Goal: Task Accomplishment & Management: Use online tool/utility

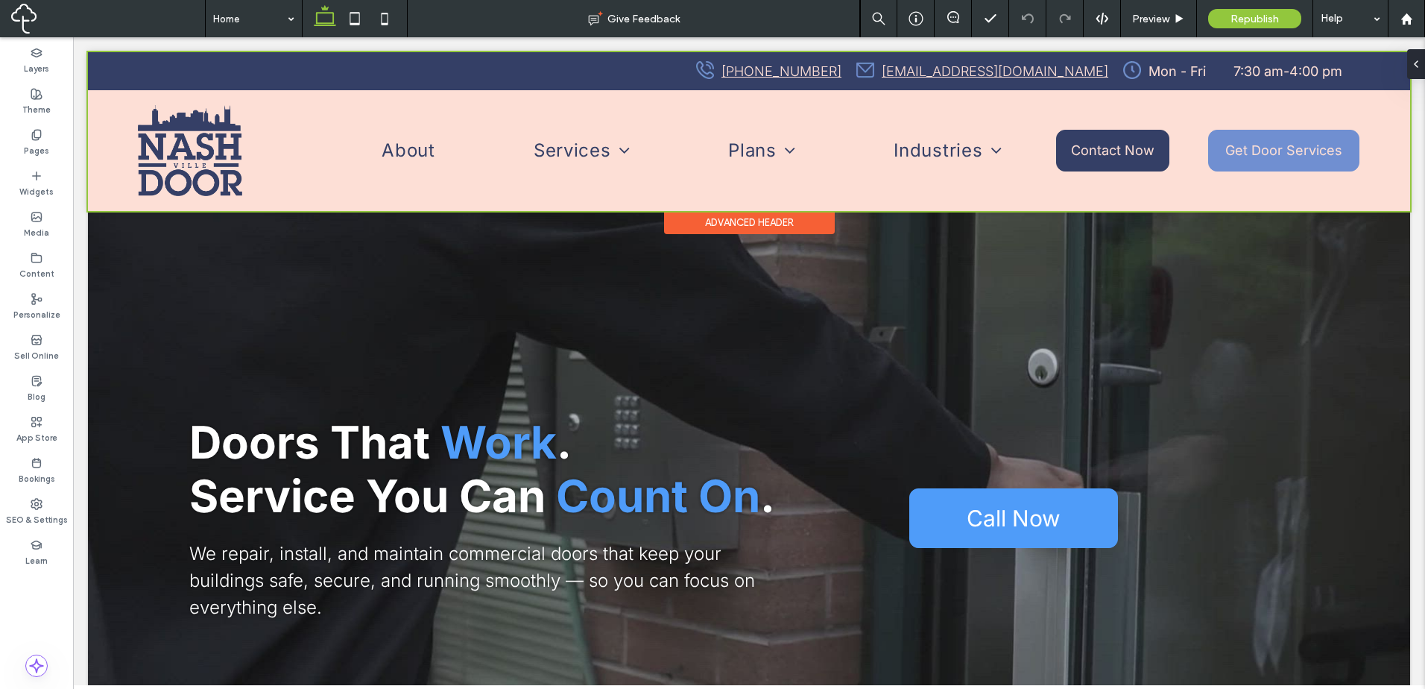
click at [579, 161] on div at bounding box center [749, 131] width 1322 height 159
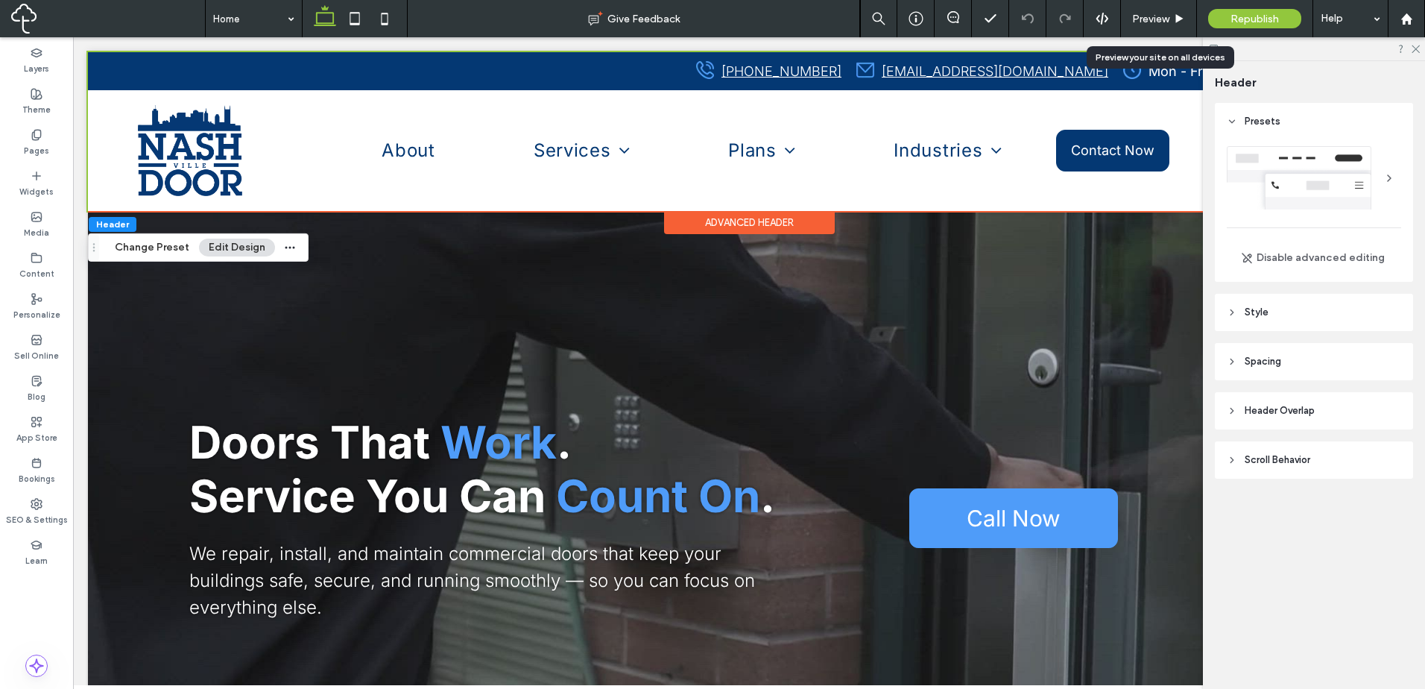
click at [1162, 16] on span "Preview" at bounding box center [1150, 19] width 37 height 13
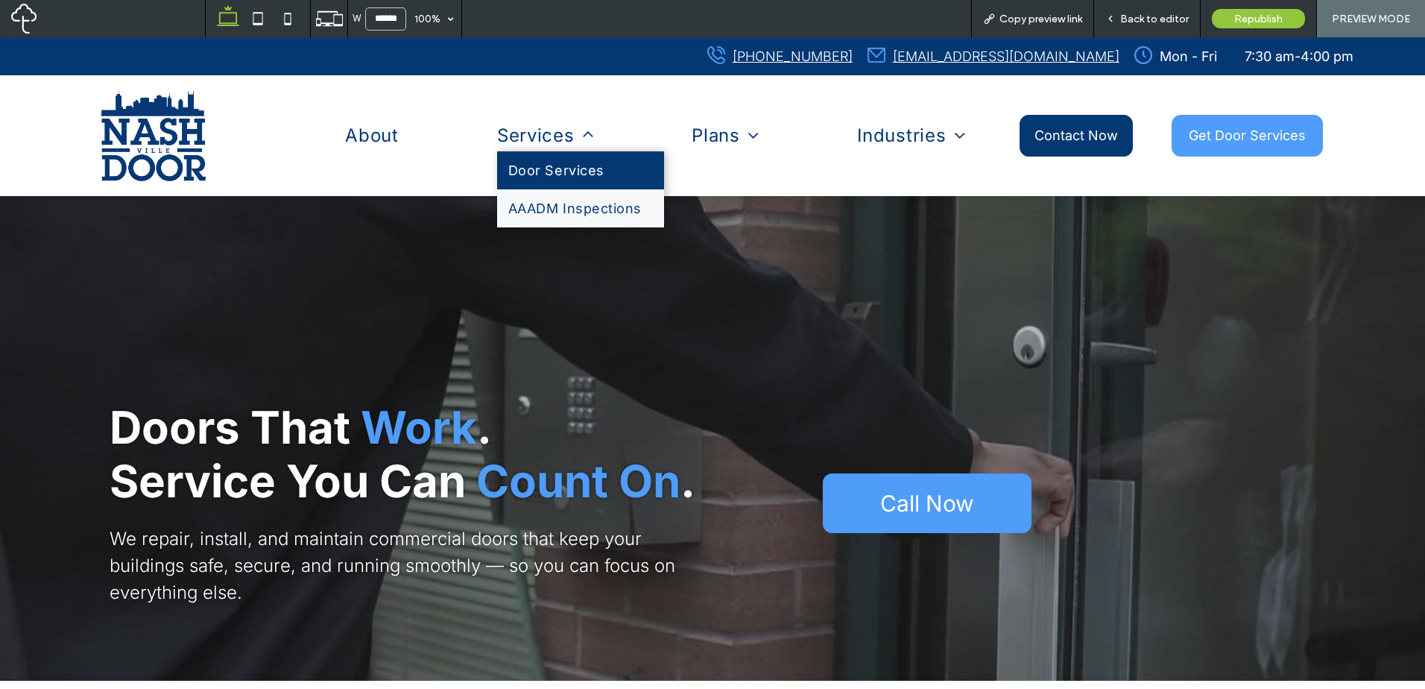
click at [587, 176] on span "Door Services" at bounding box center [556, 170] width 96 height 16
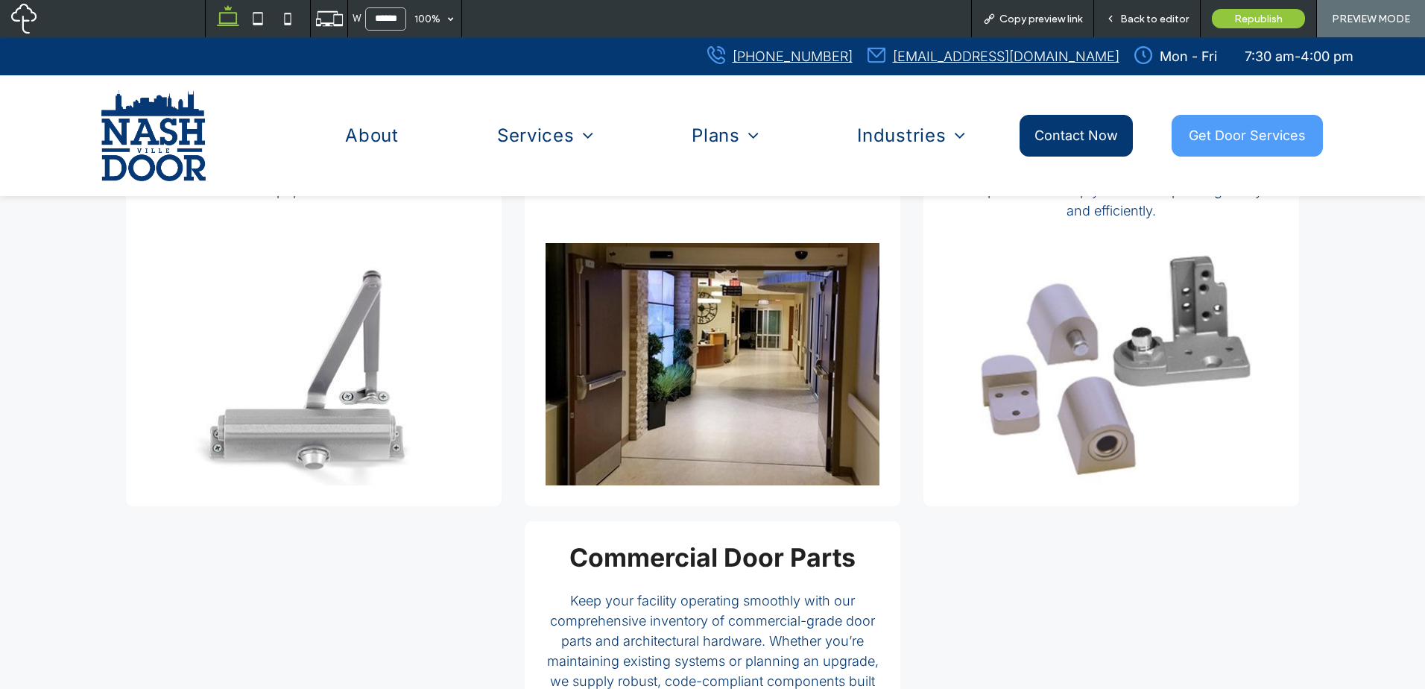
scroll to position [1490, 0]
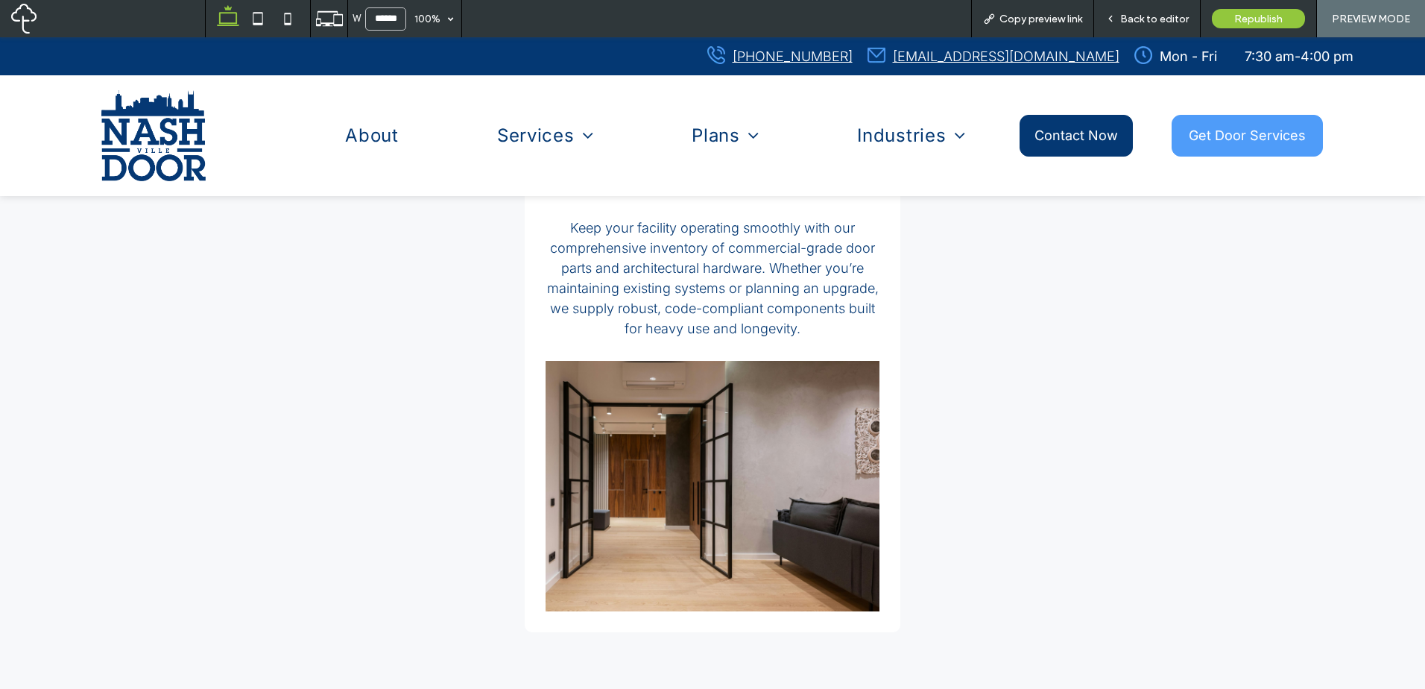
click at [757, 341] on div "Commercial Door Parts Keep your facility operating smoothly with our comprehens…" at bounding box center [713, 390] width 376 height 484
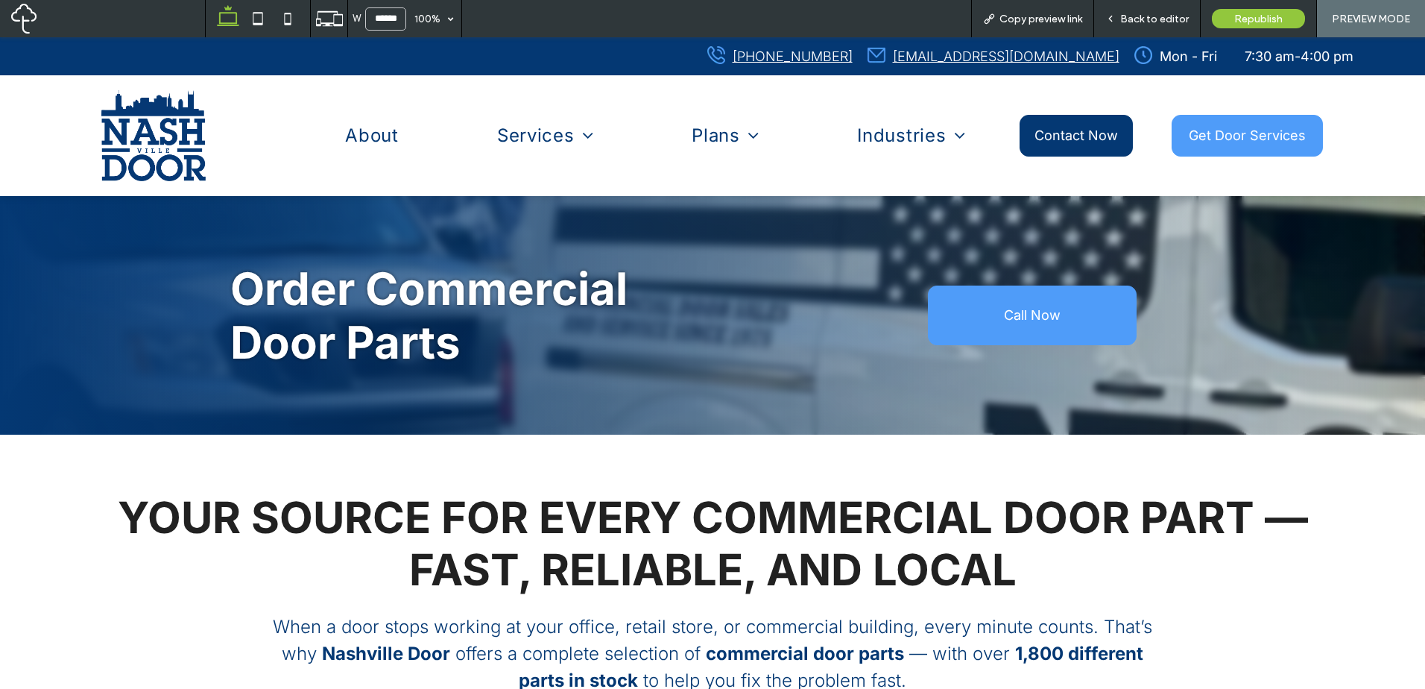
click at [1155, 20] on span "Back to editor" at bounding box center [1154, 19] width 69 height 13
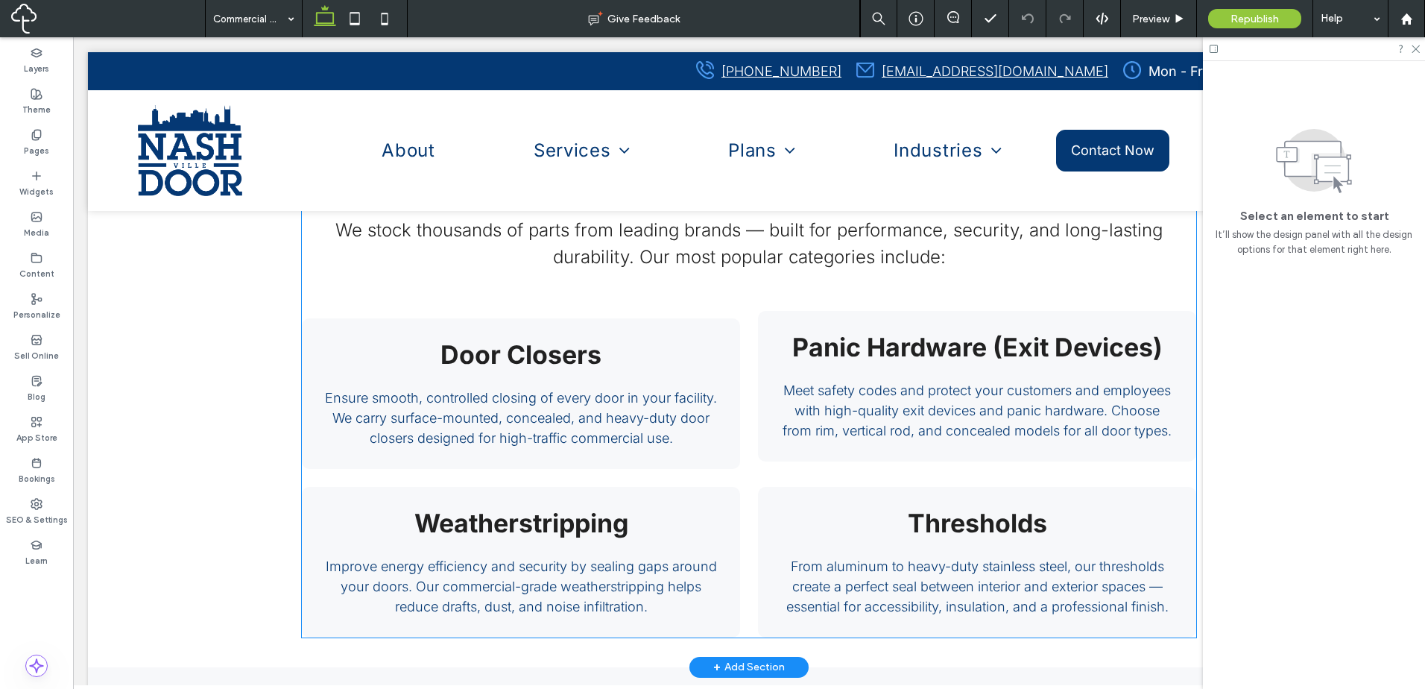
scroll to position [1615, 0]
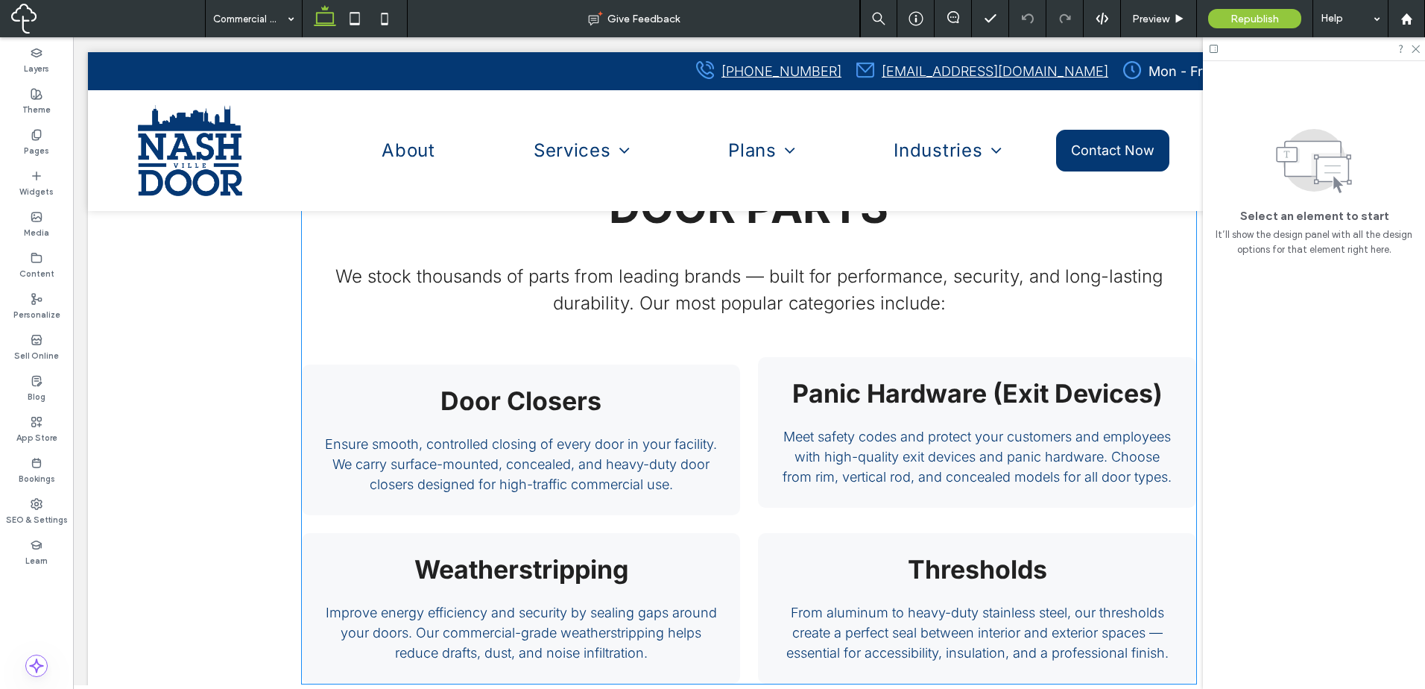
click at [758, 477] on div "Panic Hardware (Exit Devices) Meet safety codes and protect your customers and …" at bounding box center [977, 432] width 438 height 151
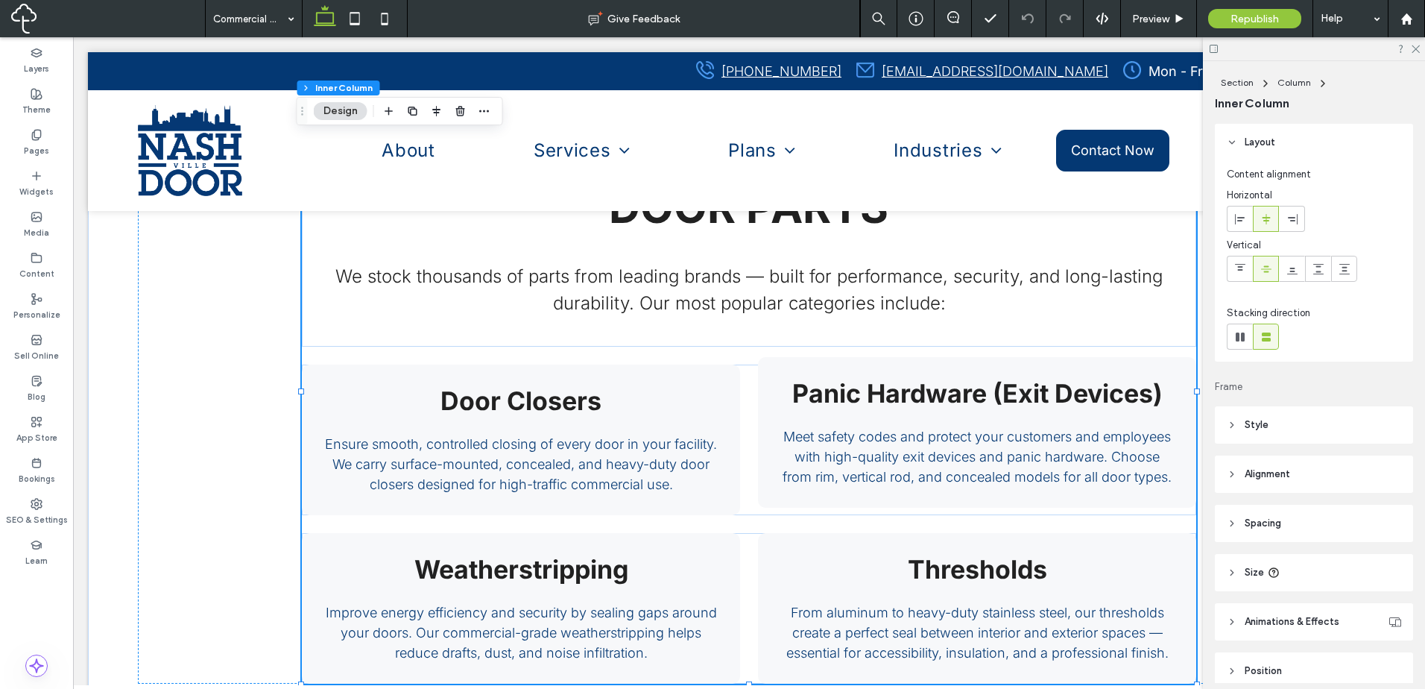
click at [758, 474] on div "Panic Hardware (Exit Devices) Meet safety codes and protect your customers and …" at bounding box center [977, 432] width 438 height 151
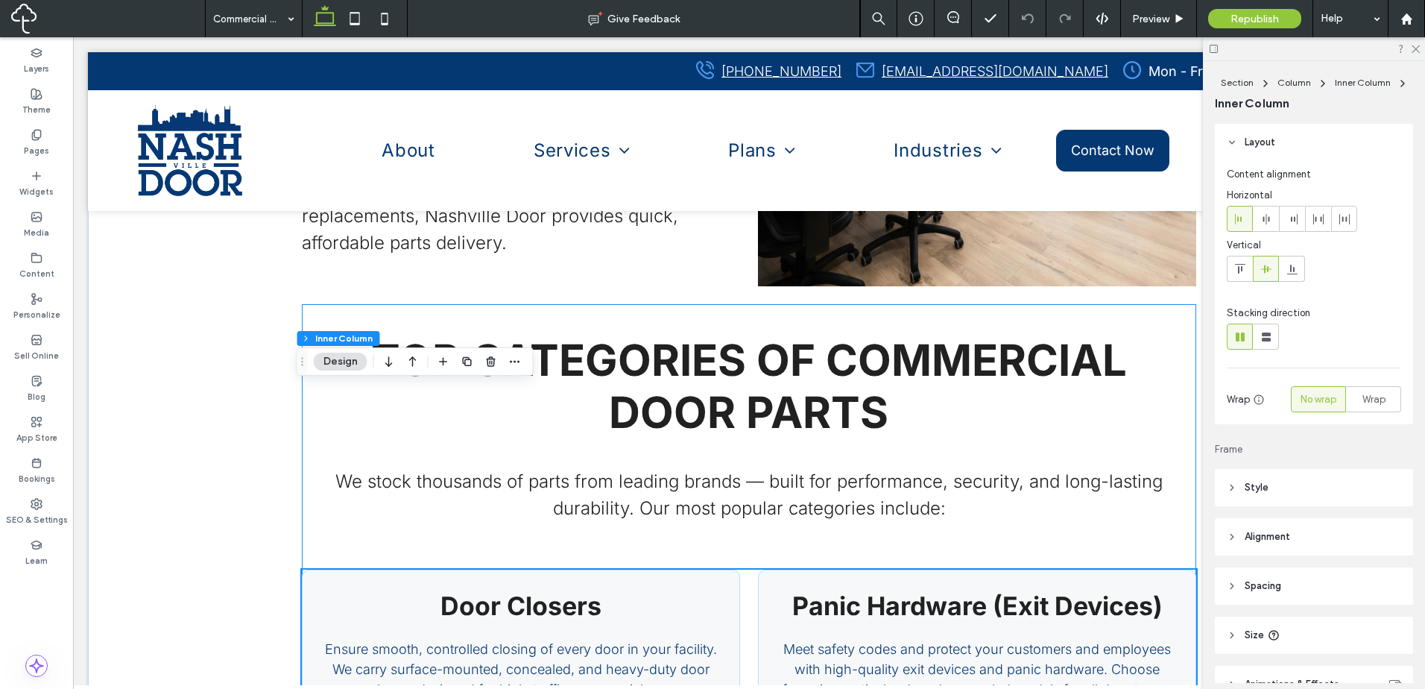
scroll to position [1366, 0]
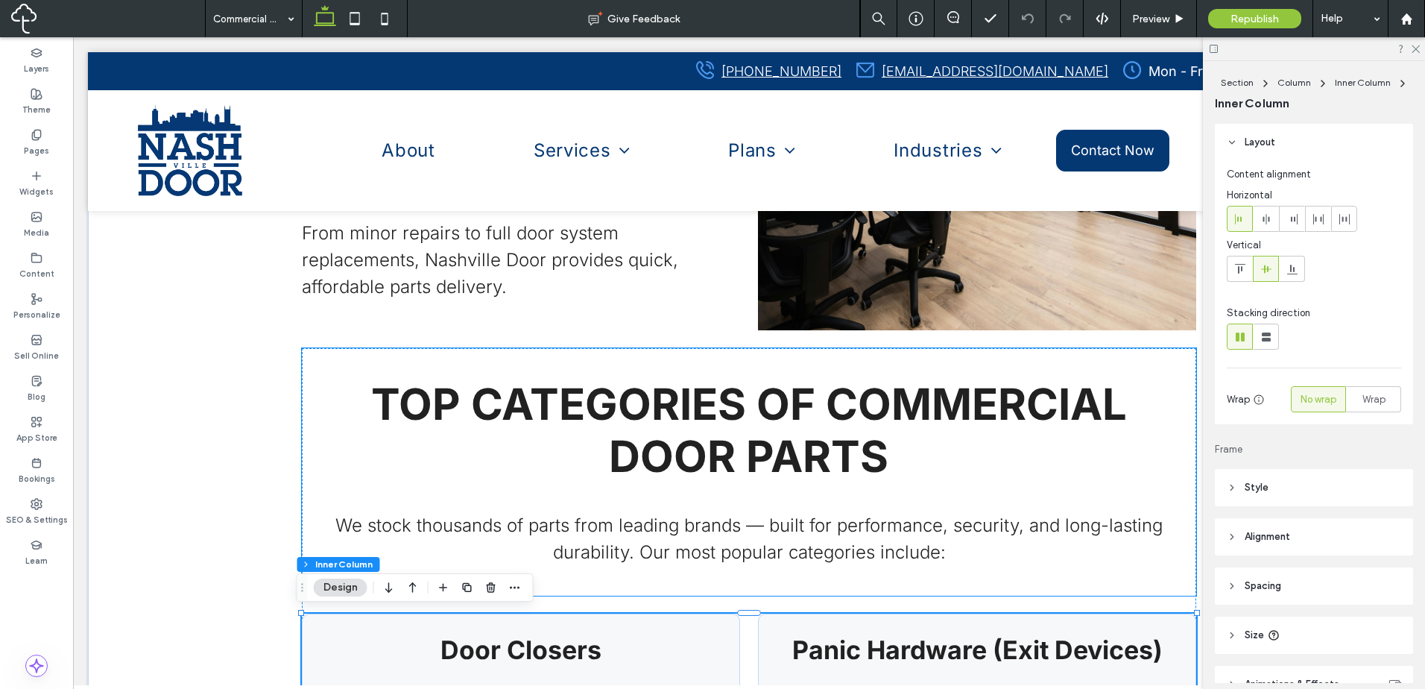
click at [308, 413] on div "TOP CATEGORIES OF COMMERCIAL DOOR PARTS We stock thousands of parts from leadin…" at bounding box center [749, 471] width 894 height 247
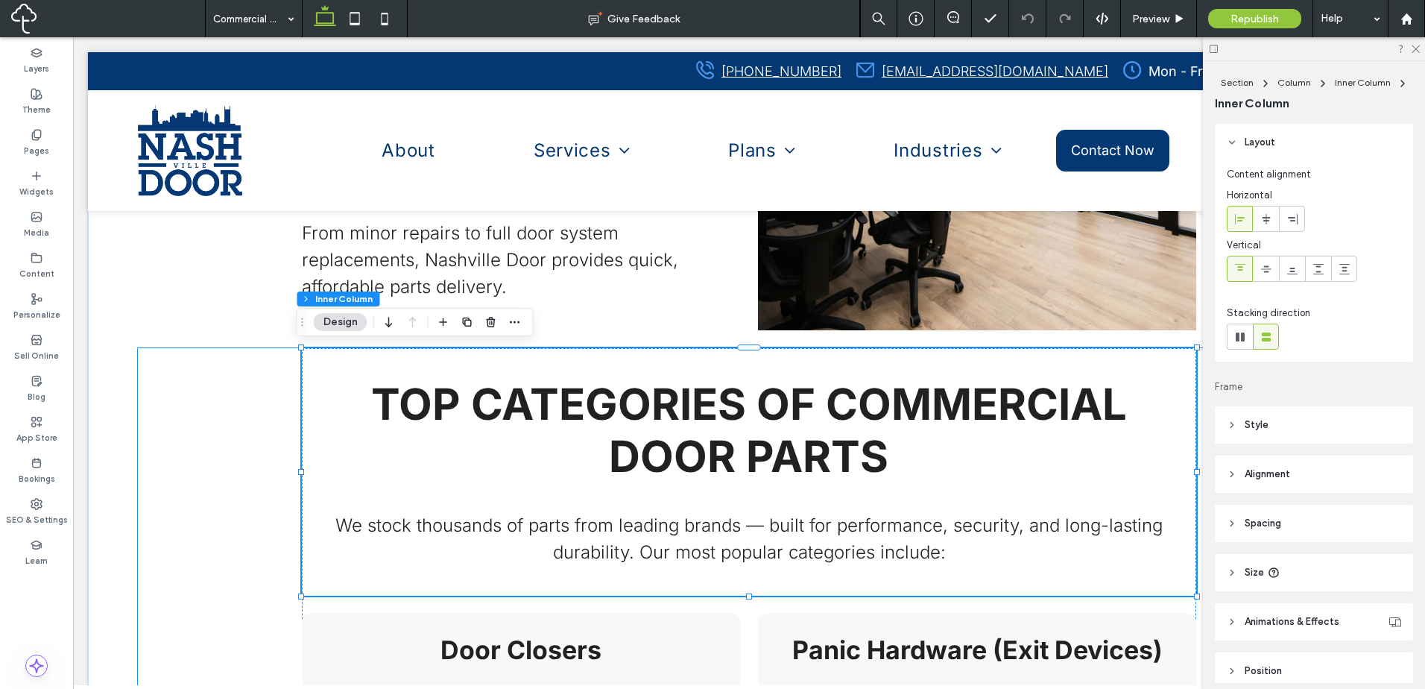
click at [245, 411] on div "TOP CATEGORIES OF COMMERCIAL DOOR PARTS We stock thousands of parts from leadin…" at bounding box center [749, 640] width 1222 height 584
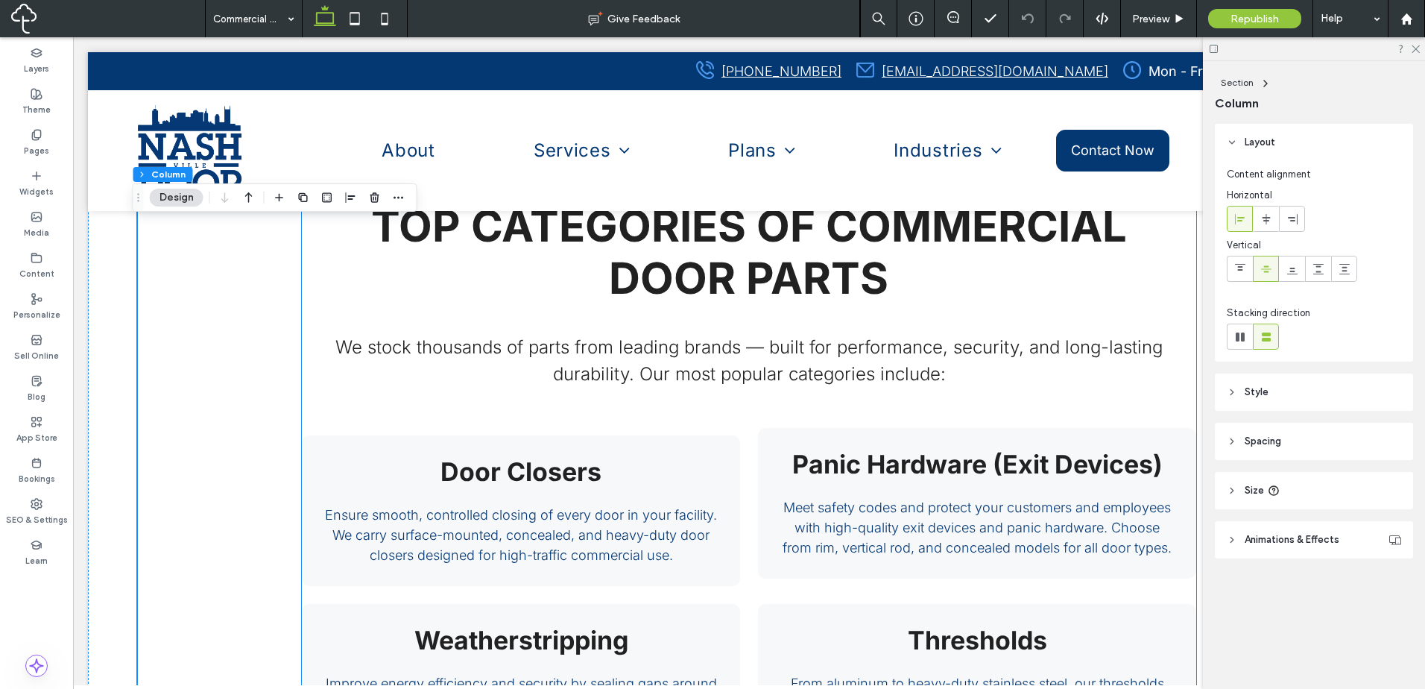
scroll to position [1738, 0]
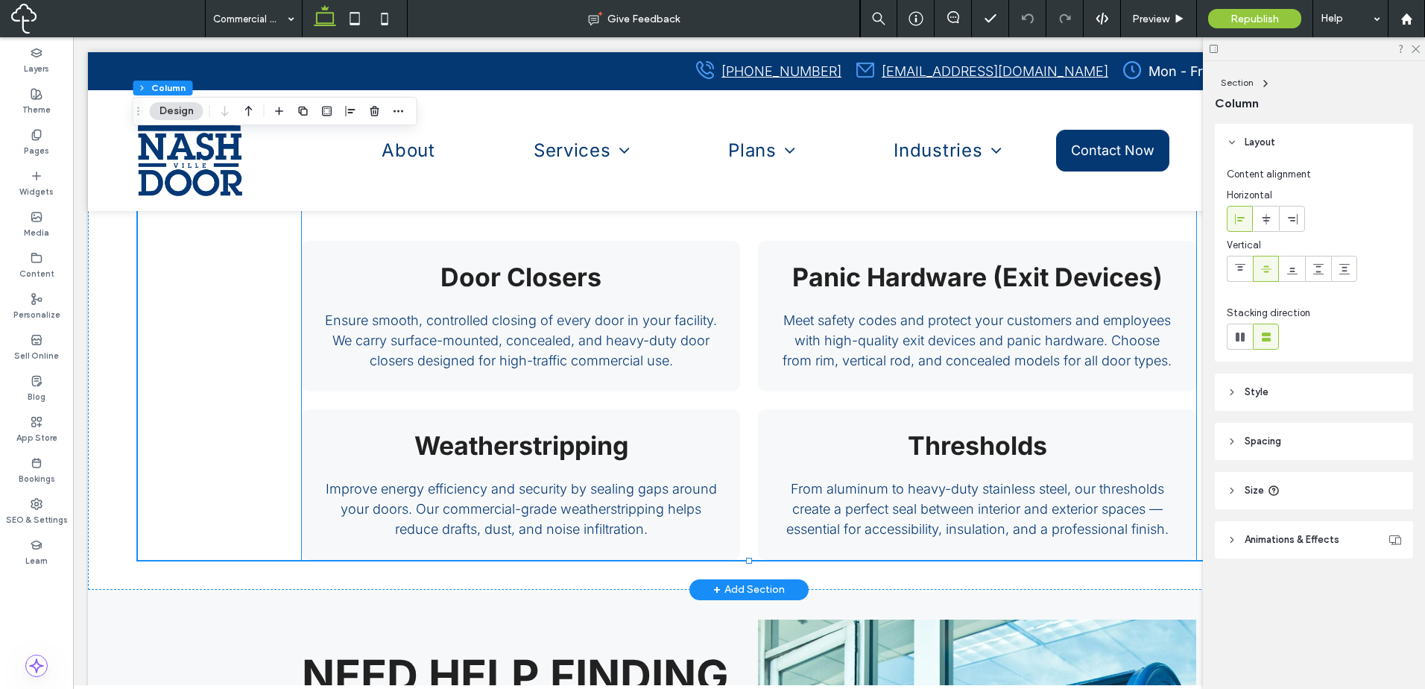
click at [742, 476] on div "Weatherstripping Improve energy efficiency and security by sealing gaps around …" at bounding box center [749, 484] width 894 height 151
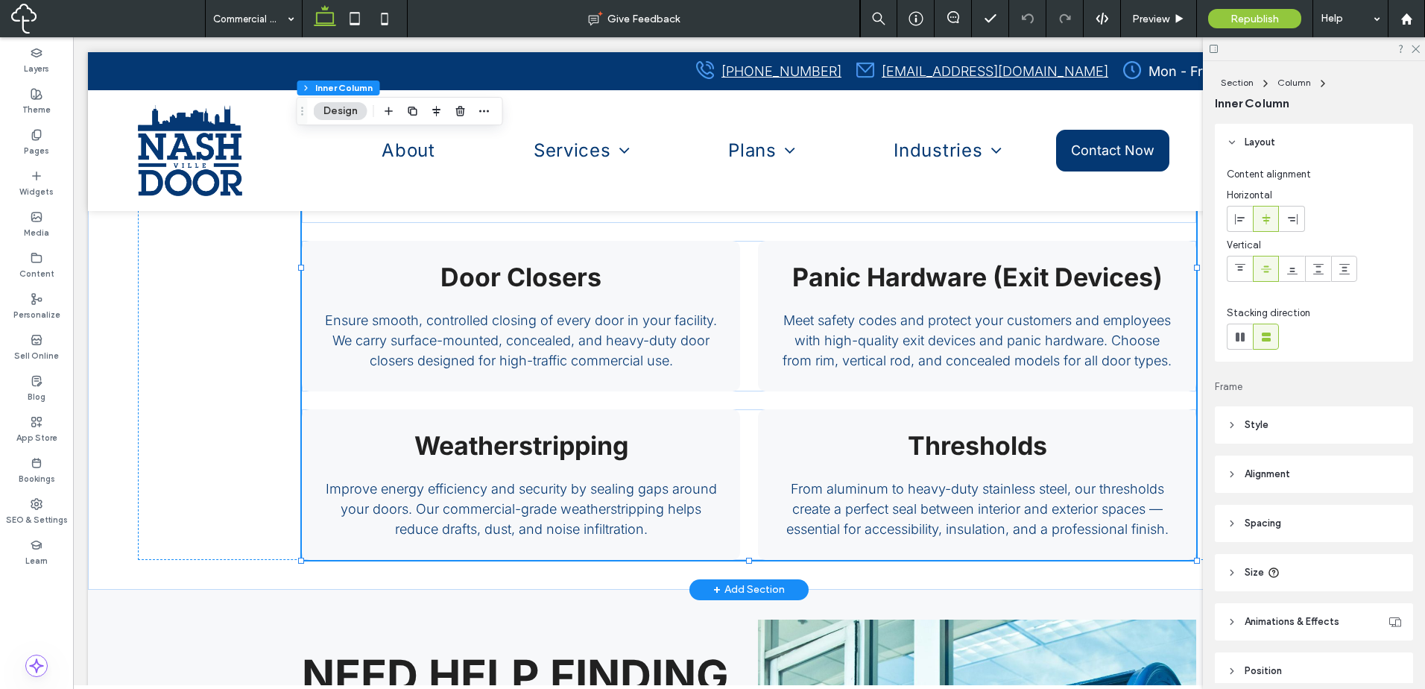
click at [750, 472] on div "Weatherstripping Improve energy efficiency and security by sealing gaps around …" at bounding box center [749, 484] width 894 height 151
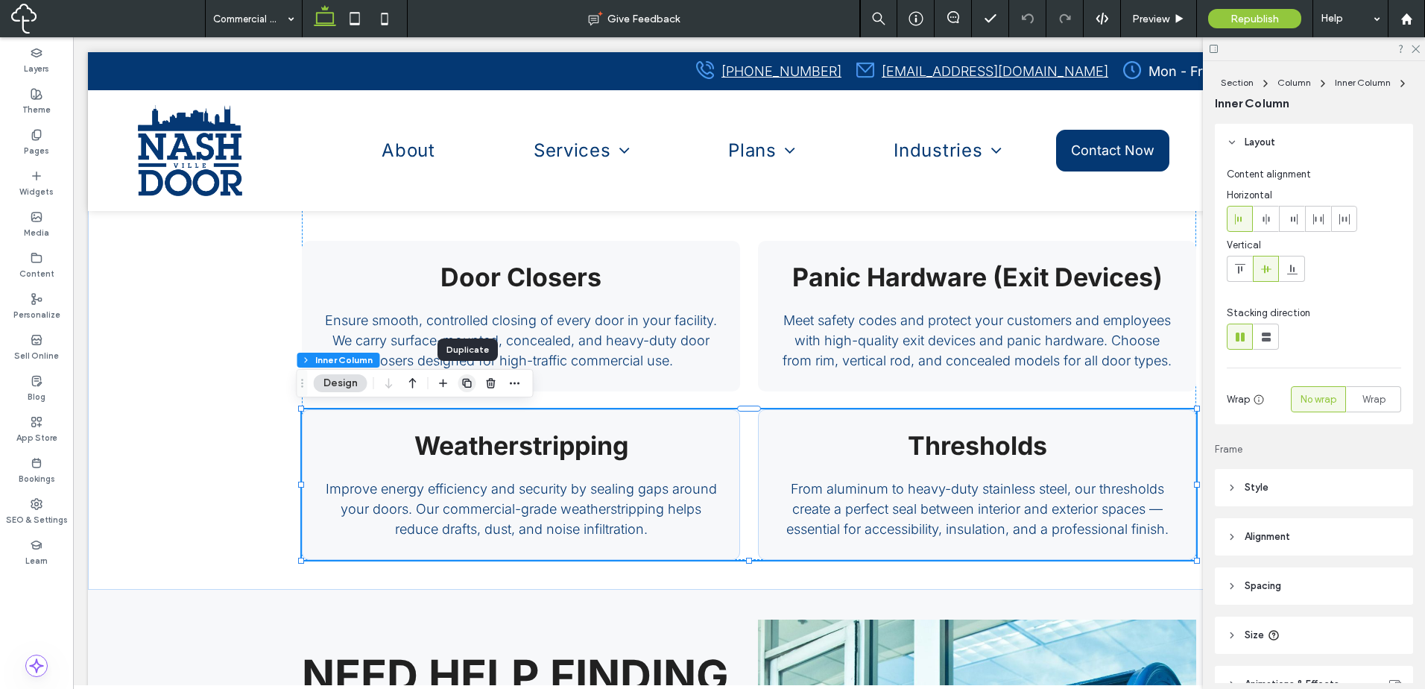
click at [467, 388] on icon "button" at bounding box center [467, 383] width 12 height 12
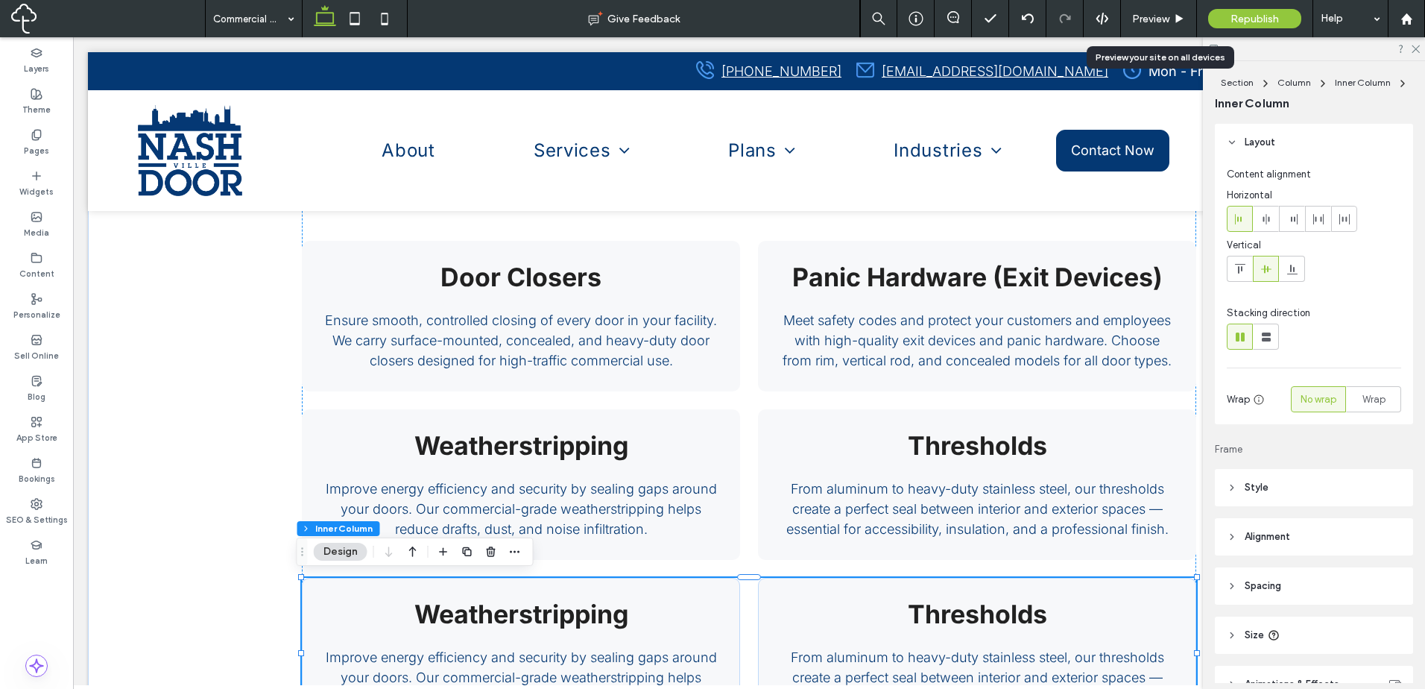
click at [1138, 22] on span "Preview" at bounding box center [1150, 19] width 37 height 13
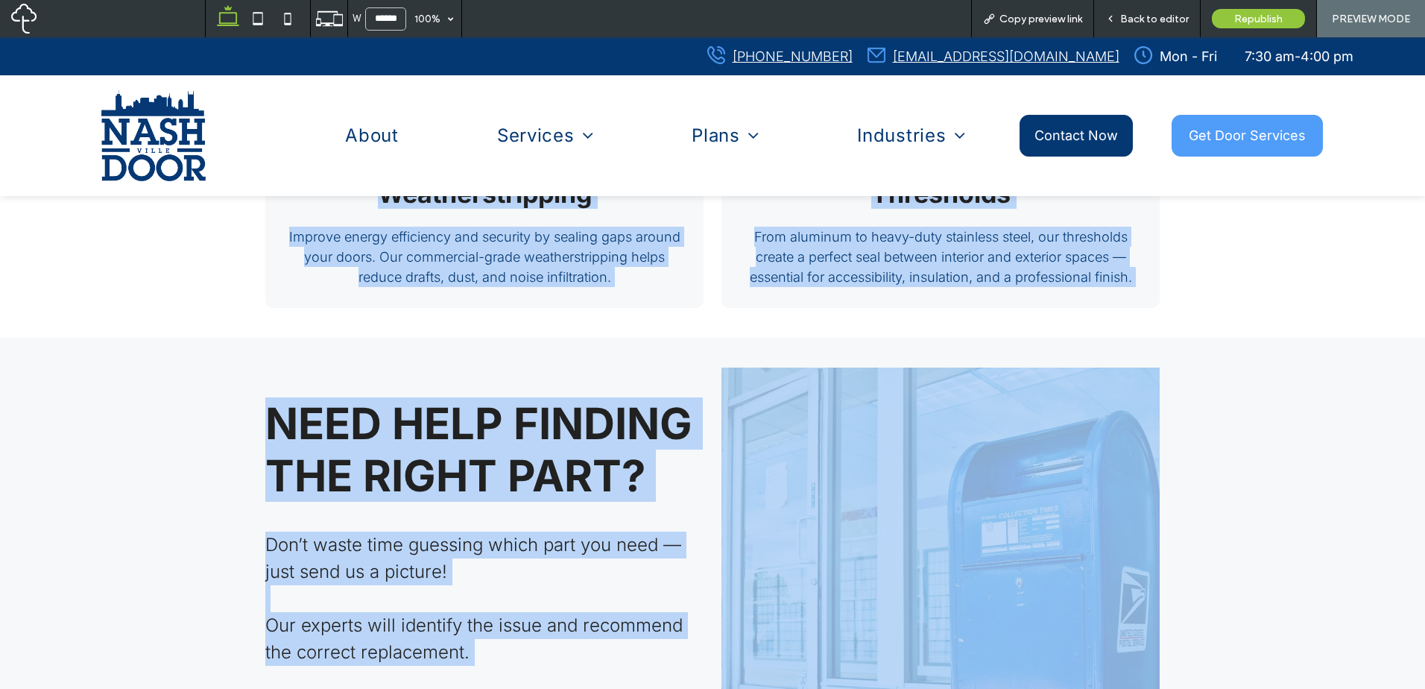
scroll to position [2109, 0]
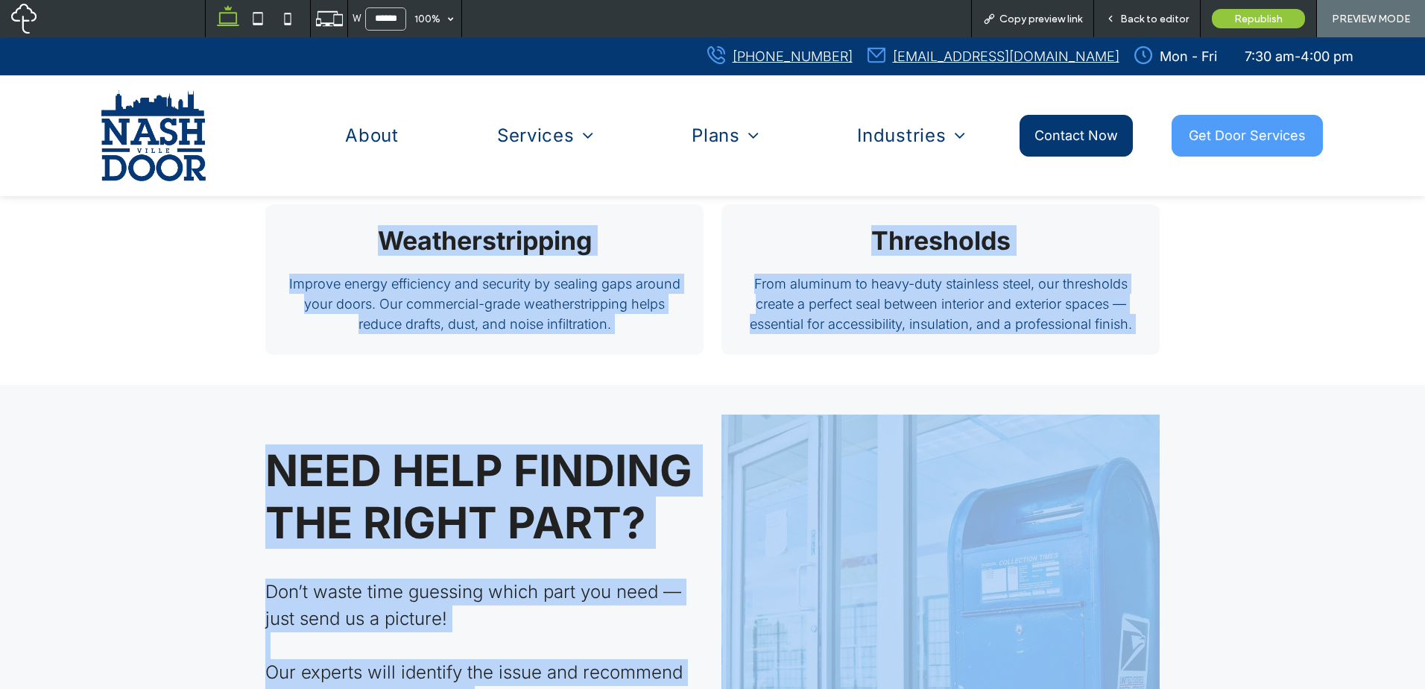
drag, startPoint x: 204, startPoint y: 385, endPoint x: 1153, endPoint y: 411, distance: 949.7
click at [1139, 414] on div "Order Commercial Door Parts Call Now Section + Add Section YOUR SOURCE FOR EVER…" at bounding box center [712, 143] width 1425 height 4112
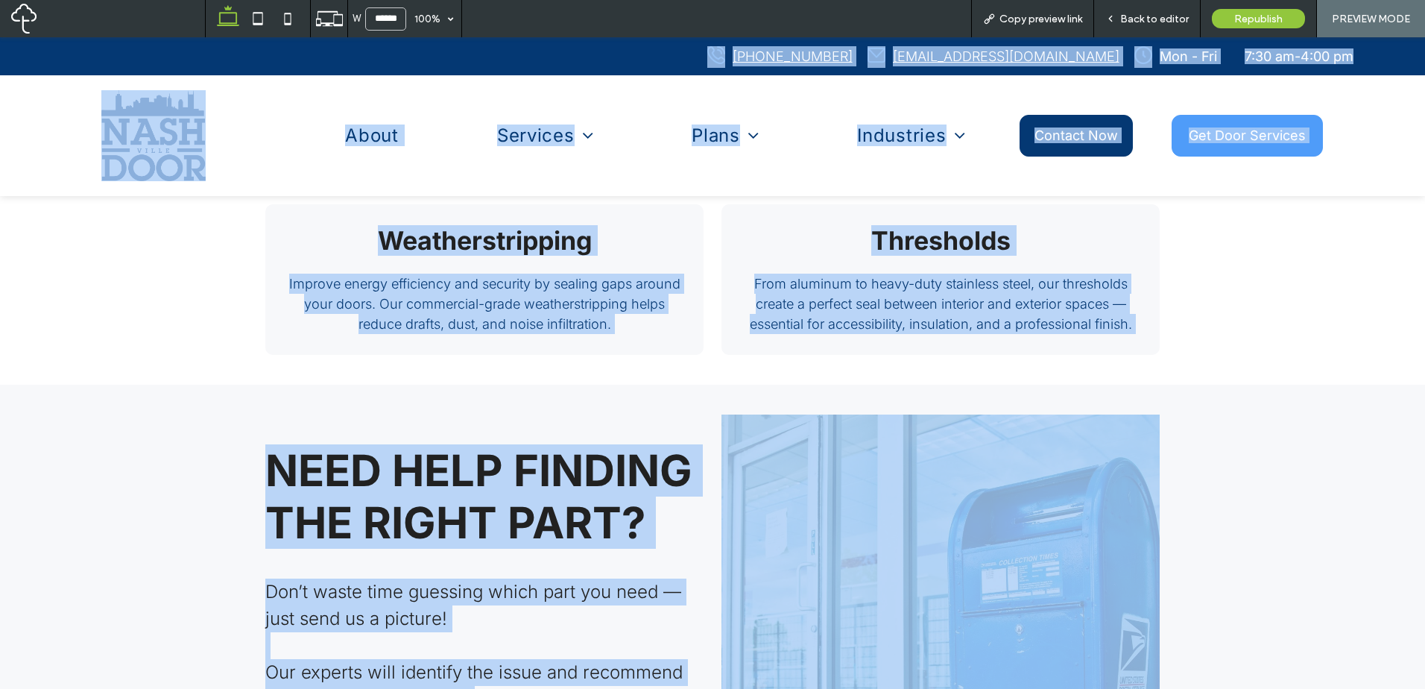
copy div "[PHONE_NUMBER] [EMAIL_ADDRESS][DOMAIN_NAME] Mon - Fri 7:30 am - 4:00 pm Sat - S…"
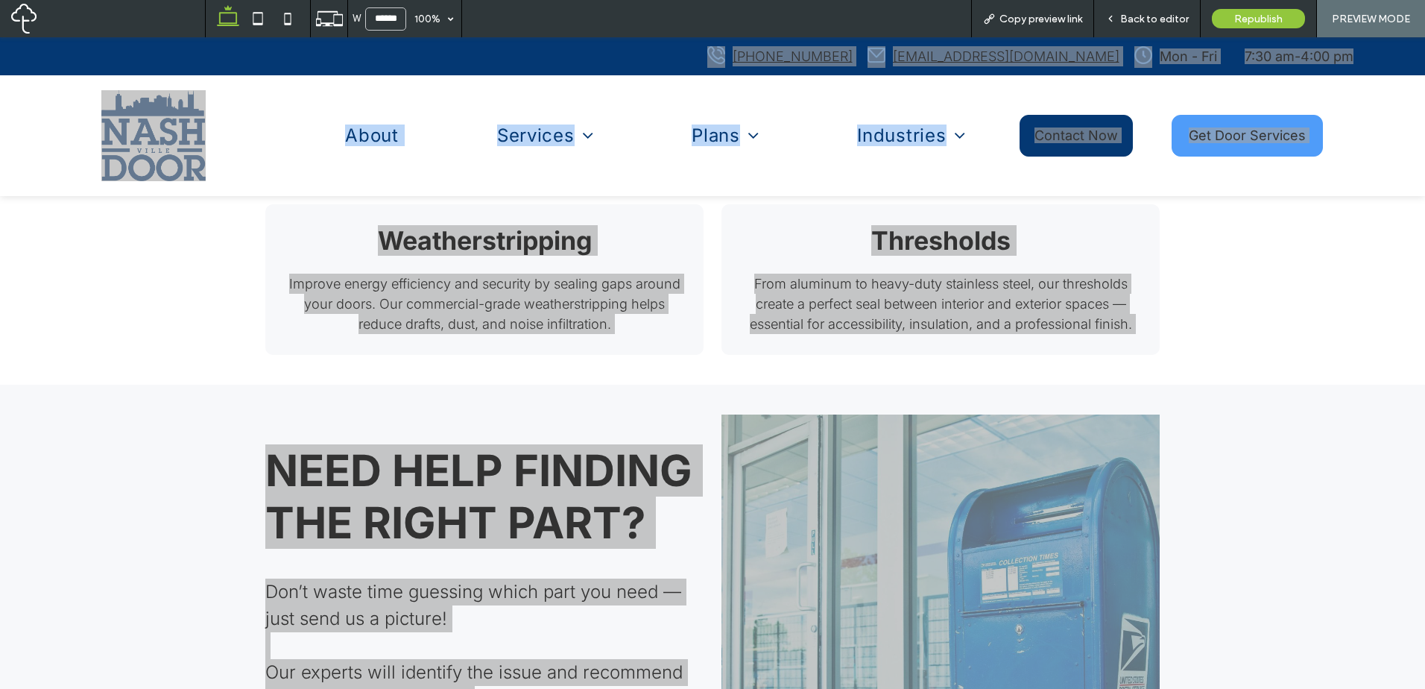
drag, startPoint x: 1131, startPoint y: 18, endPoint x: 1115, endPoint y: 52, distance: 37.7
click at [1131, 18] on span "Back to editor" at bounding box center [1154, 19] width 69 height 13
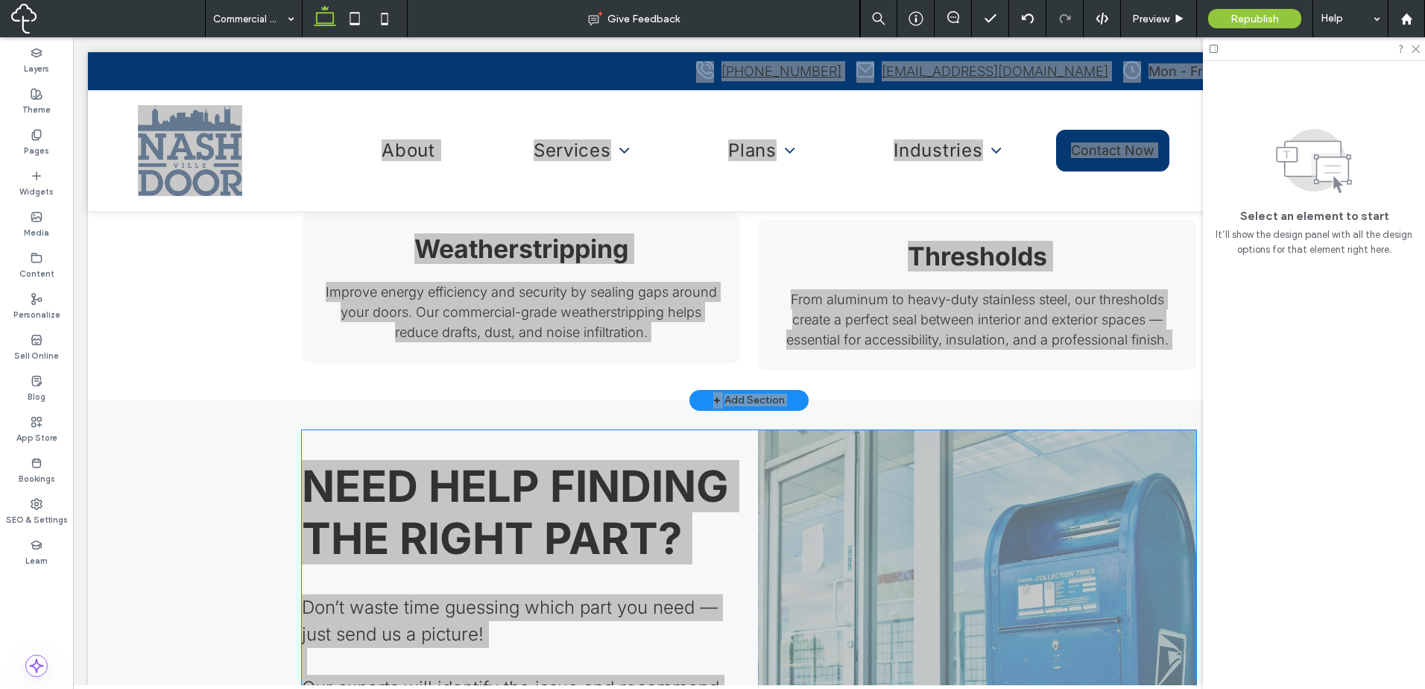
scroll to position [1987, 0]
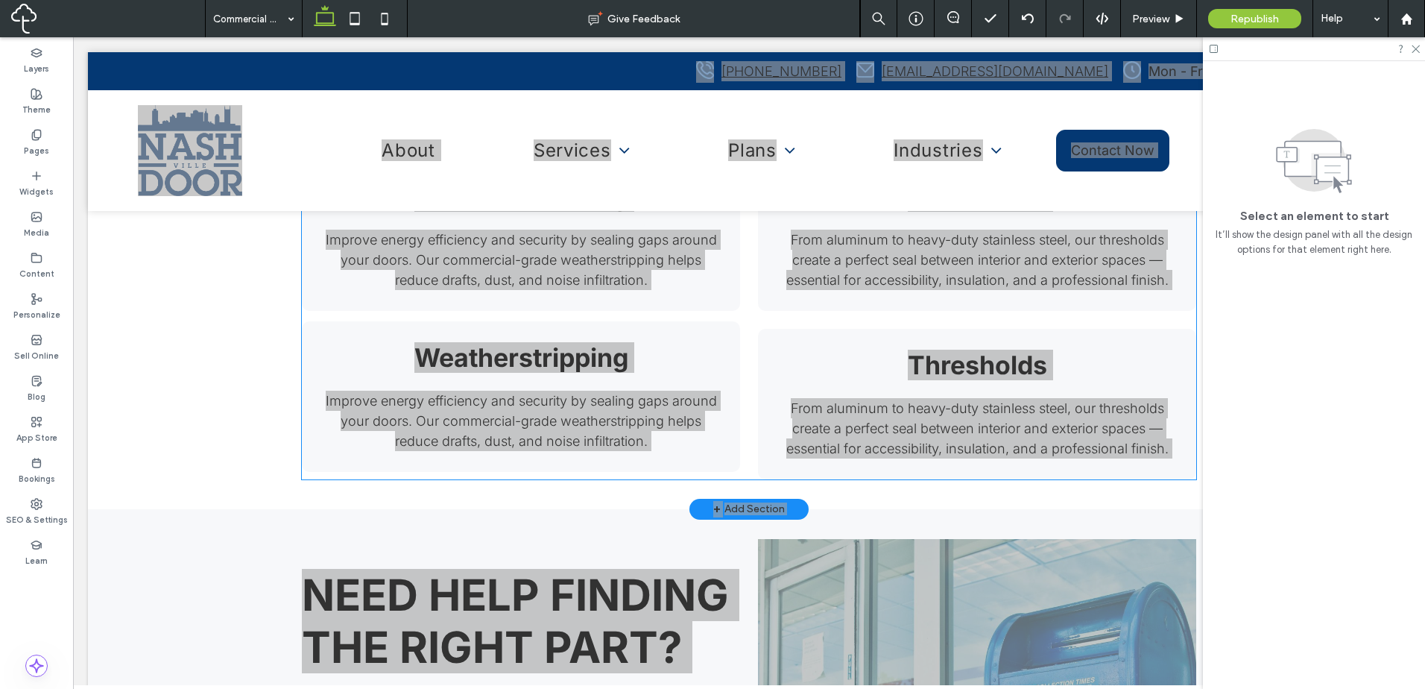
click at [603, 352] on strong "Weatherstripping" at bounding box center [521, 357] width 214 height 31
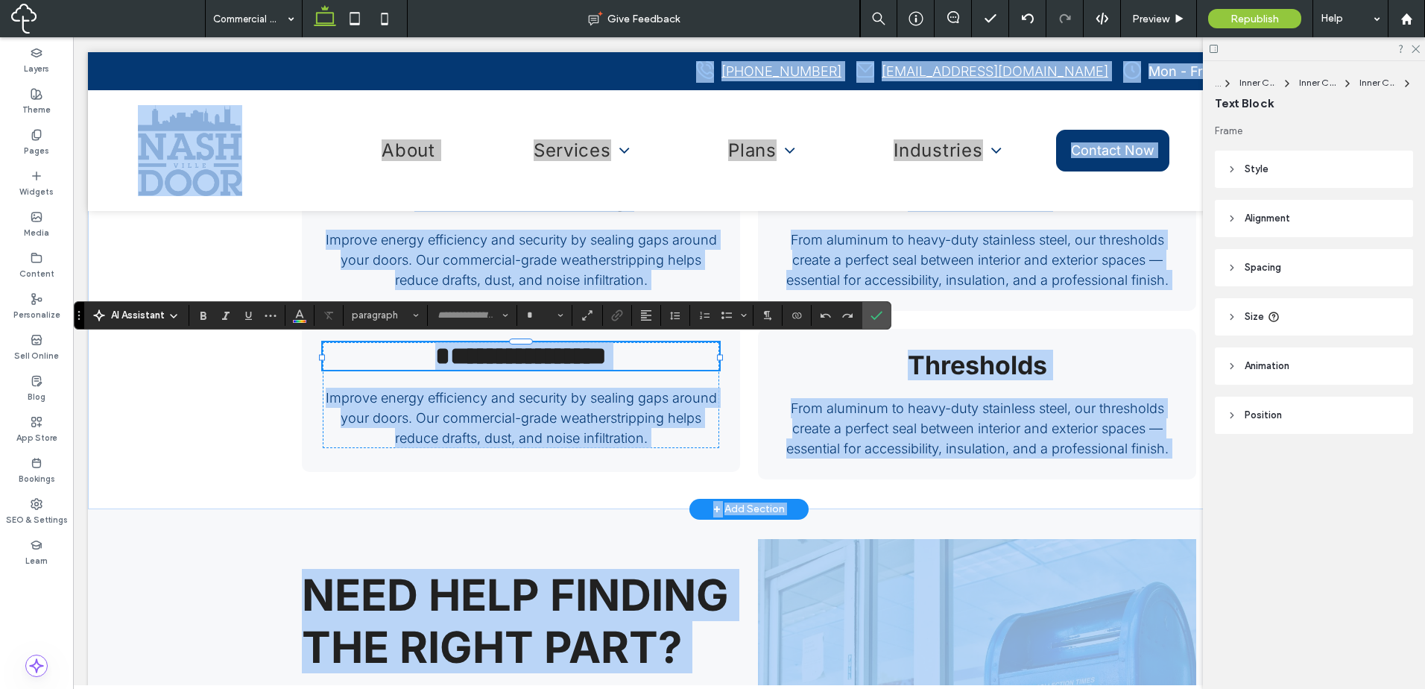
type input "*****"
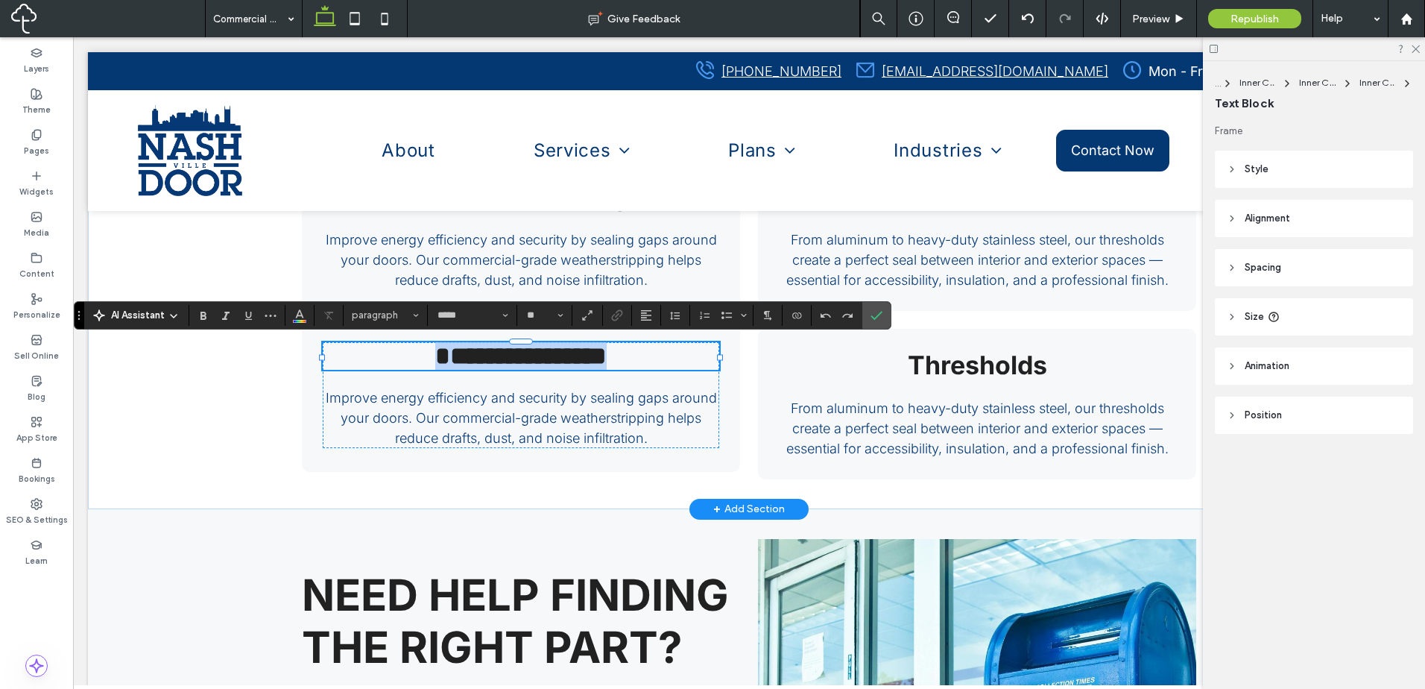
click at [599, 358] on strong "**********" at bounding box center [520, 355] width 171 height 25
type input "**"
click at [598, 434] on span "Improve energy efficiency and security by sealing gaps around your doors. Our c…" at bounding box center [521, 418] width 391 height 56
click at [598, 434] on div "Improve energy efficiency and security by sealing gaps around your doors. Our c…" at bounding box center [521, 417] width 396 height 60
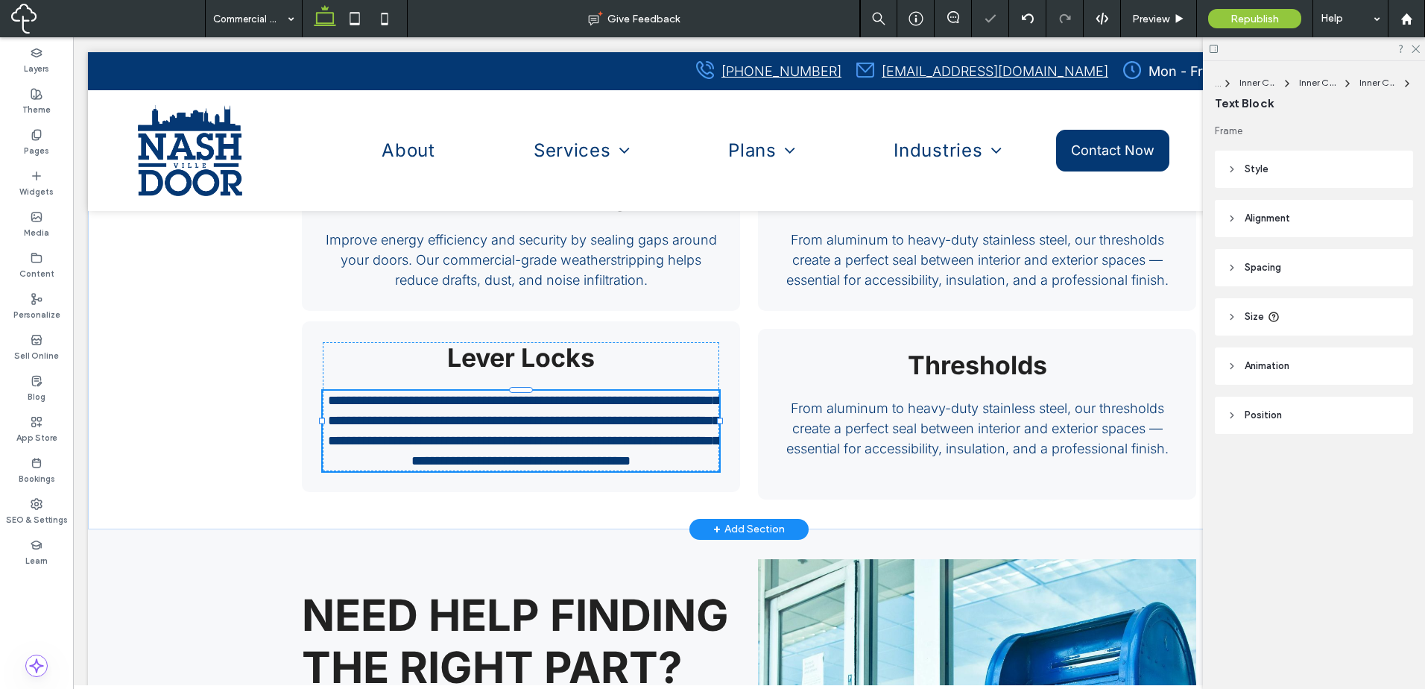
type input "*****"
type input "**"
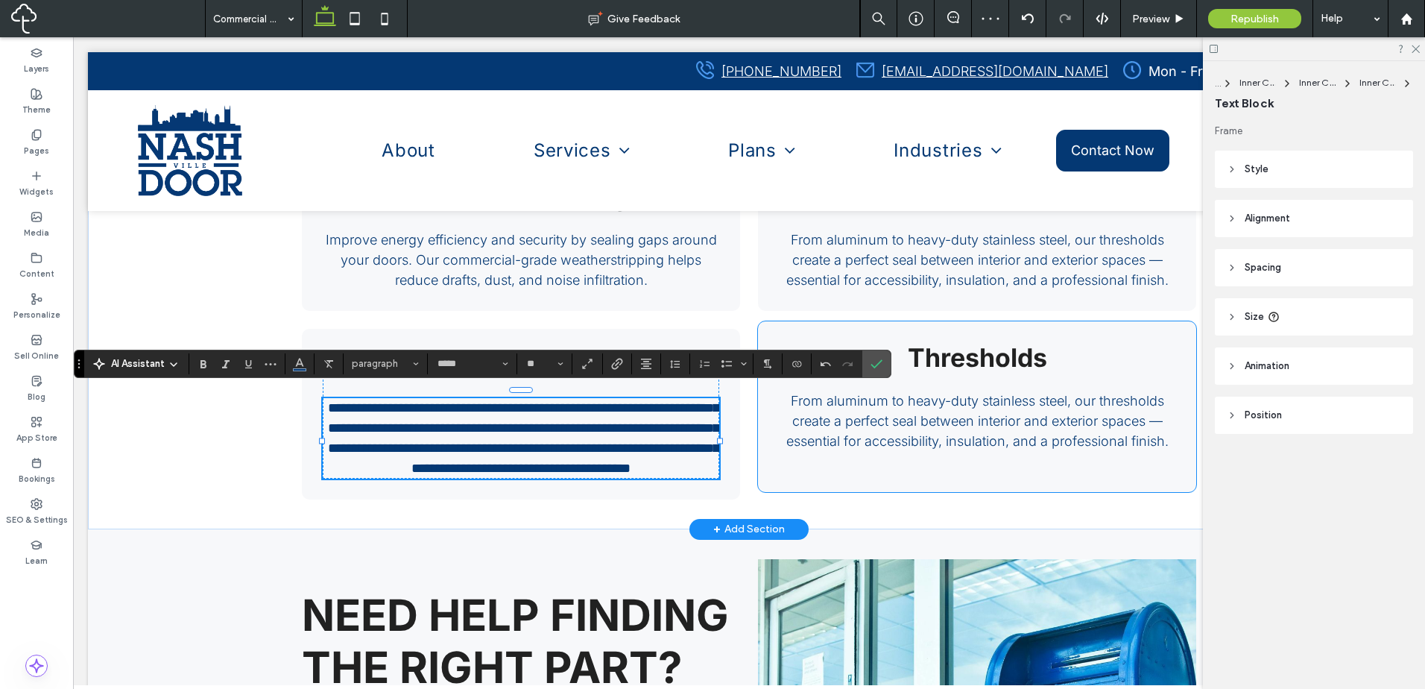
click at [1019, 357] on strong "Thresholds" at bounding box center [977, 357] width 139 height 31
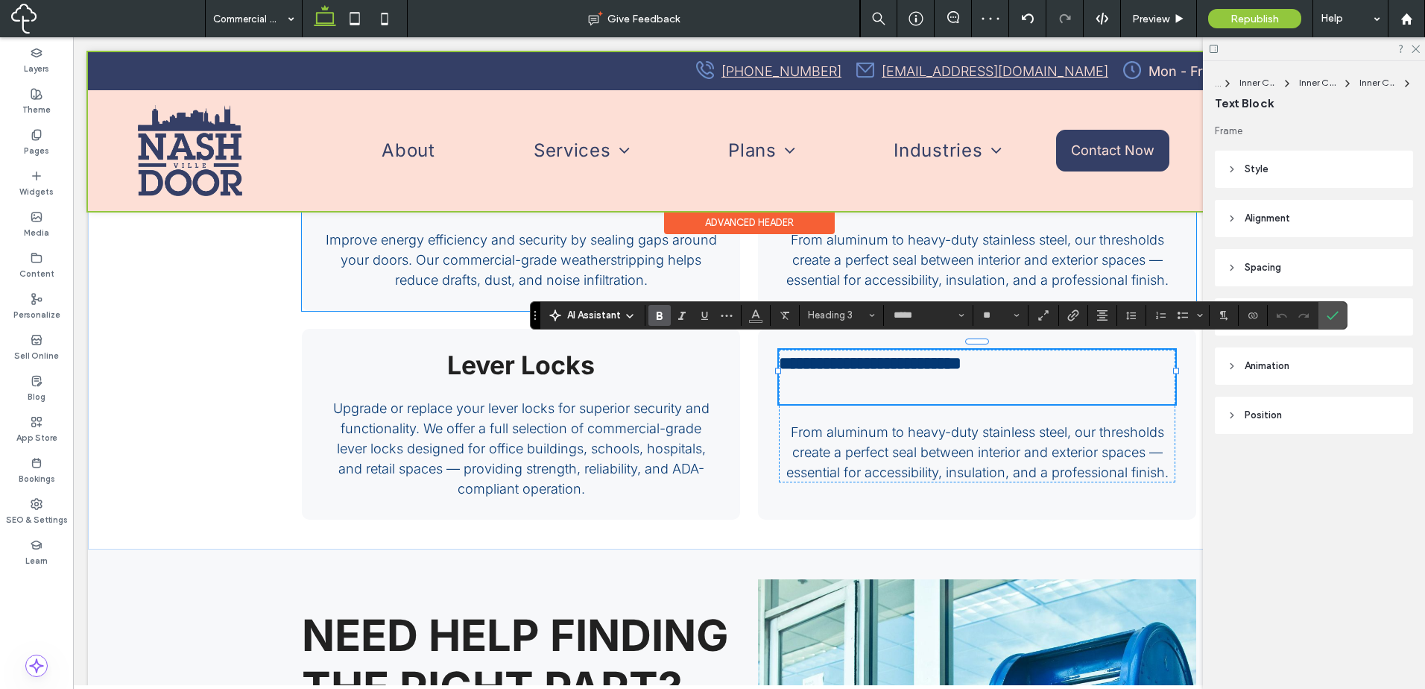
scroll to position [0, 0]
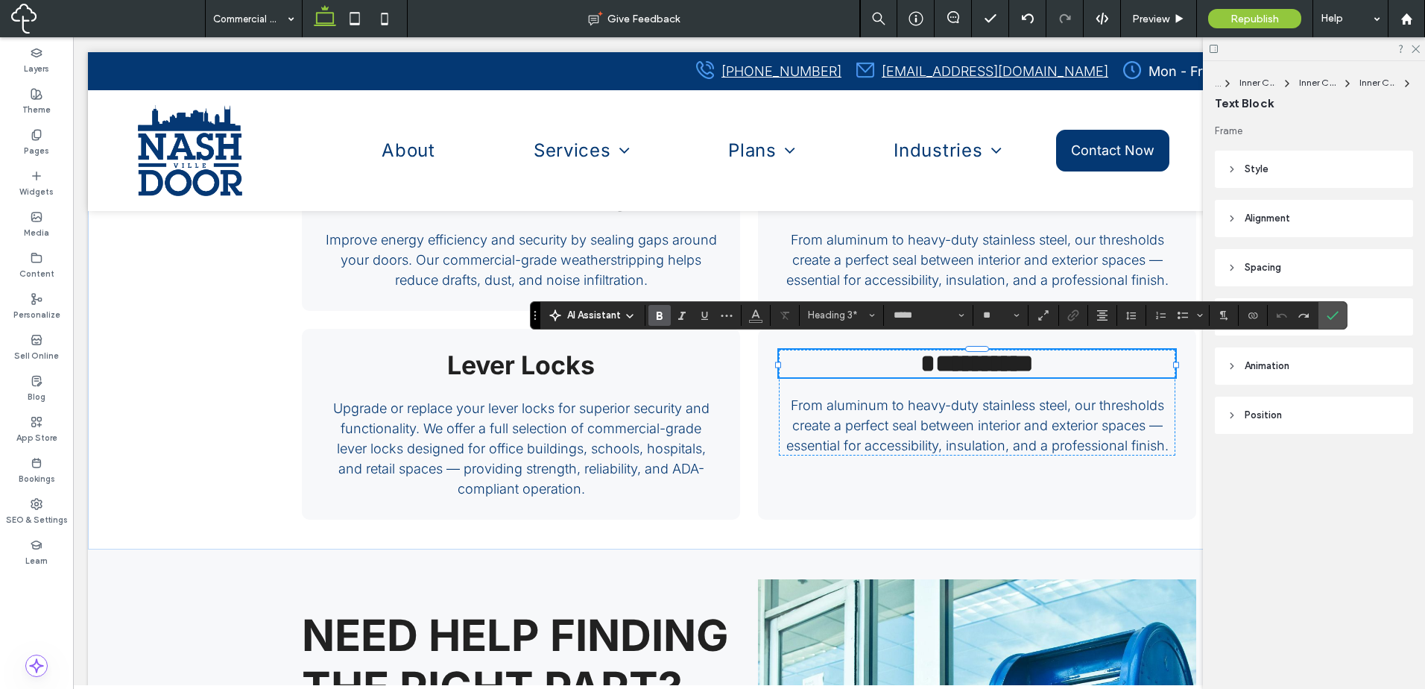
click at [1002, 361] on strong "**********" at bounding box center [976, 362] width 113 height 25
type input "**"
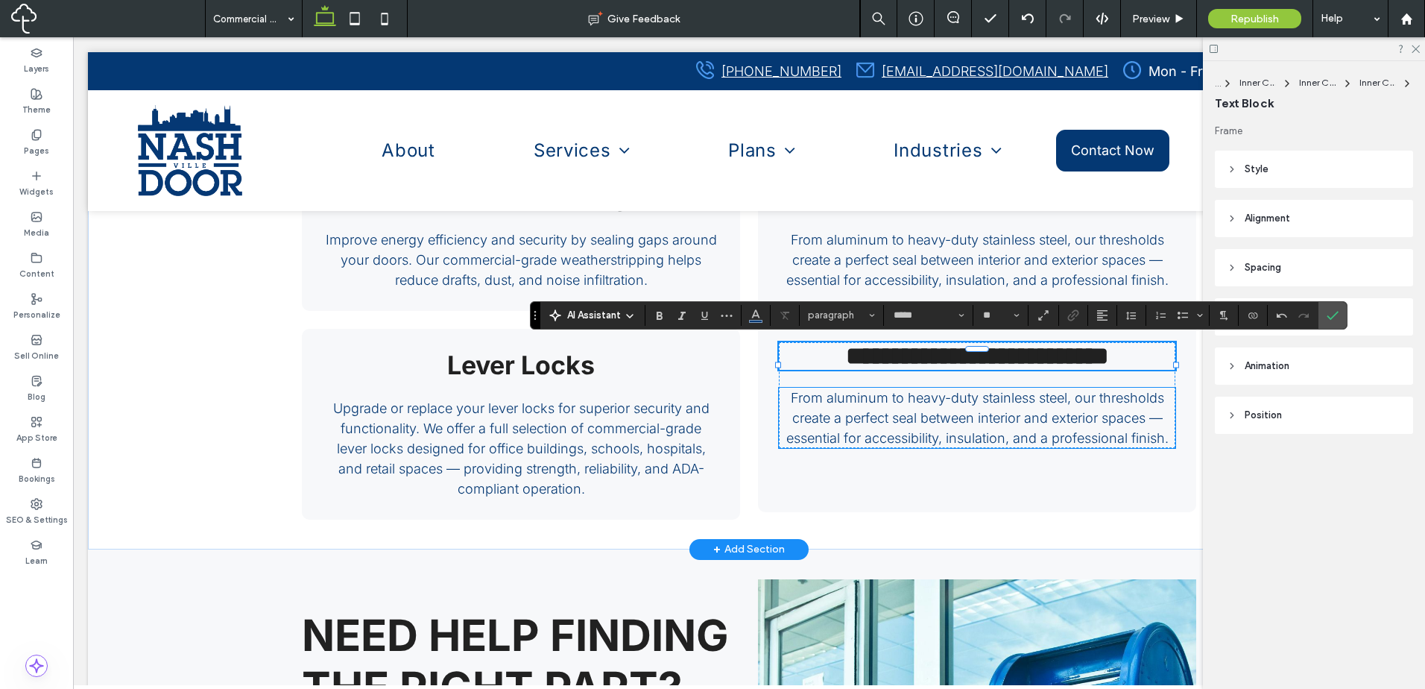
click at [909, 444] on span "From aluminum to heavy-duty stainless steel, our thresholds create a perfect se…" at bounding box center [977, 418] width 382 height 56
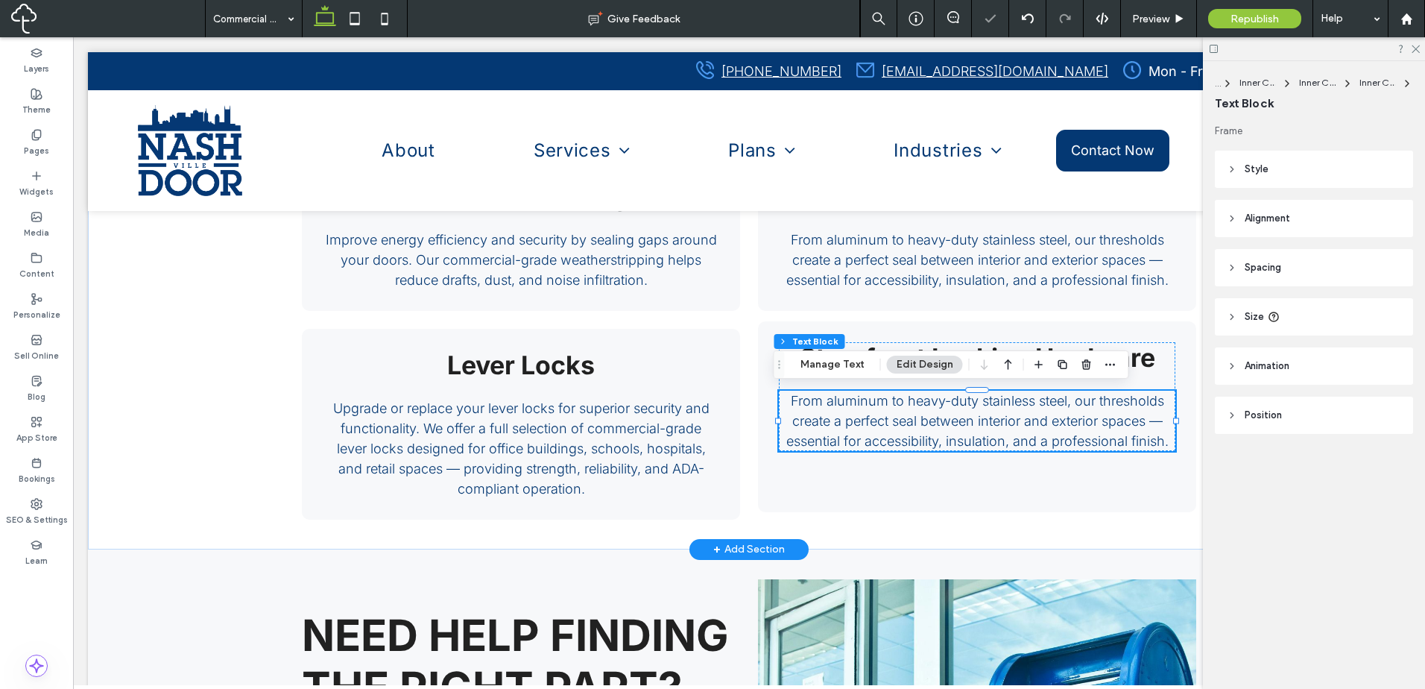
click at [909, 444] on div "From aluminum to heavy-duty stainless steel, our thresholds create a perfect se…" at bounding box center [977, 420] width 396 height 60
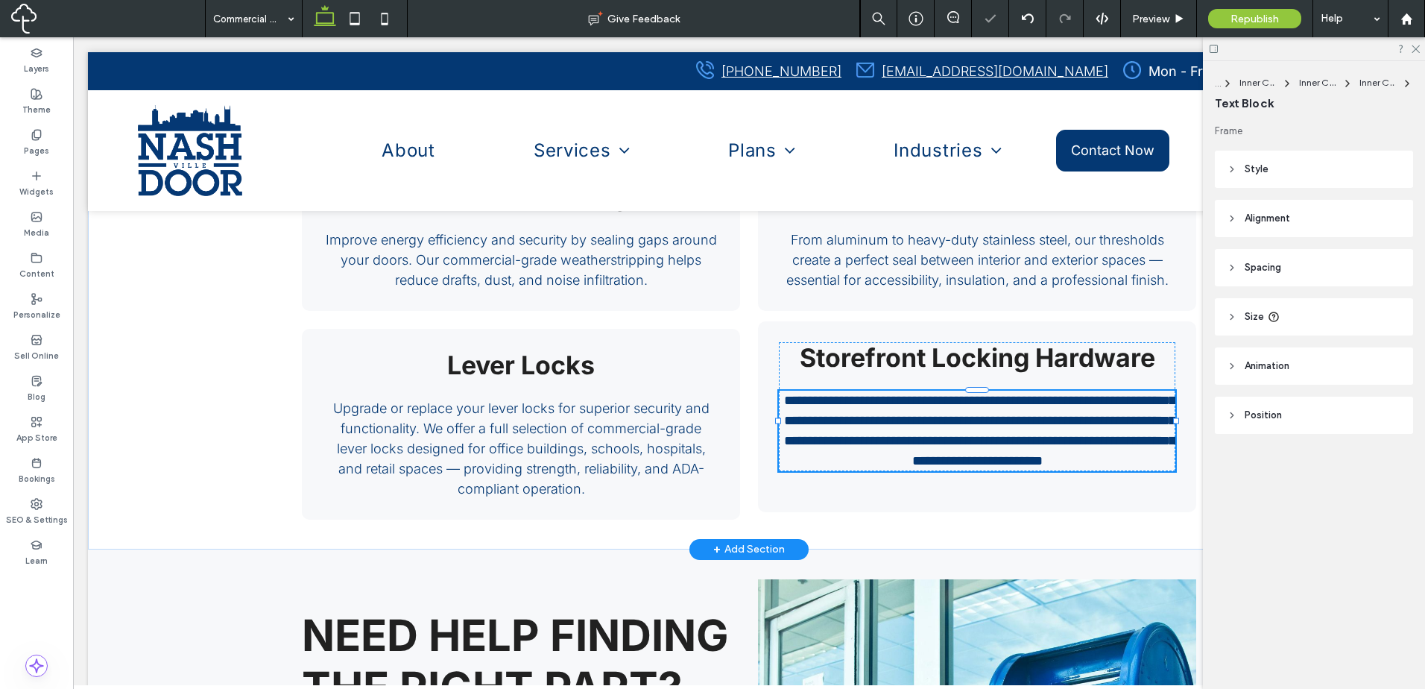
type input "*****"
type input "**"
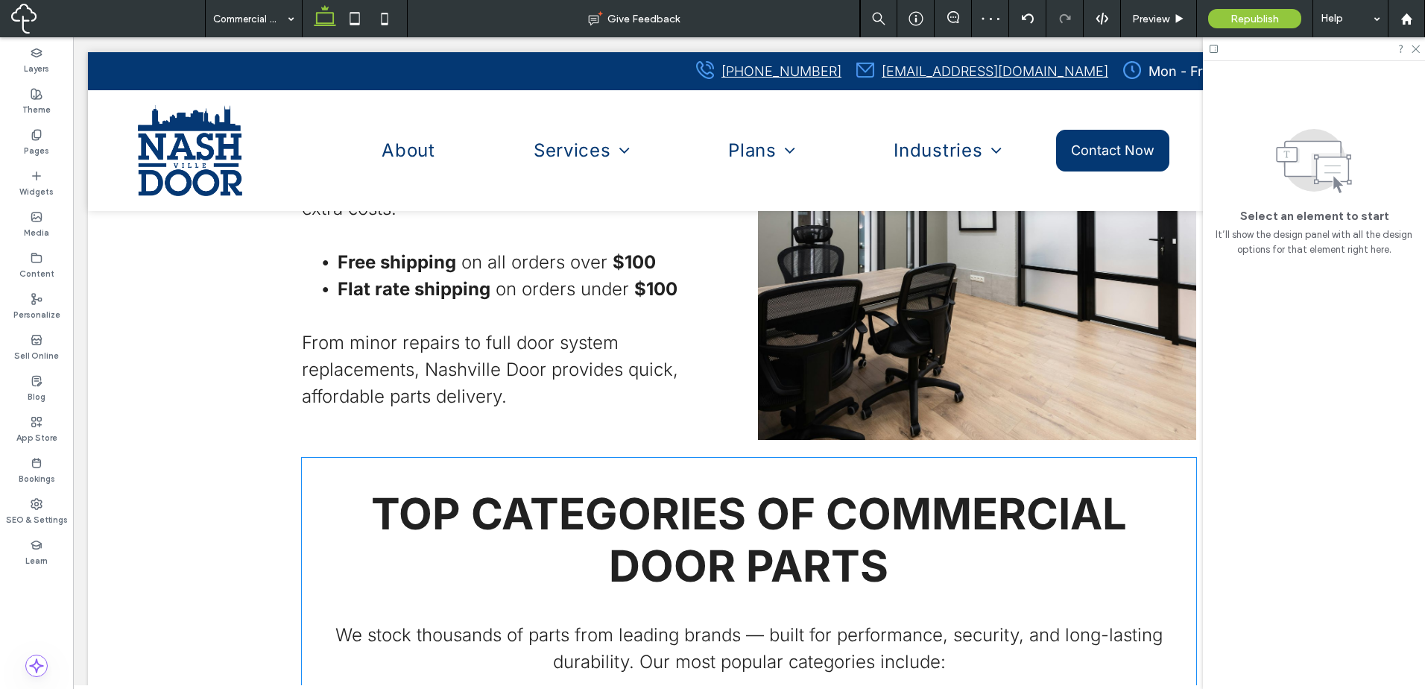
scroll to position [1242, 0]
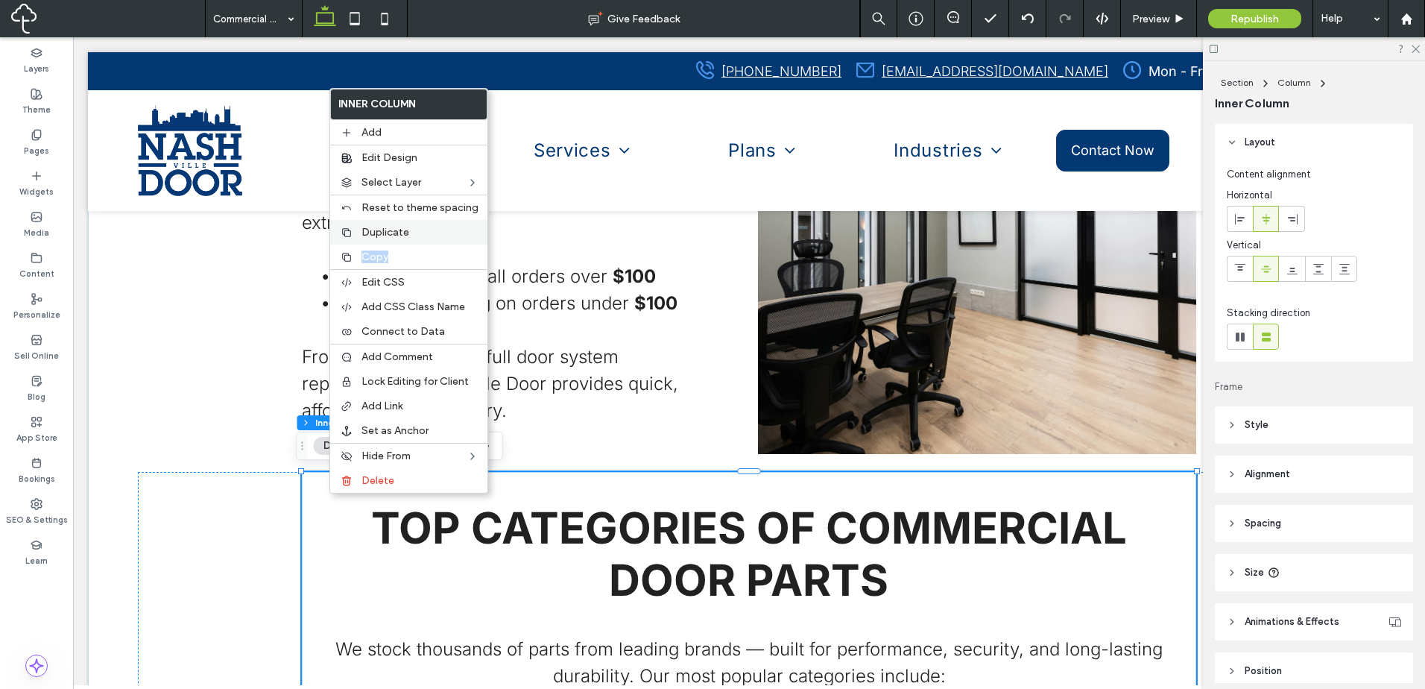
drag, startPoint x: 406, startPoint y: 252, endPoint x: 417, endPoint y: 230, distance: 24.0
click at [417, 230] on div "Inner Column Add Edit Design Select Layer Reset to theme spacing Duplicate Copy…" at bounding box center [408, 290] width 159 height 405
click at [417, 230] on label "Duplicate" at bounding box center [419, 232] width 117 height 13
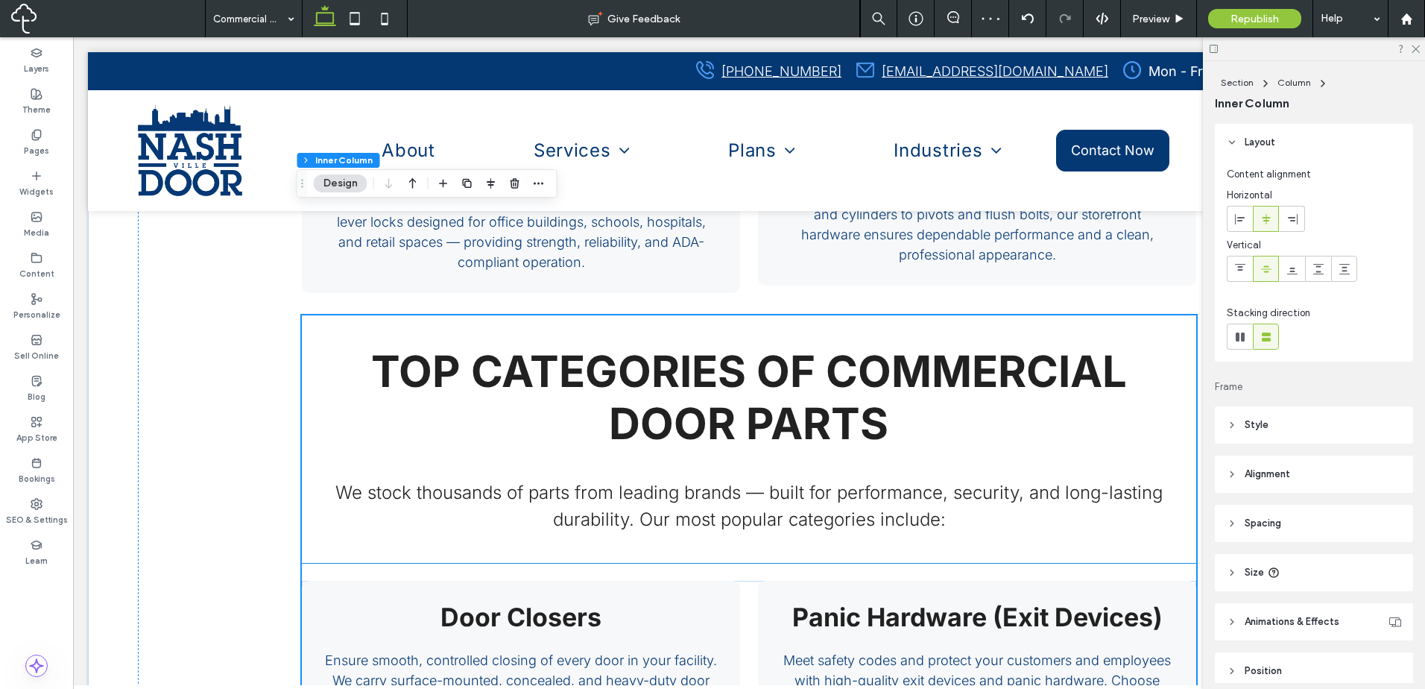
scroll to position [2196, 0]
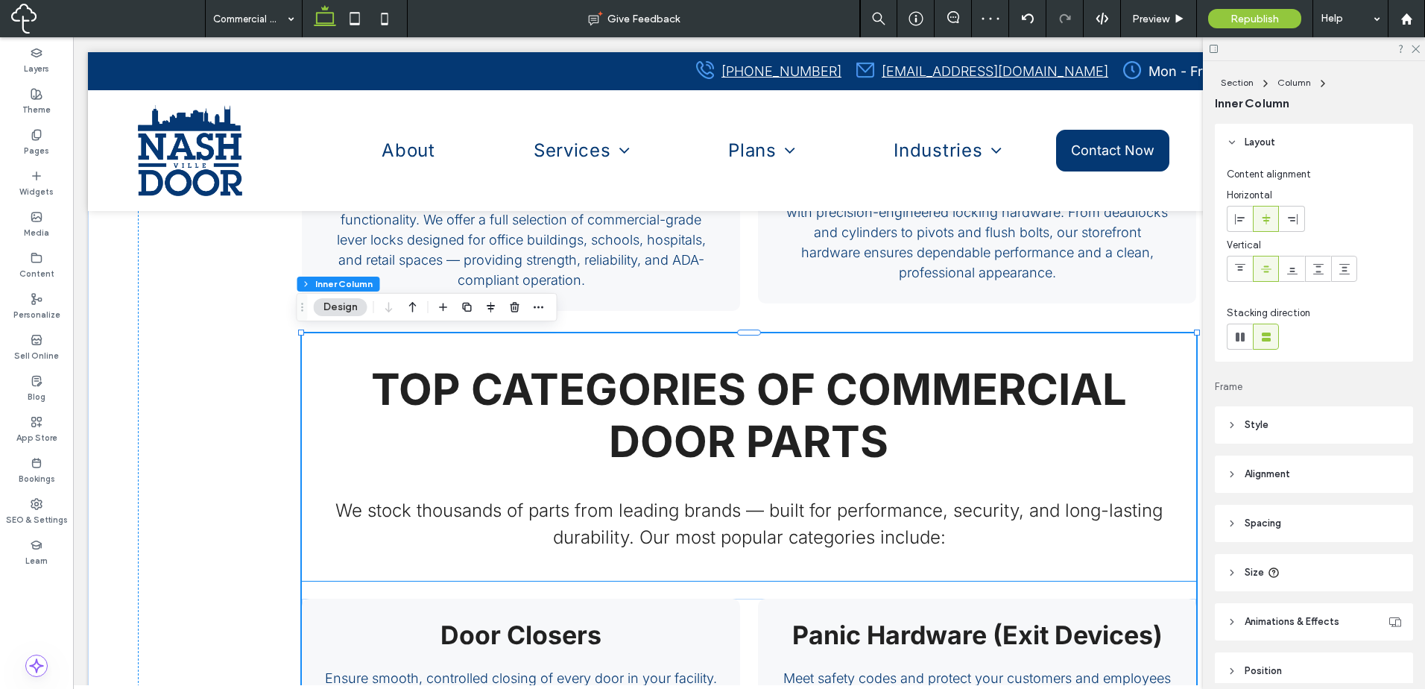
click at [1115, 351] on div "TOP CATEGORIES OF COMMERCIAL DOOR PARTS We stock thousands of parts from leadin…" at bounding box center [749, 456] width 894 height 247
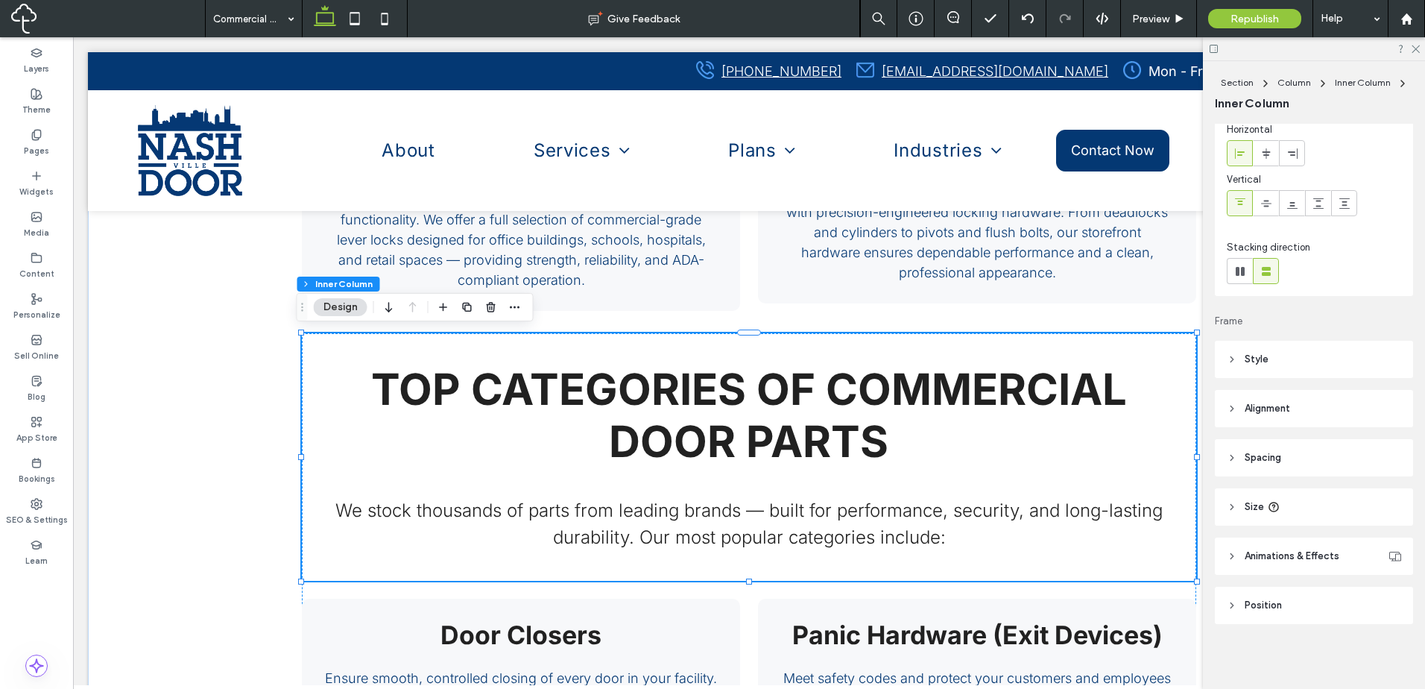
scroll to position [66, 0]
click at [1326, 364] on header "Style" at bounding box center [1314, 358] width 198 height 37
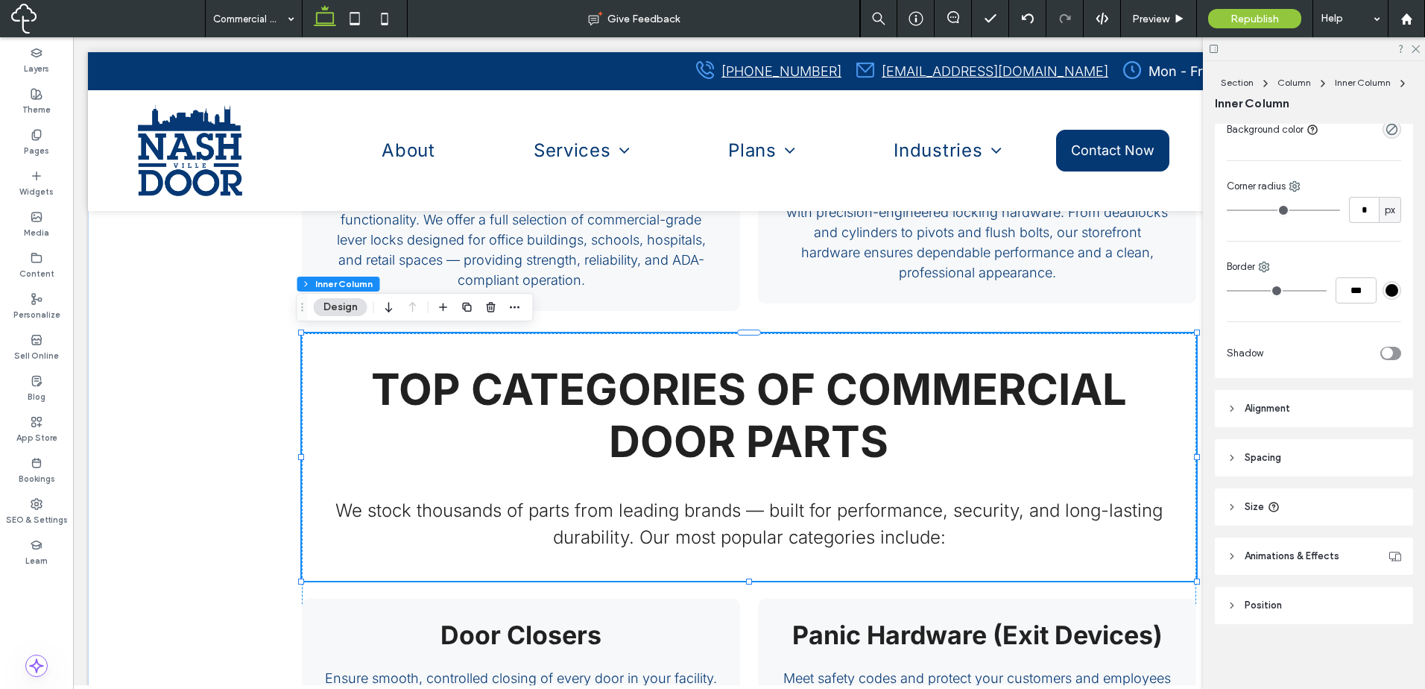
scroll to position [382, 0]
click at [1338, 502] on header "Size" at bounding box center [1314, 505] width 198 height 37
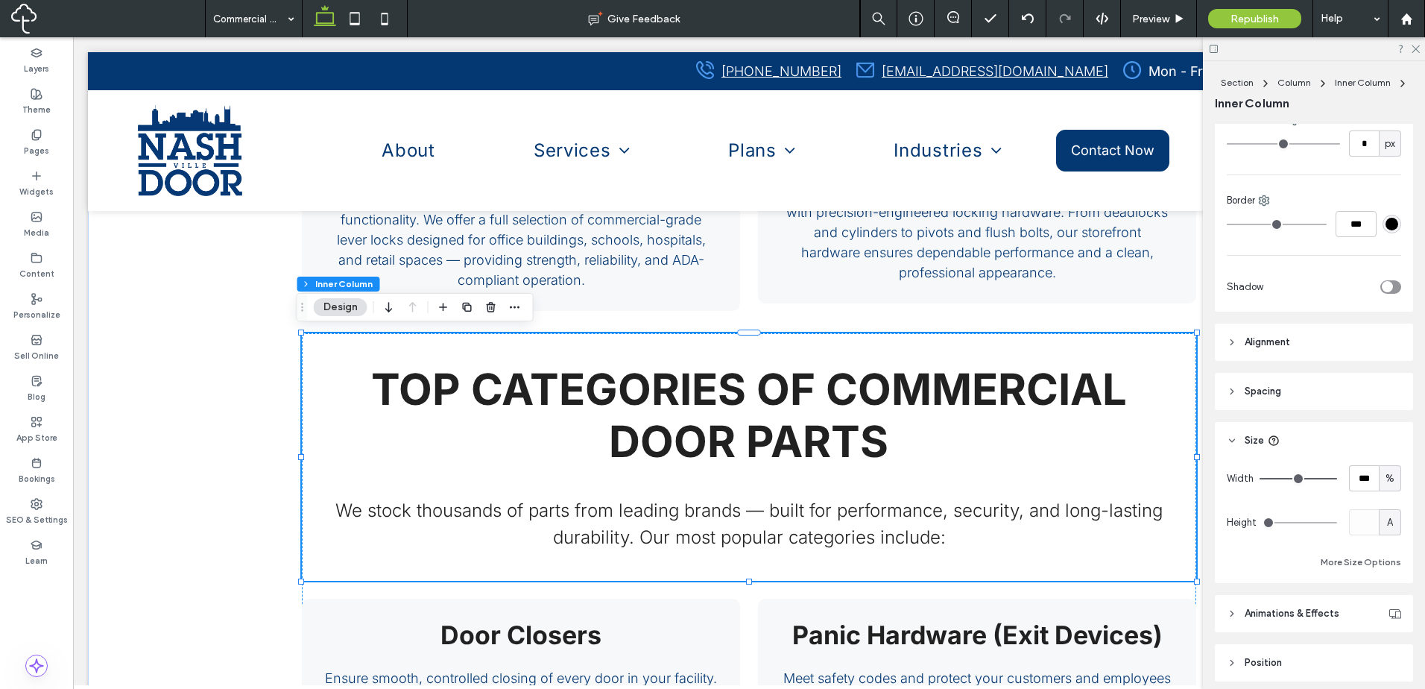
scroll to position [506, 0]
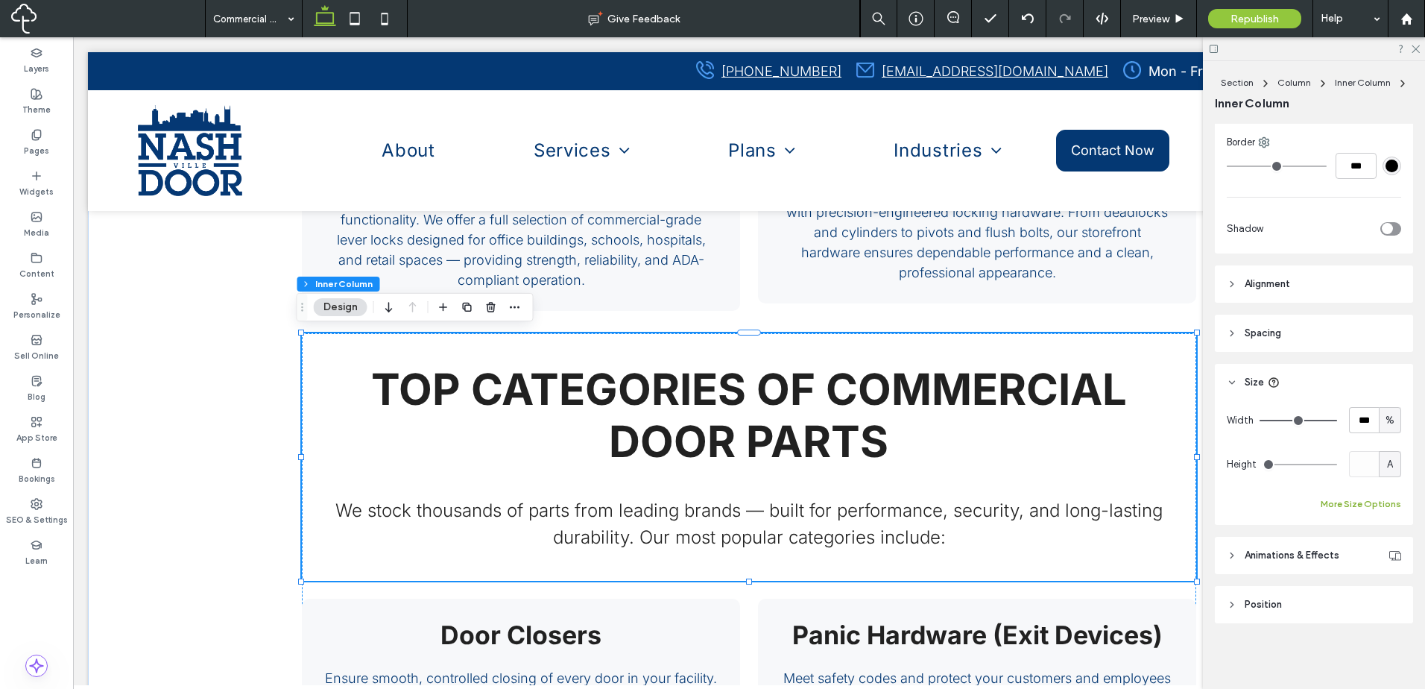
drag, startPoint x: 1378, startPoint y: 504, endPoint x: 1390, endPoint y: 506, distance: 12.1
click at [1380, 504] on button "More Size Options" at bounding box center [1360, 504] width 80 height 18
drag, startPoint x: 1372, startPoint y: 553, endPoint x: 1370, endPoint y: 569, distance: 15.7
click at [1370, 554] on span "%" at bounding box center [1372, 558] width 9 height 15
click at [1370, 424] on span "px" at bounding box center [1369, 428] width 10 height 15
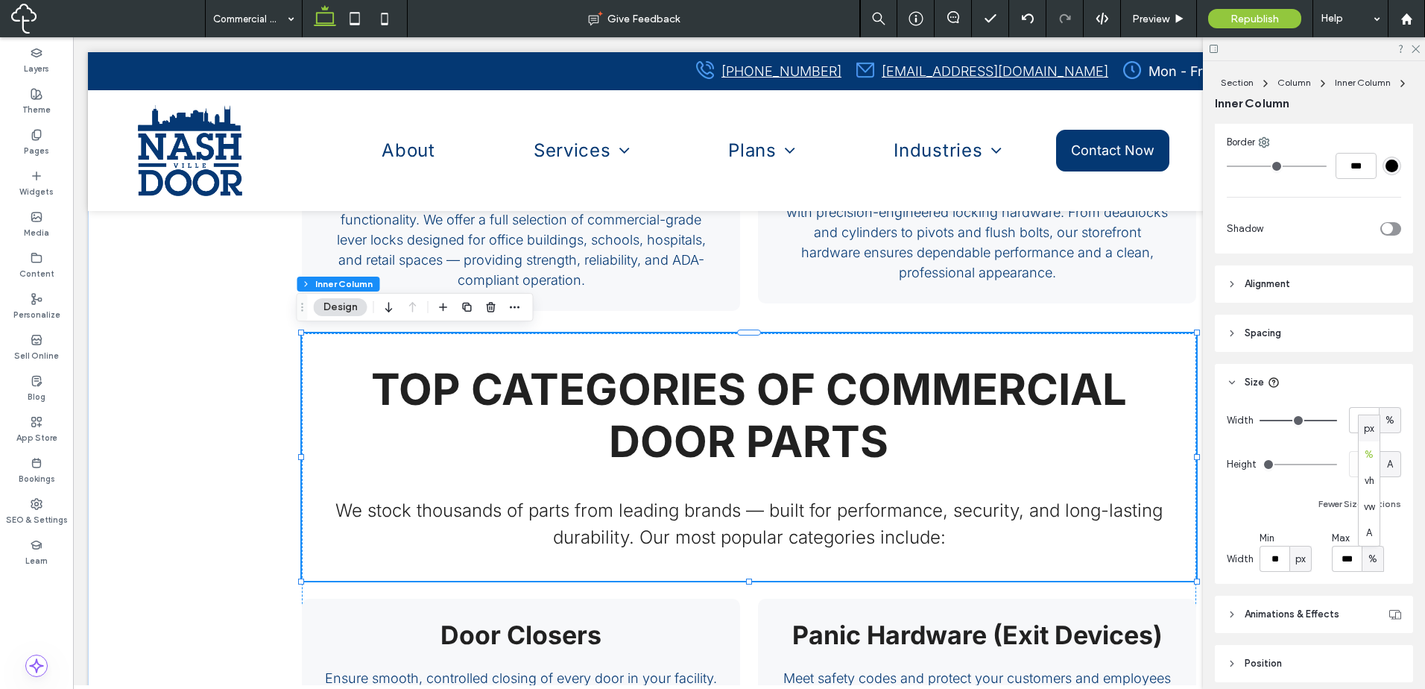
type input "****"
click at [1385, 415] on span "%" at bounding box center [1389, 420] width 9 height 15
click at [1381, 446] on span "px" at bounding box center [1382, 446] width 10 height 15
type input "****"
click at [1358, 420] on input "****" at bounding box center [1364, 420] width 30 height 26
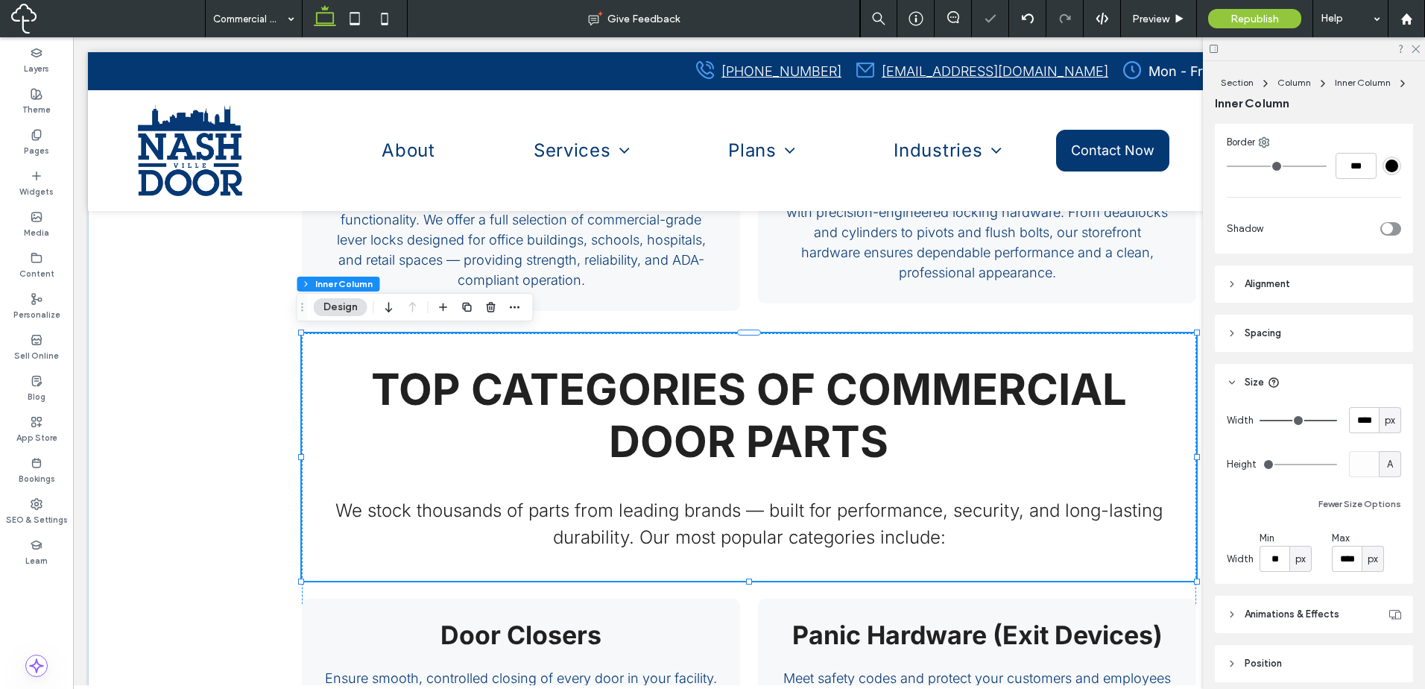
drag, startPoint x: 1376, startPoint y: 418, endPoint x: 1386, endPoint y: 430, distance: 15.4
click at [1384, 418] on span "px" at bounding box center [1389, 420] width 10 height 15
drag, startPoint x: 1383, startPoint y: 469, endPoint x: 1376, endPoint y: 475, distance: 8.5
click at [1382, 472] on span "%" at bounding box center [1382, 472] width 9 height 15
type input "***"
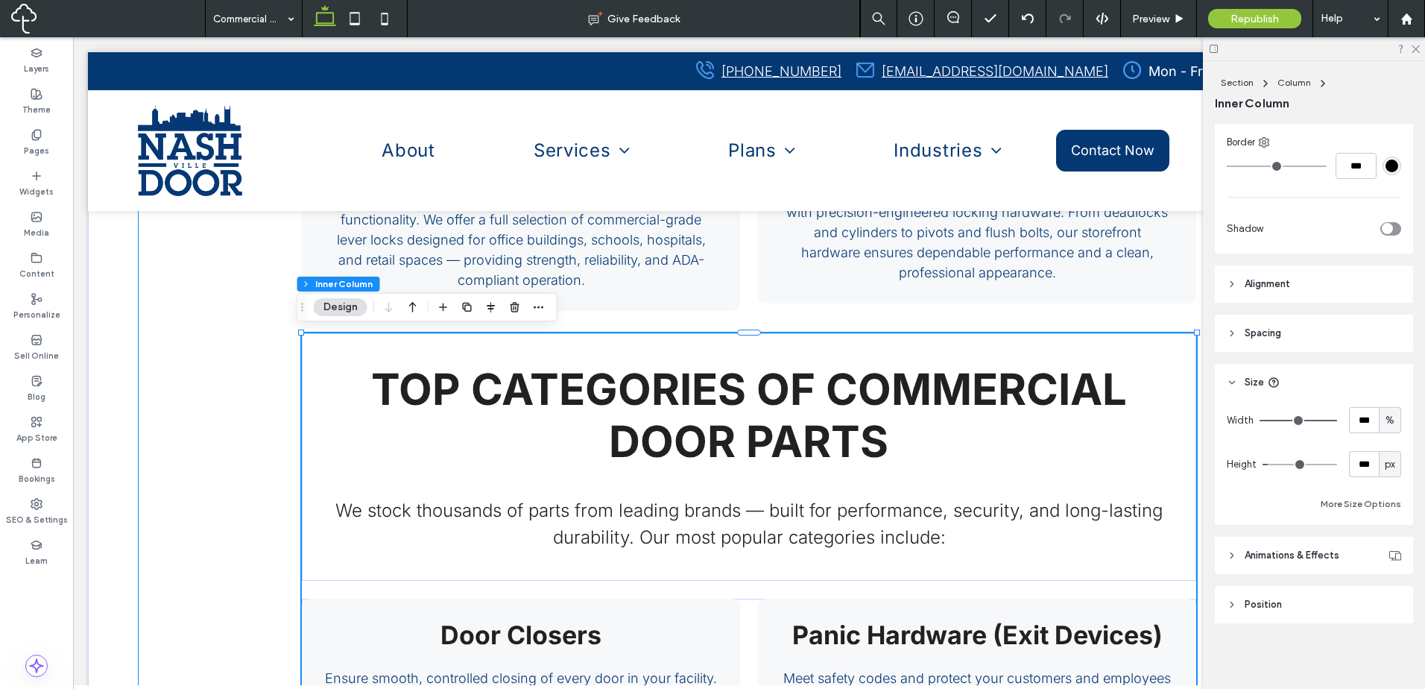
click at [276, 554] on div "TOP CATEGORIES OF COMMERCIAL DOOR PARTS We stock thousands of parts from leadin…" at bounding box center [749, 322] width 1222 height 1608
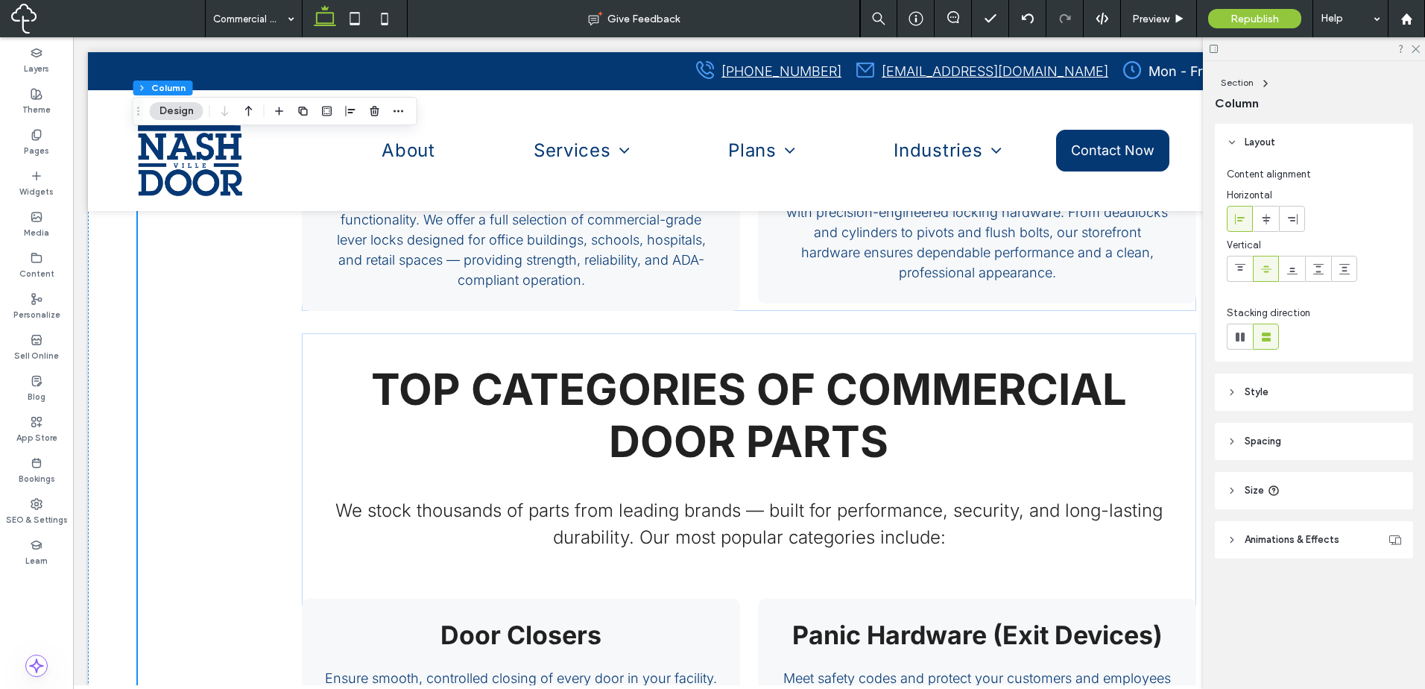
click at [281, 528] on div "TOP CATEGORIES OF COMMERCIAL DOOR PARTS We stock thousands of parts from leadin…" at bounding box center [749, 322] width 1222 height 1608
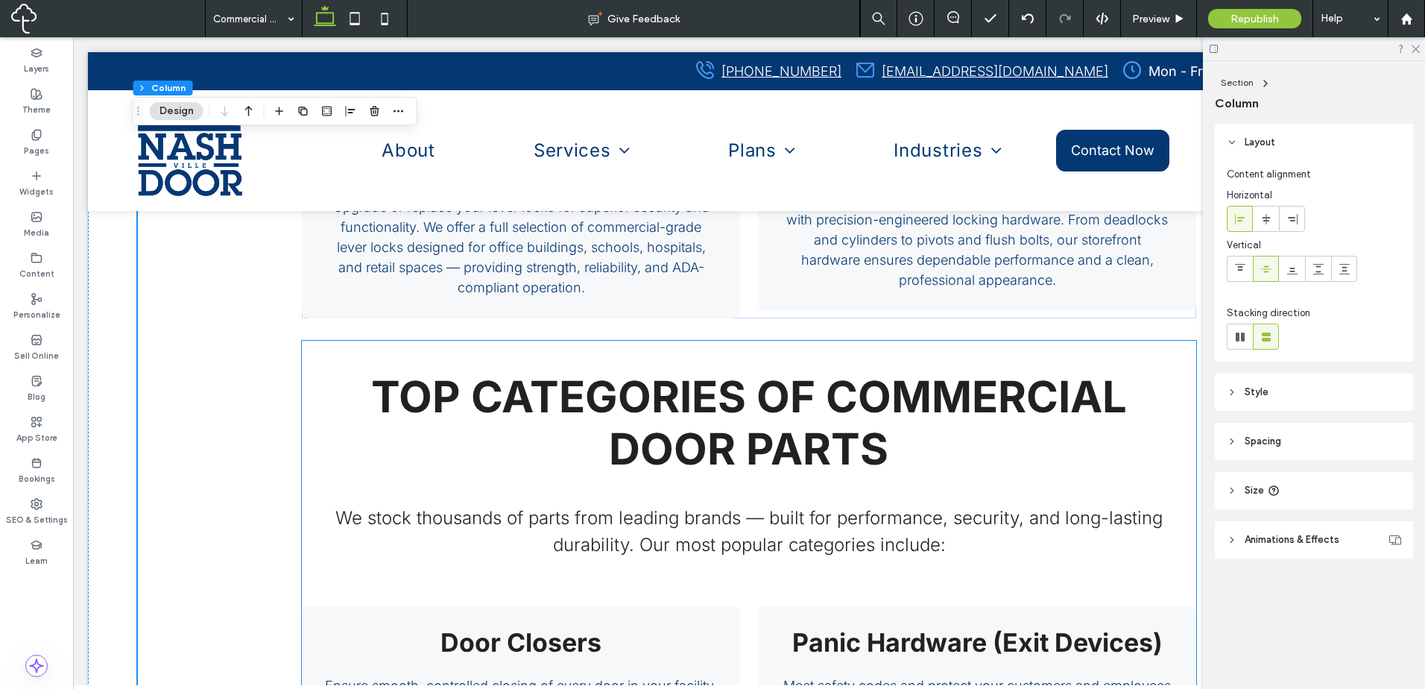
scroll to position [2196, 0]
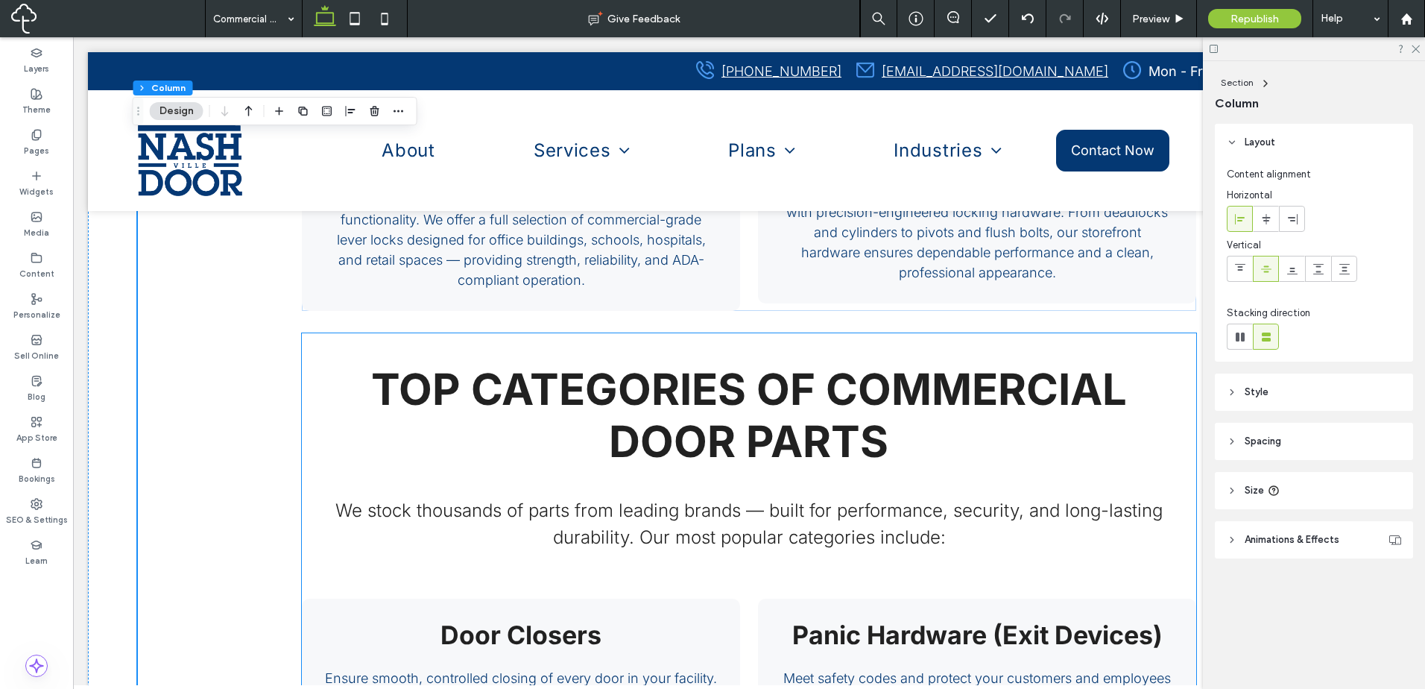
click at [306, 537] on p "We stock thousands of parts from leading brands — built for performance, securi…" at bounding box center [749, 524] width 894 height 54
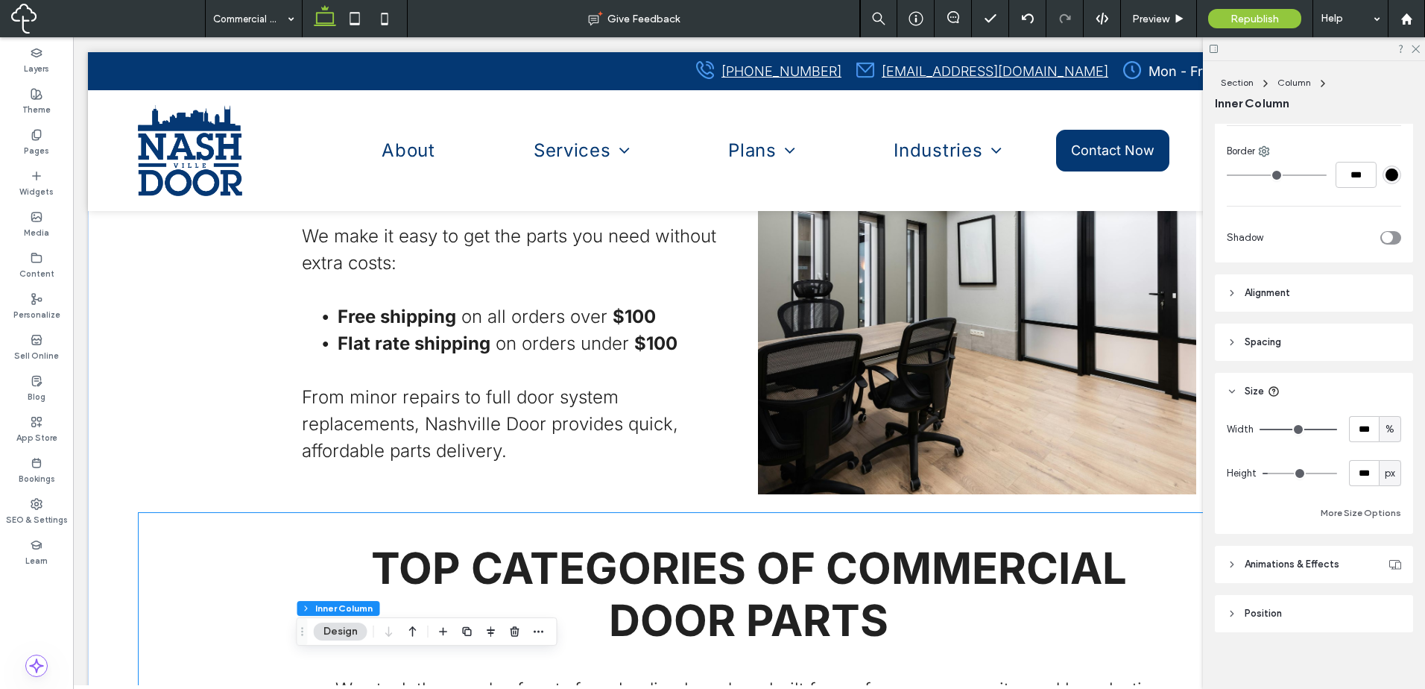
scroll to position [1326, 0]
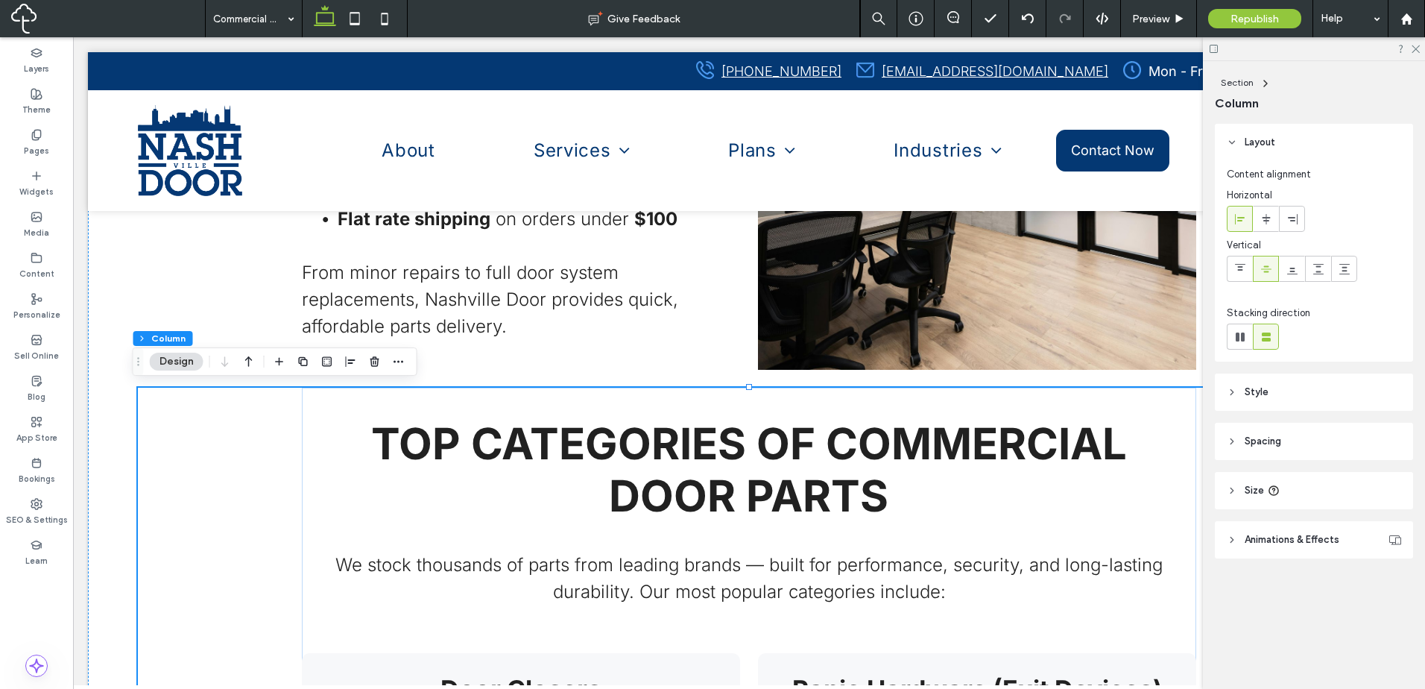
click at [1351, 488] on header "Size" at bounding box center [1314, 490] width 198 height 37
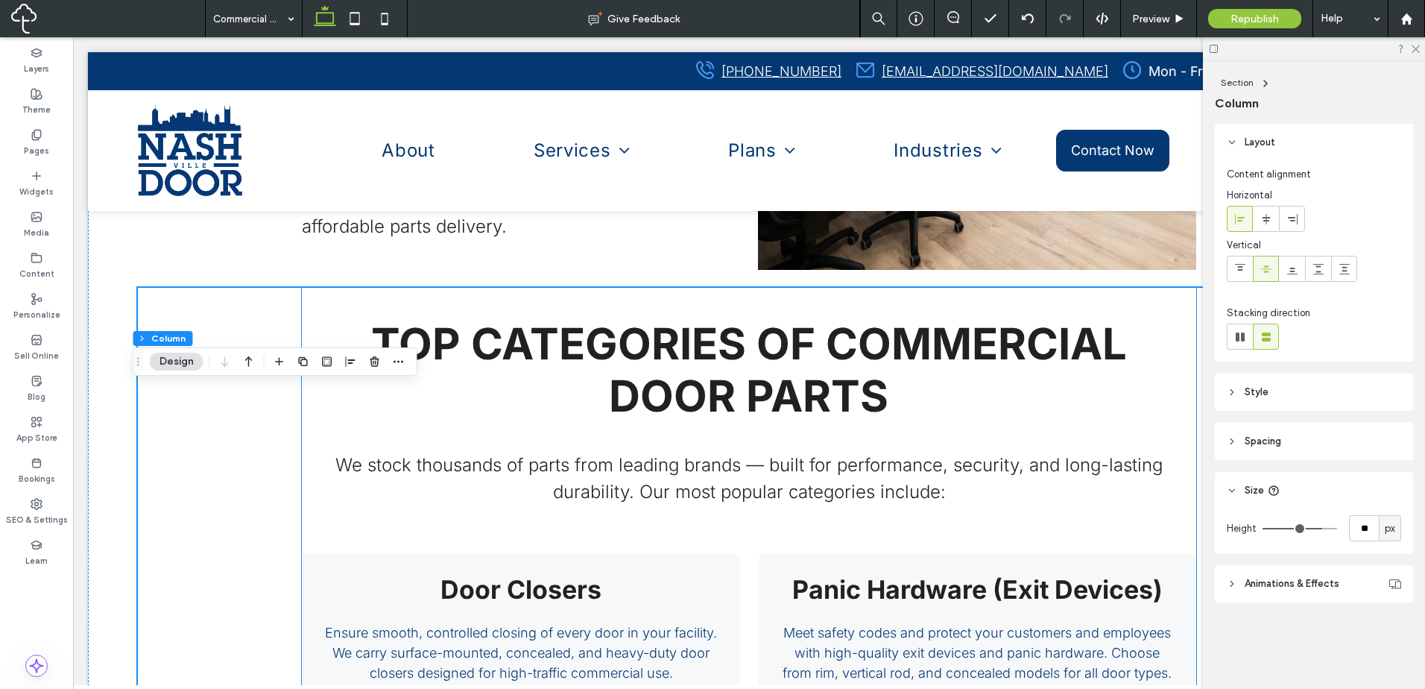
scroll to position [1823, 0]
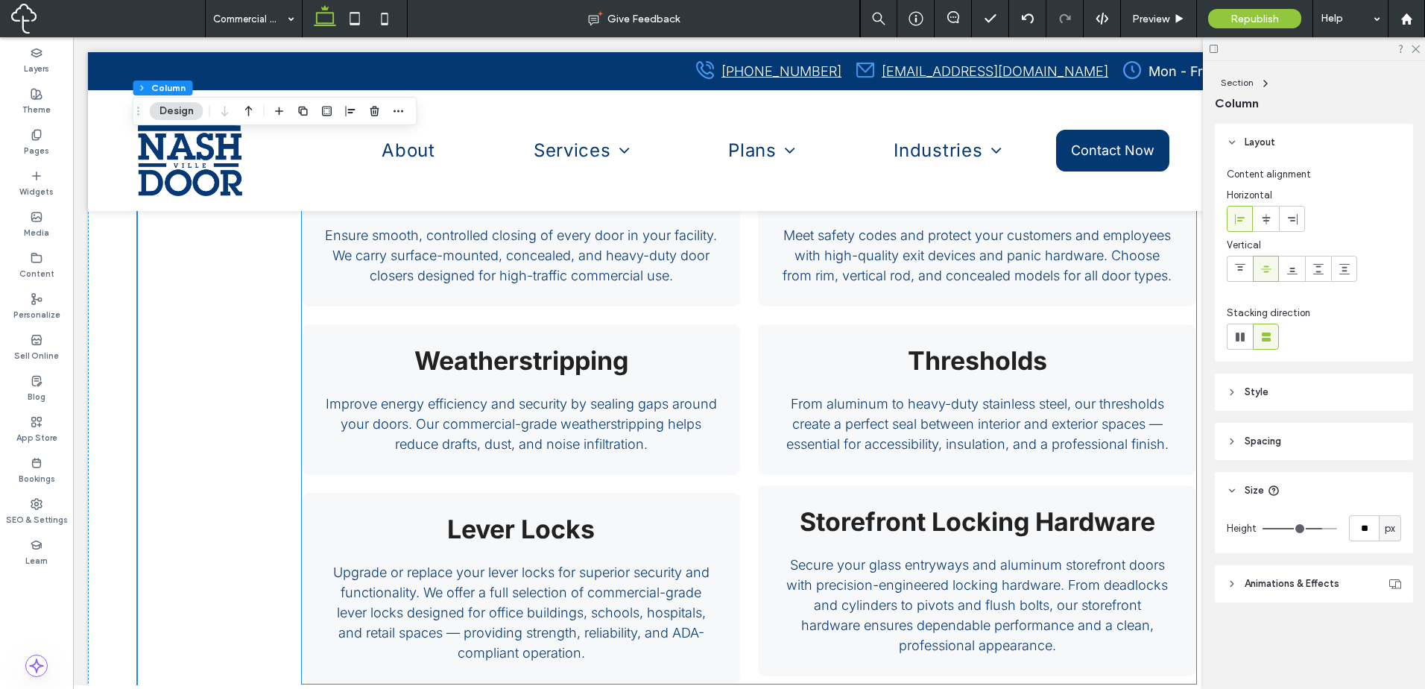
click at [527, 479] on div "TOP CATEGORIES OF COMMERCIAL DOOR PARTS We stock thousands of parts from leadin…" at bounding box center [749, 286] width 894 height 793
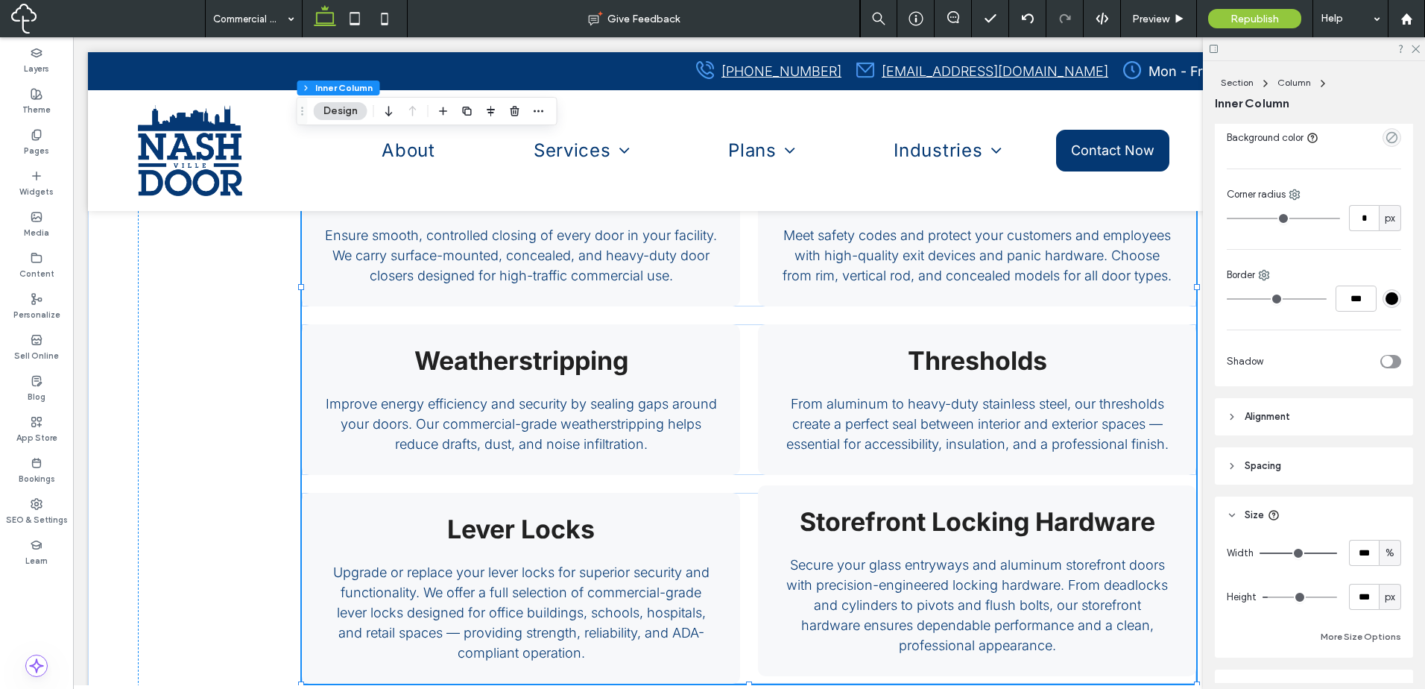
scroll to position [506, 0]
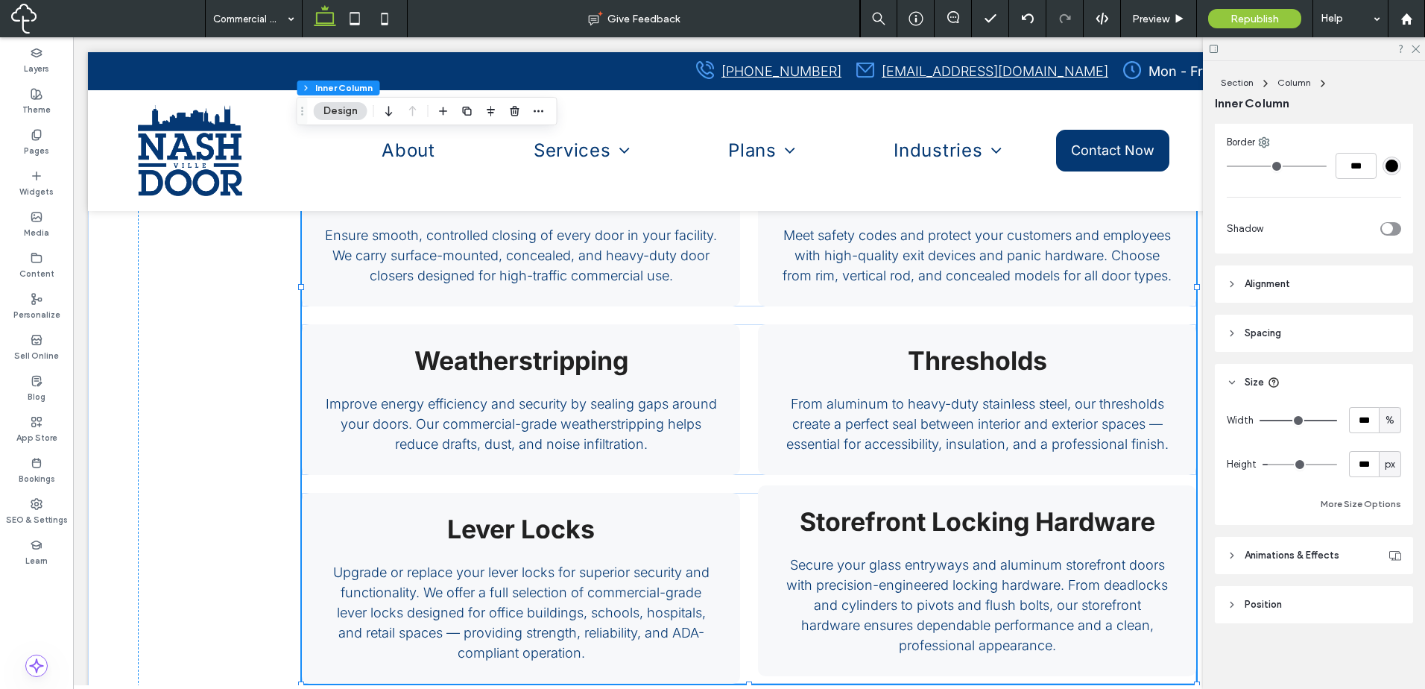
drag, startPoint x: 1378, startPoint y: 504, endPoint x: 1395, endPoint y: 511, distance: 18.7
click at [1379, 504] on button "More Size Options" at bounding box center [1360, 504] width 80 height 18
click at [1346, 560] on input "****" at bounding box center [1347, 558] width 30 height 26
click at [1384, 563] on div "Max **** px" at bounding box center [1366, 551] width 69 height 41
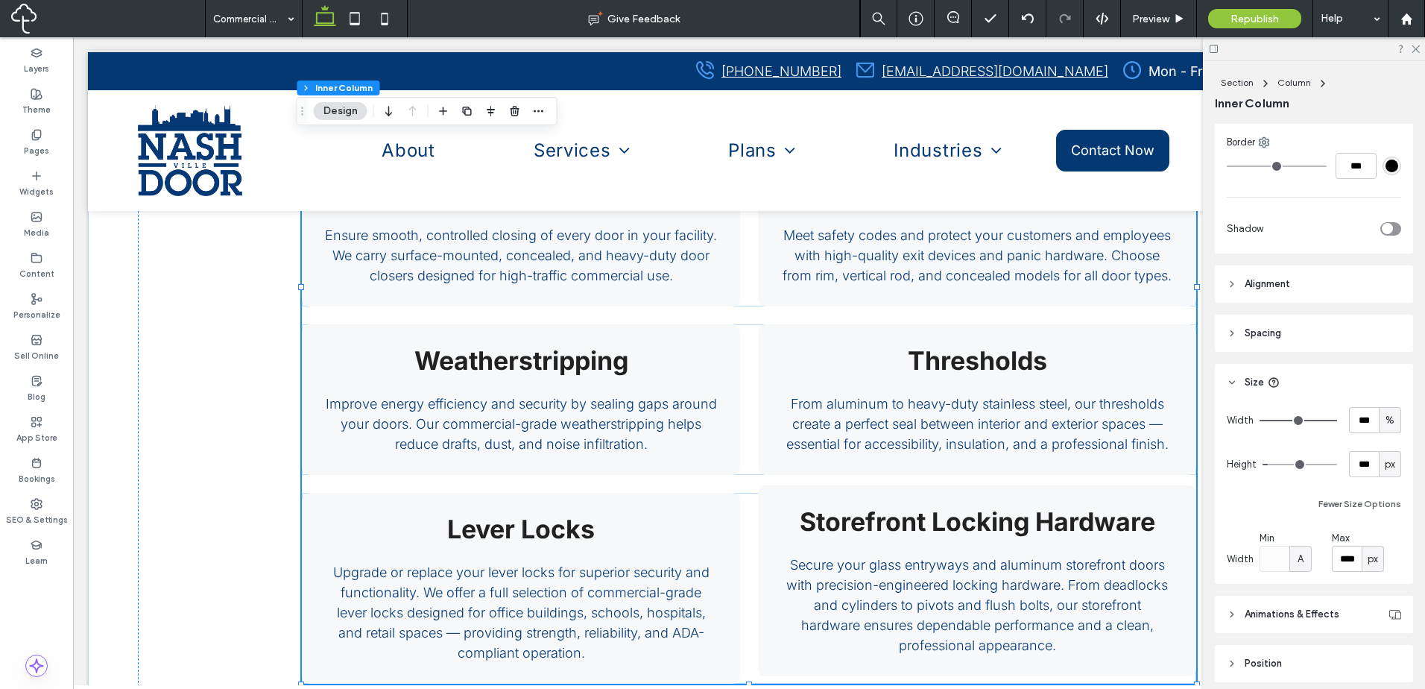
click at [1371, 556] on span "px" at bounding box center [1372, 558] width 10 height 15
click at [1374, 454] on div "%" at bounding box center [1368, 454] width 21 height 26
click at [1343, 559] on input "****" at bounding box center [1347, 558] width 30 height 26
type input "***"
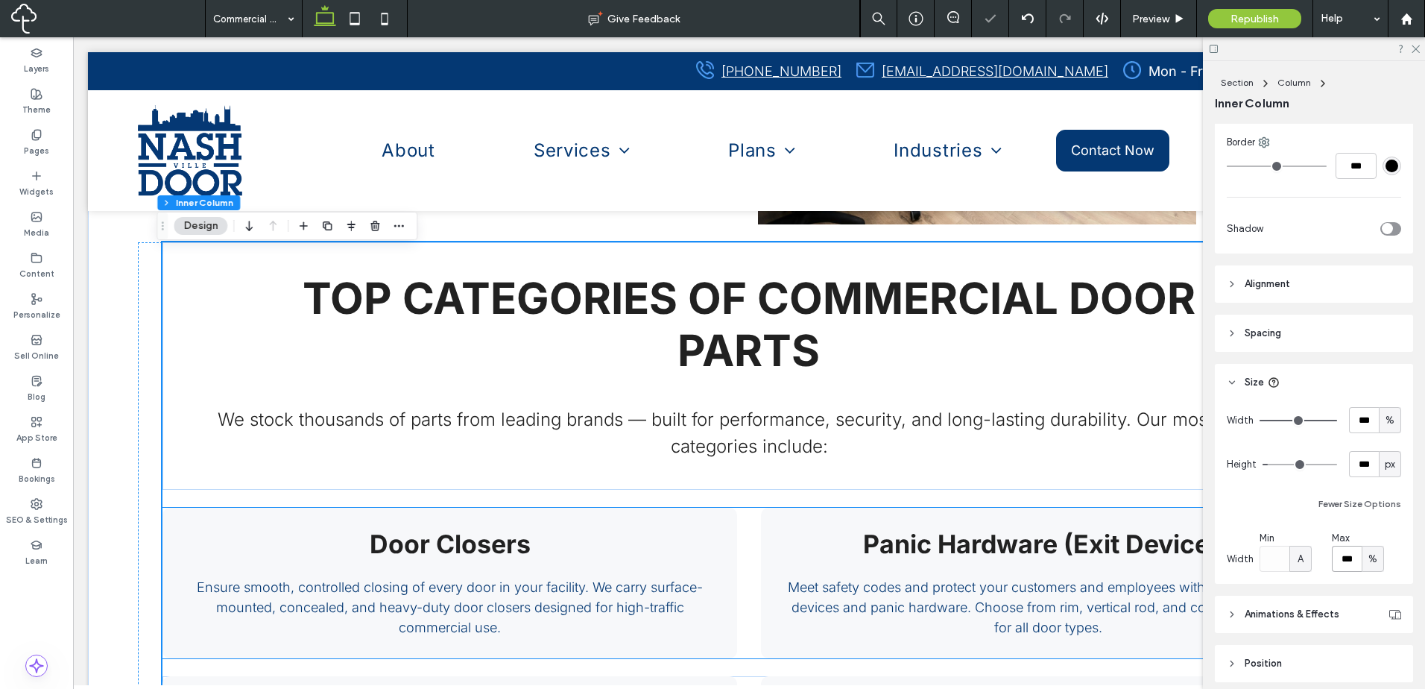
scroll to position [1451, 0]
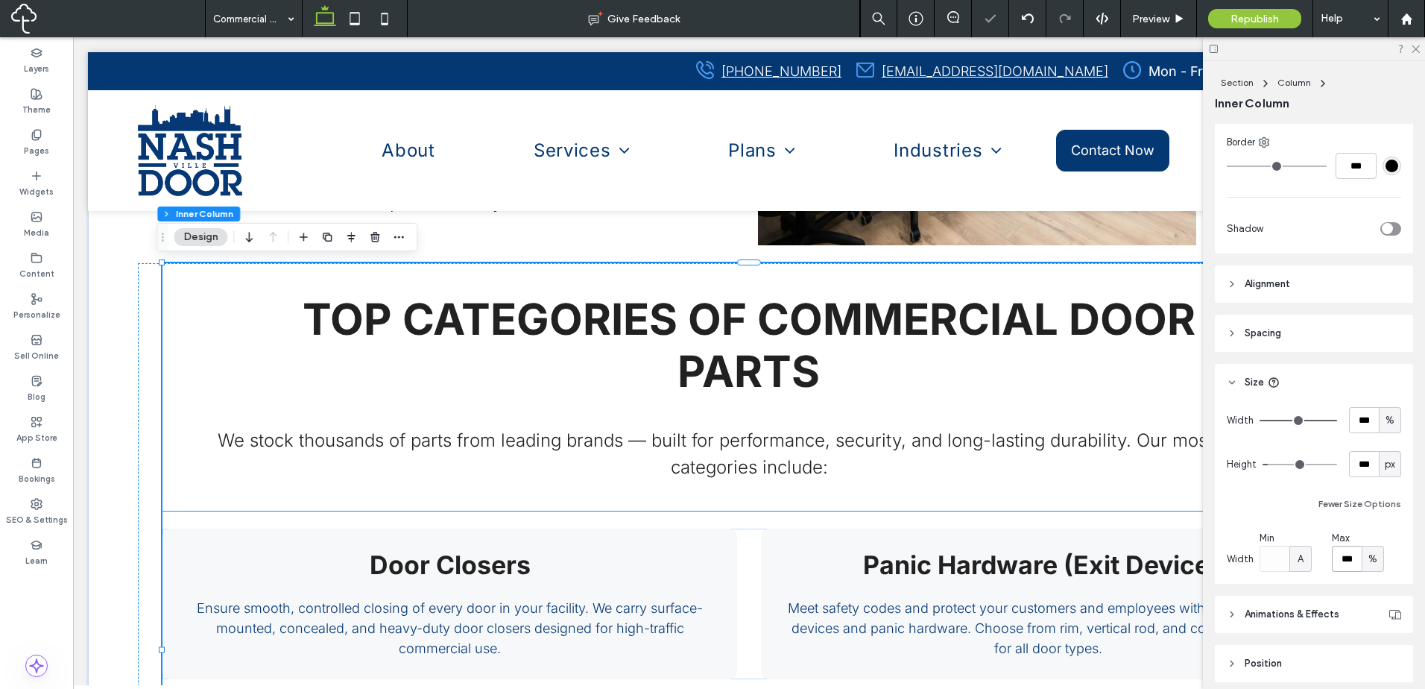
click at [517, 382] on h2 "TOP CATEGORIES OF COMMERCIAL DOOR PARTS" at bounding box center [748, 345] width 1019 height 104
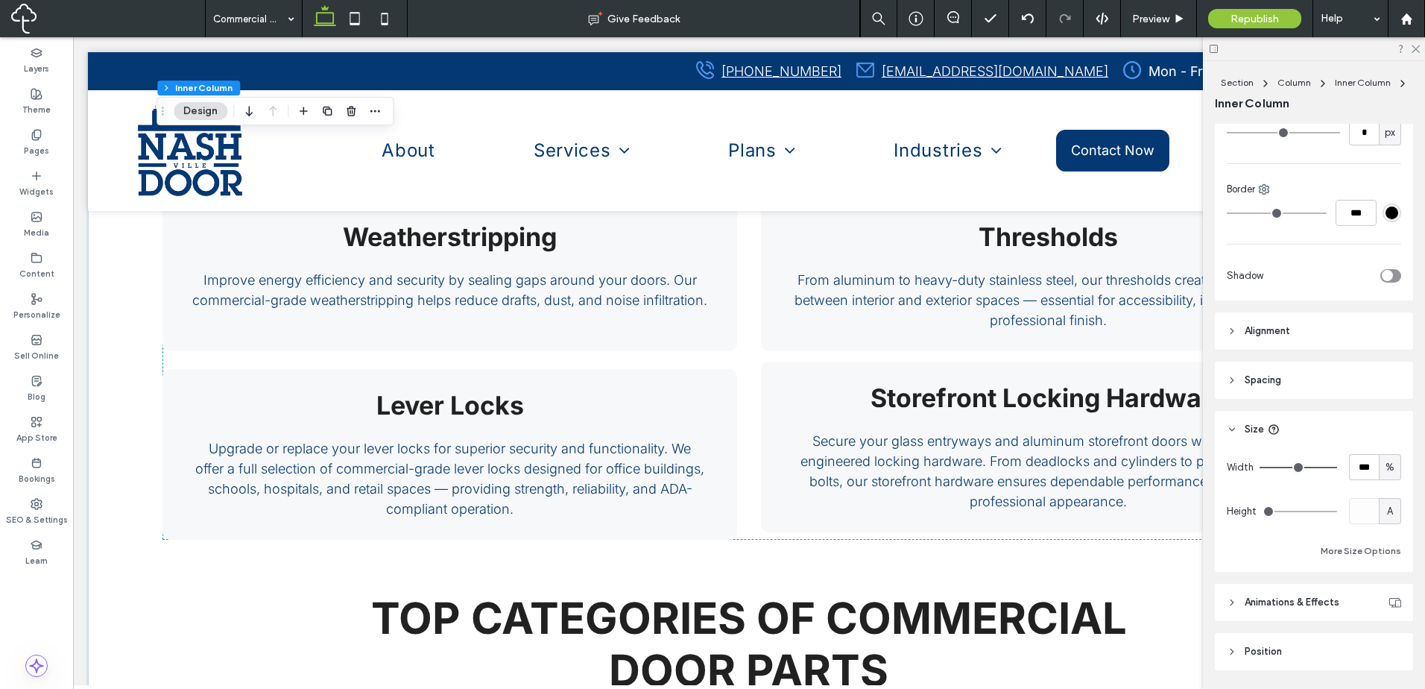
scroll to position [506, 0]
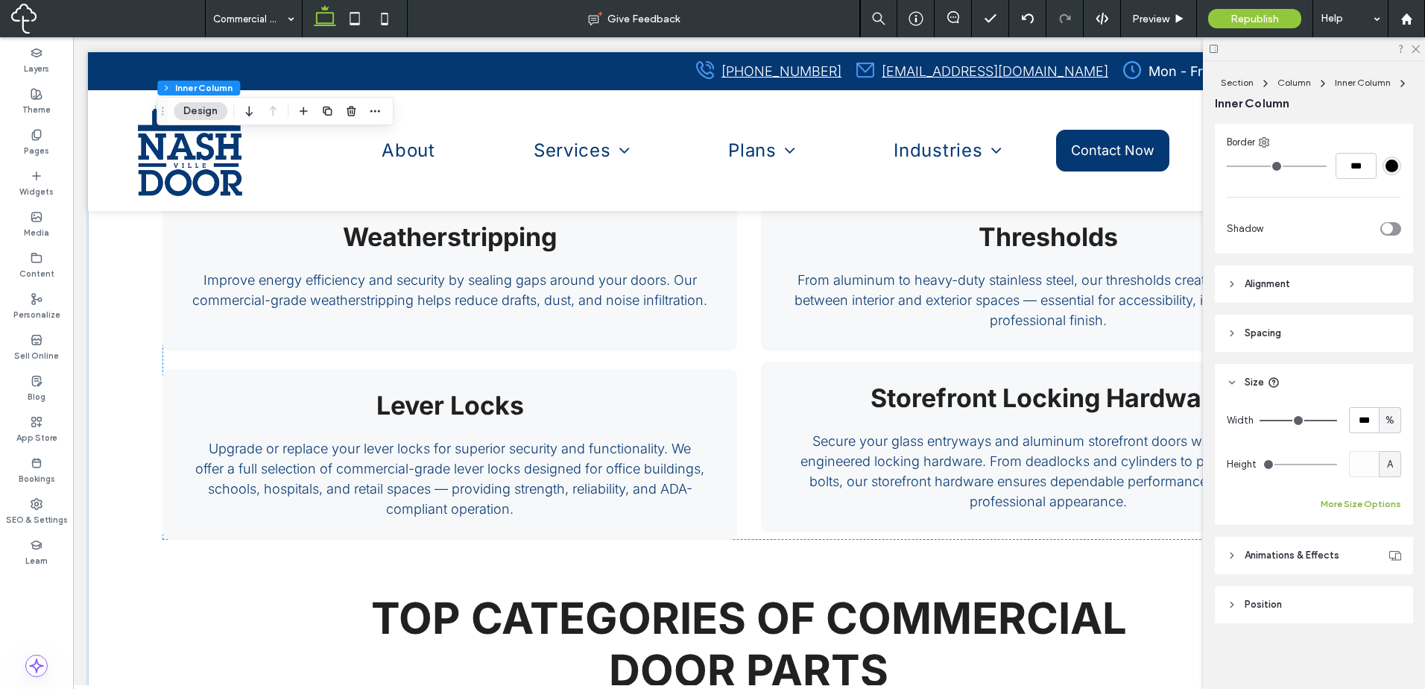
drag, startPoint x: 1370, startPoint y: 494, endPoint x: 1381, endPoint y: 505, distance: 15.3
click at [1370, 496] on div "Width *** % Height A More Size Options" at bounding box center [1314, 460] width 174 height 106
click at [1379, 508] on button "More Size Options" at bounding box center [1360, 504] width 80 height 18
drag, startPoint x: 1370, startPoint y: 556, endPoint x: 1369, endPoint y: 571, distance: 14.9
click at [1369, 557] on span "%" at bounding box center [1372, 558] width 9 height 15
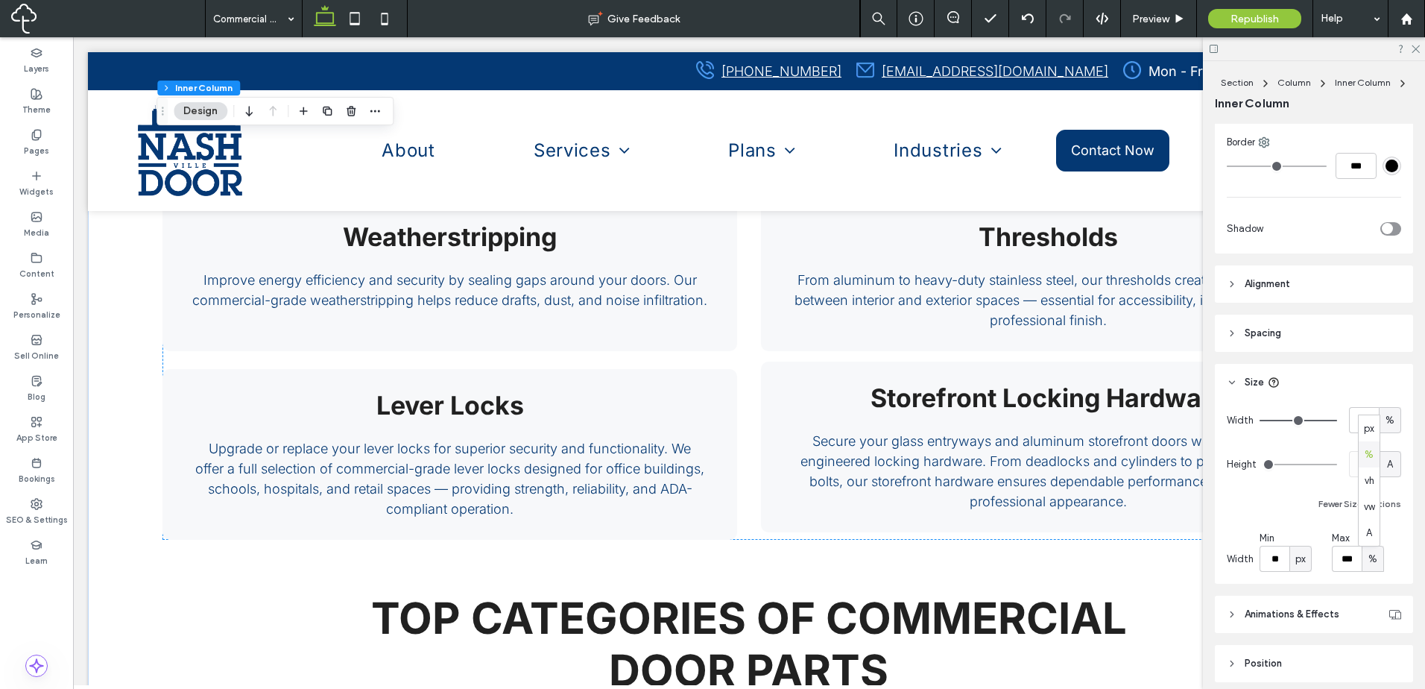
click at [1372, 427] on span "px" at bounding box center [1369, 428] width 10 height 15
click at [1349, 550] on input "******" at bounding box center [1347, 558] width 30 height 26
type input "****"
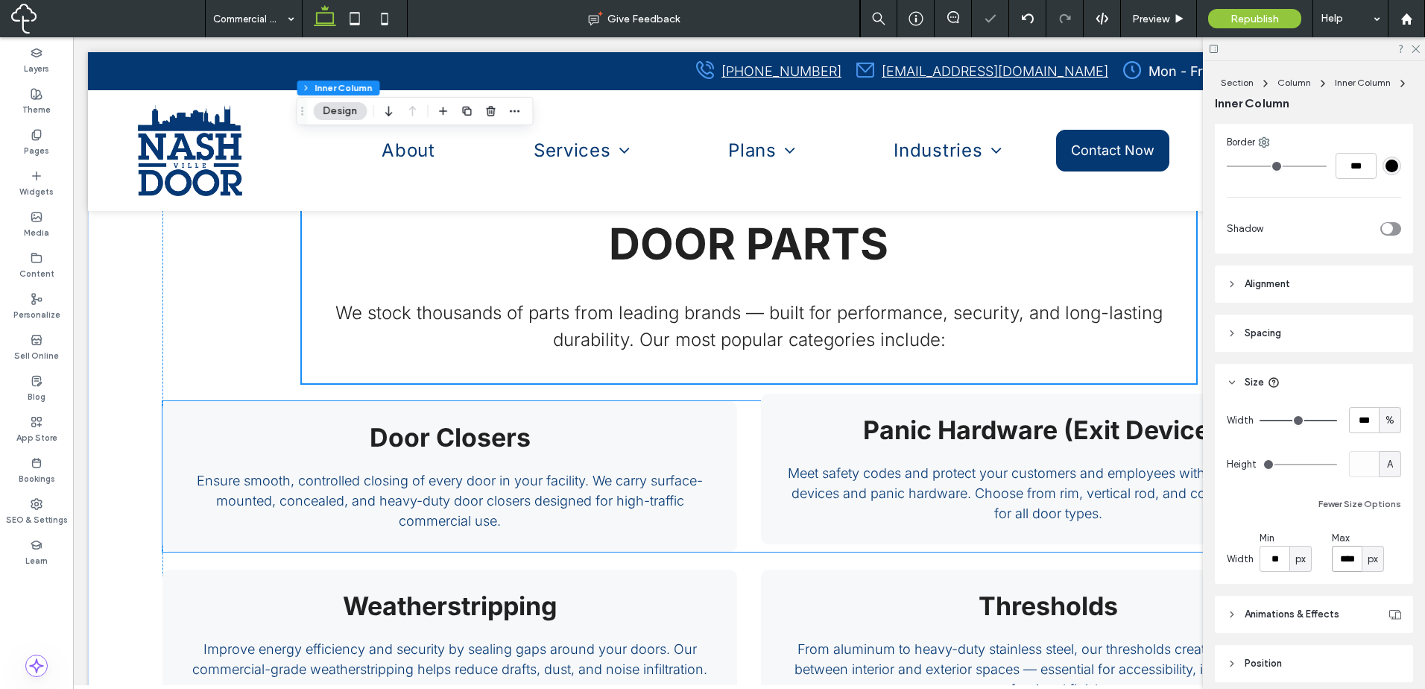
scroll to position [1574, 0]
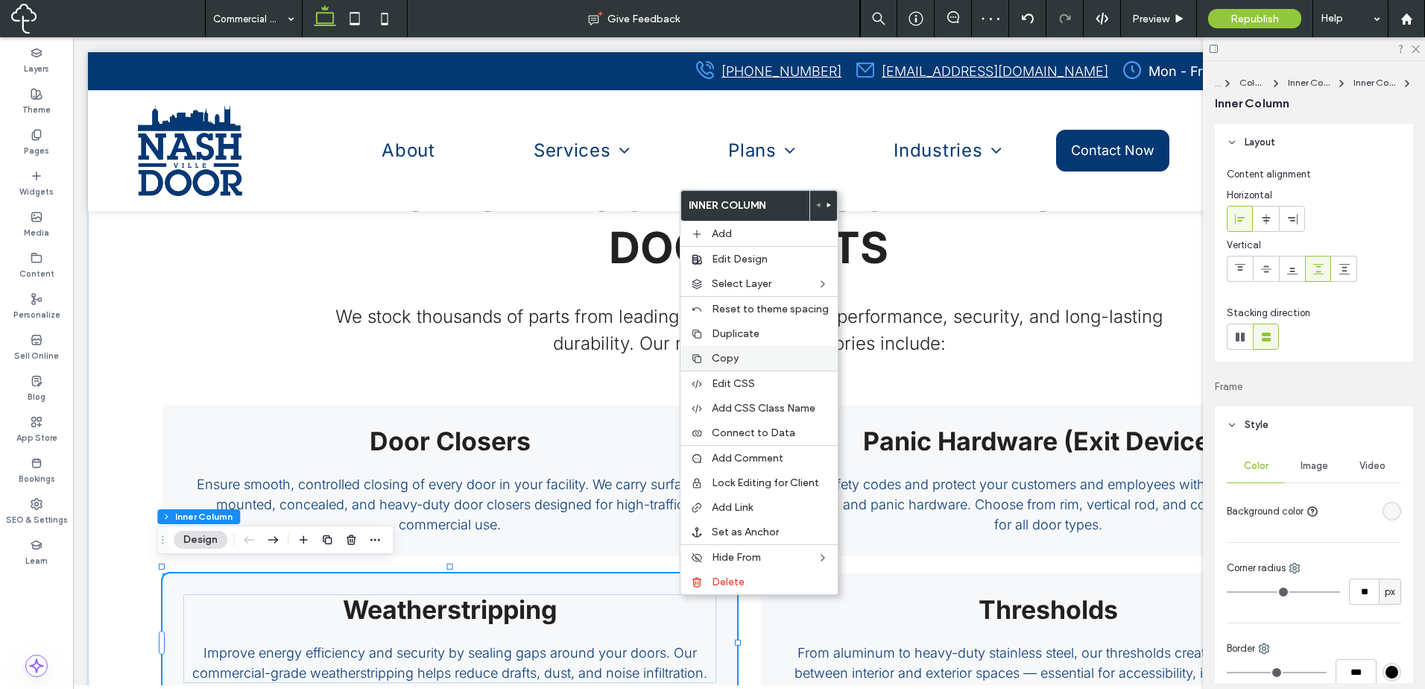
click at [742, 356] on label "Copy" at bounding box center [770, 358] width 117 height 13
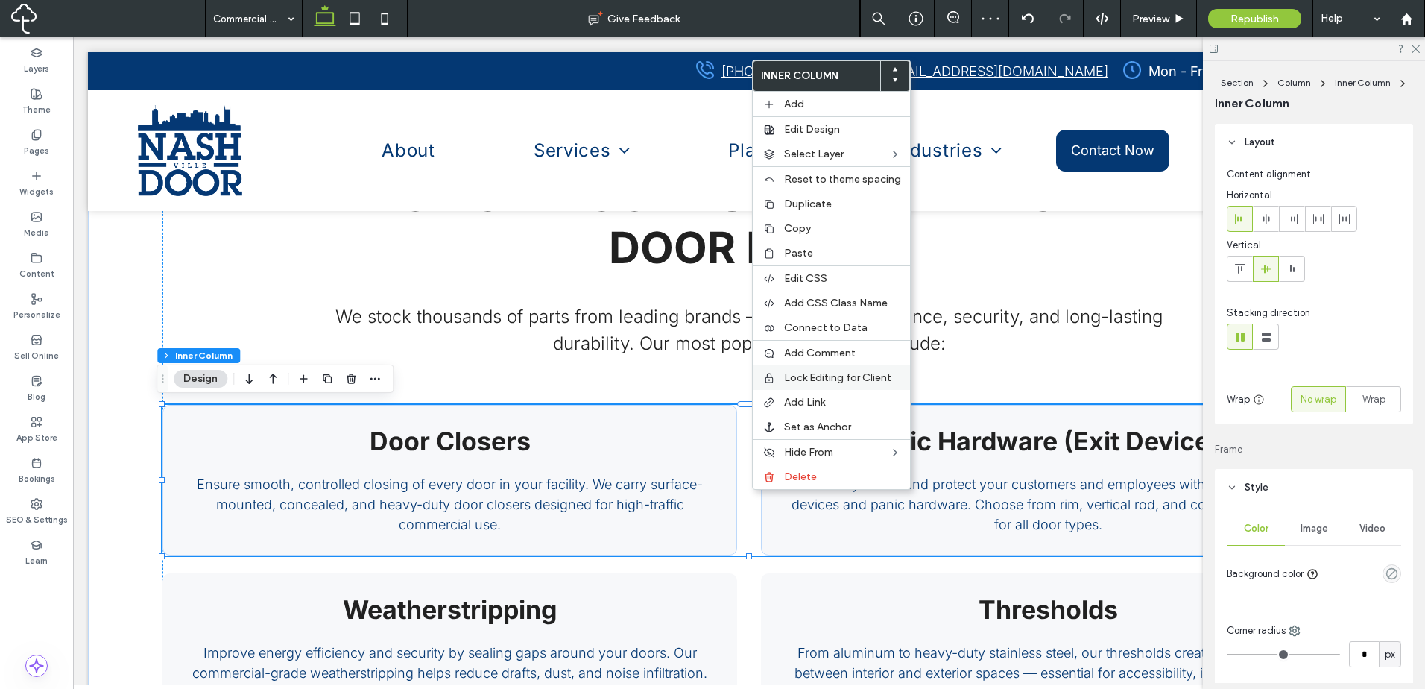
drag, startPoint x: 829, startPoint y: 253, endPoint x: 851, endPoint y: 376, distance: 125.7
click at [831, 253] on label "Paste" at bounding box center [842, 253] width 117 height 13
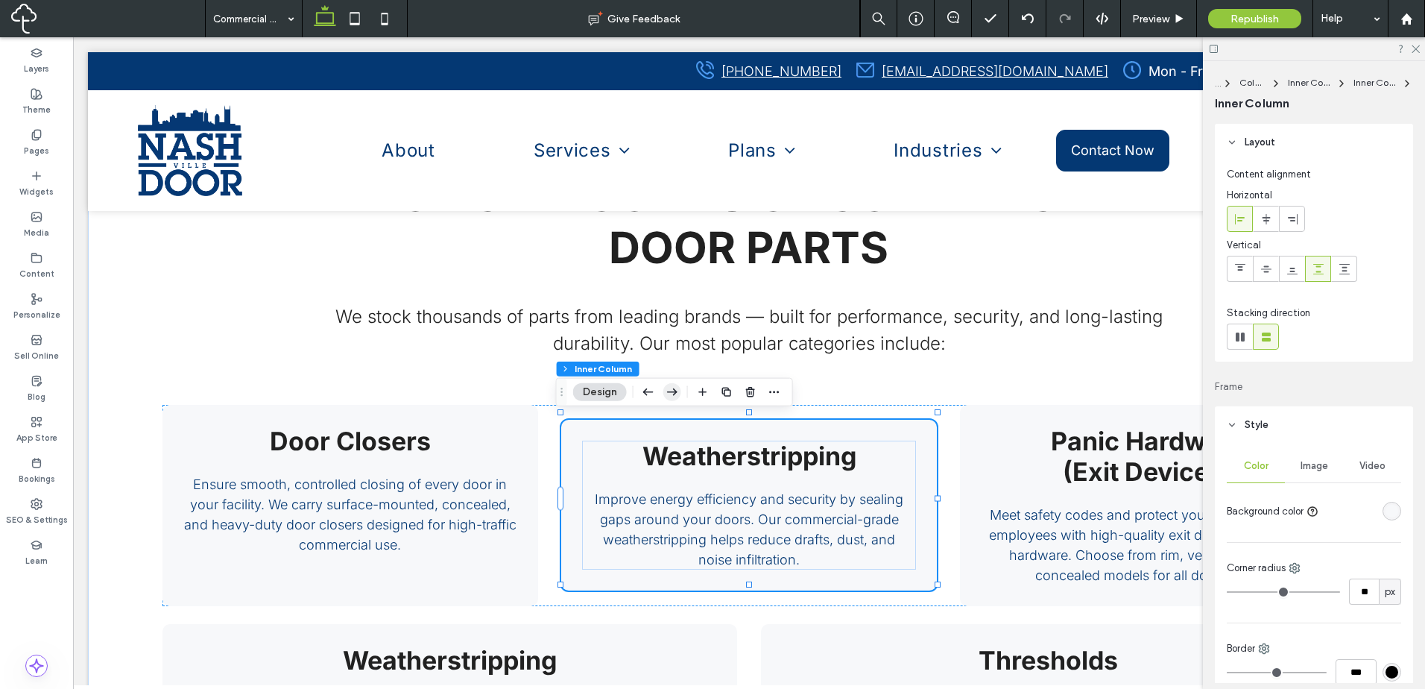
drag, startPoint x: 674, startPoint y: 387, endPoint x: 1060, endPoint y: 378, distance: 385.4
click at [674, 387] on icon "button" at bounding box center [672, 392] width 18 height 27
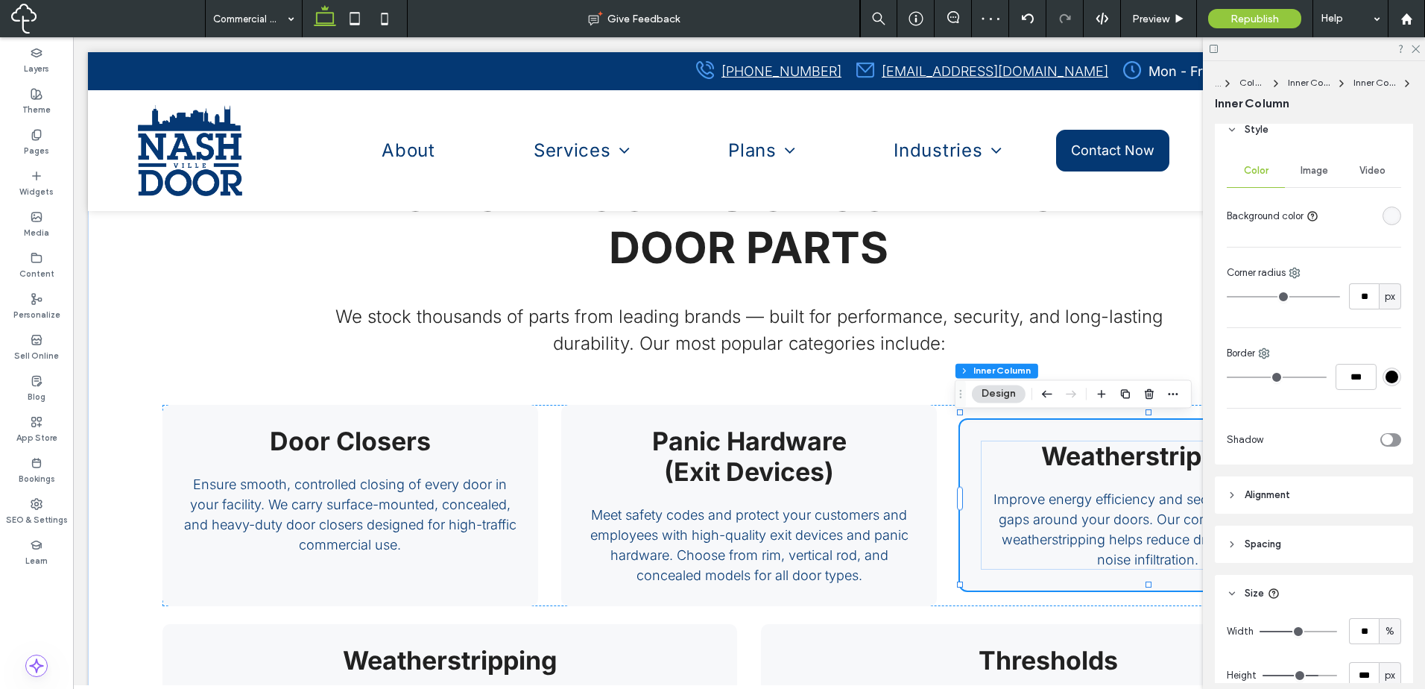
scroll to position [248, 0]
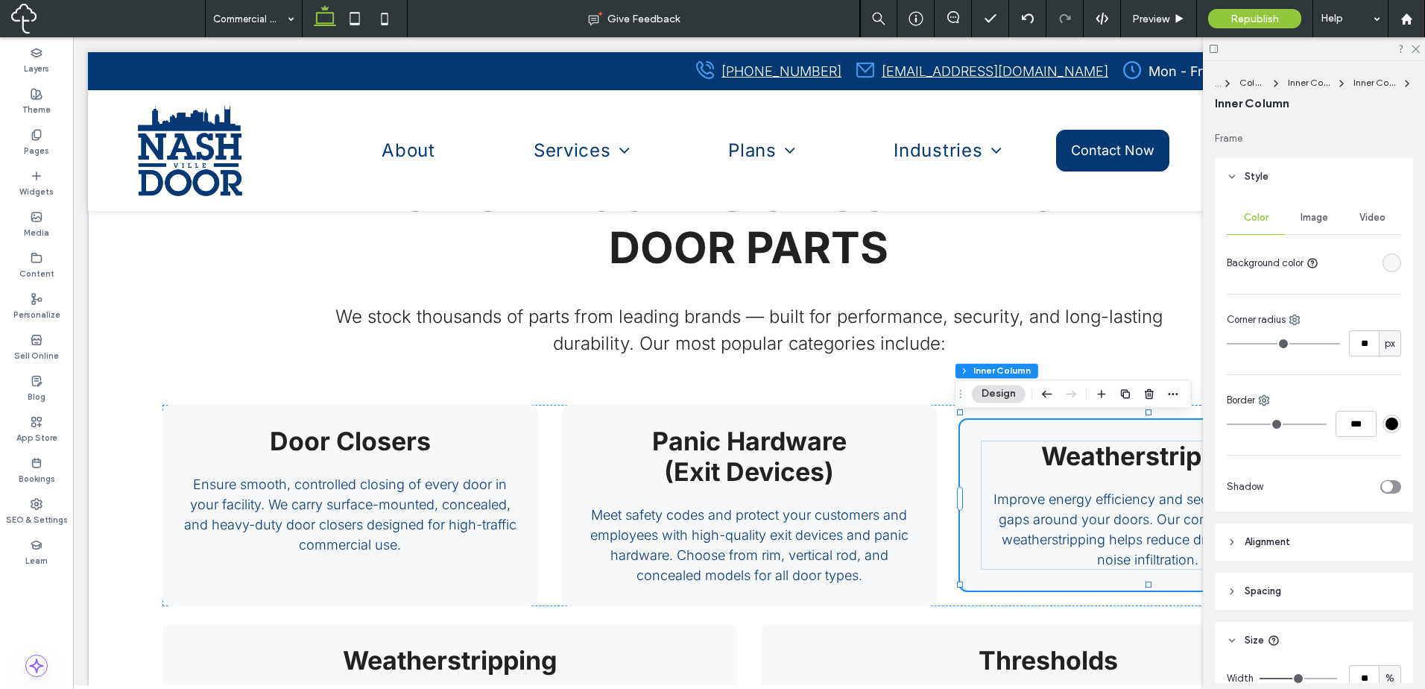
click at [1312, 548] on header "Alignment" at bounding box center [1314, 541] width 198 height 37
click at [1320, 577] on icon at bounding box center [1318, 580] width 12 height 12
type input "***"
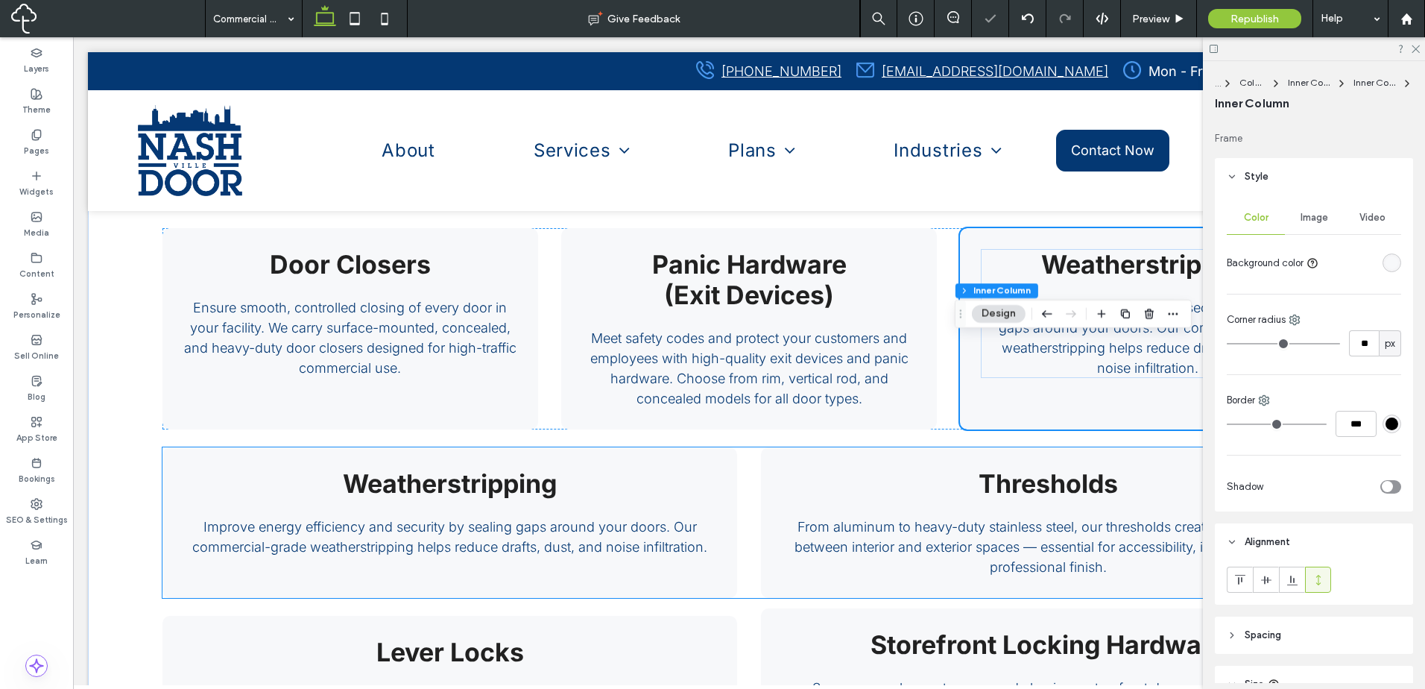
scroll to position [1823, 0]
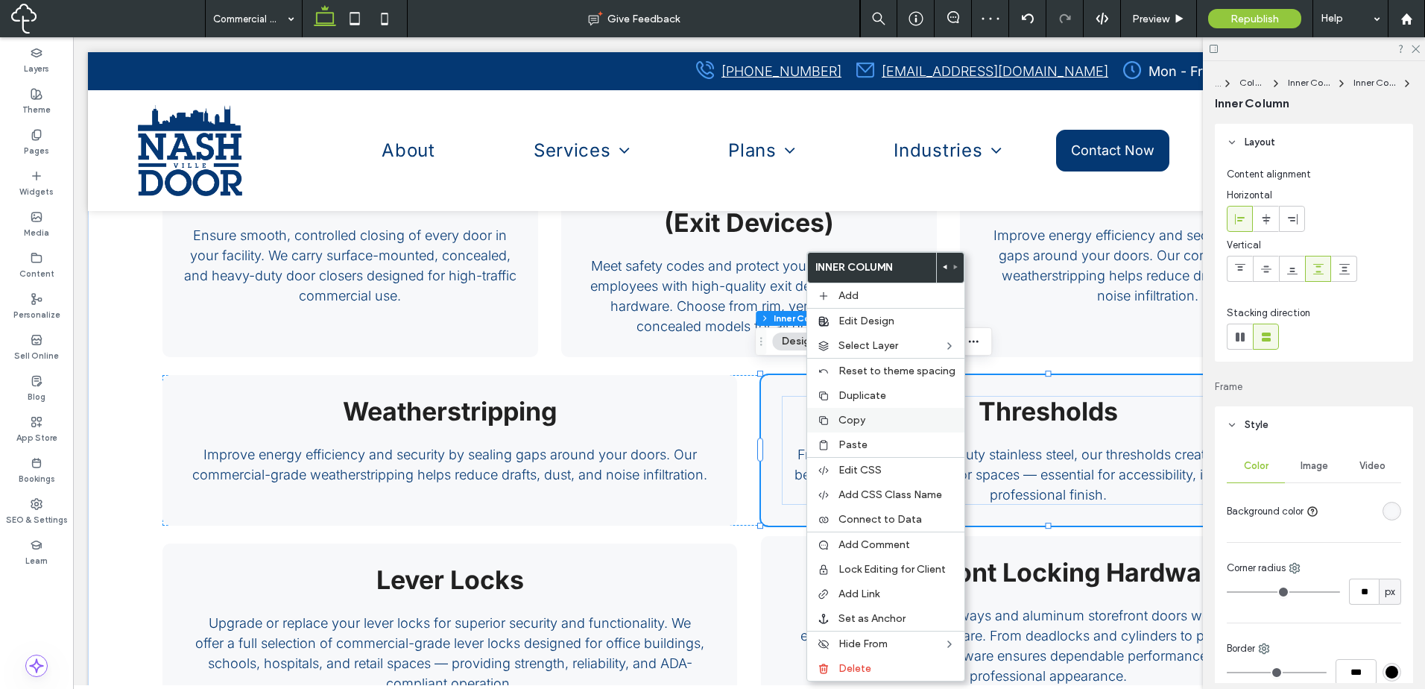
click at [867, 420] on label "Copy" at bounding box center [896, 420] width 117 height 13
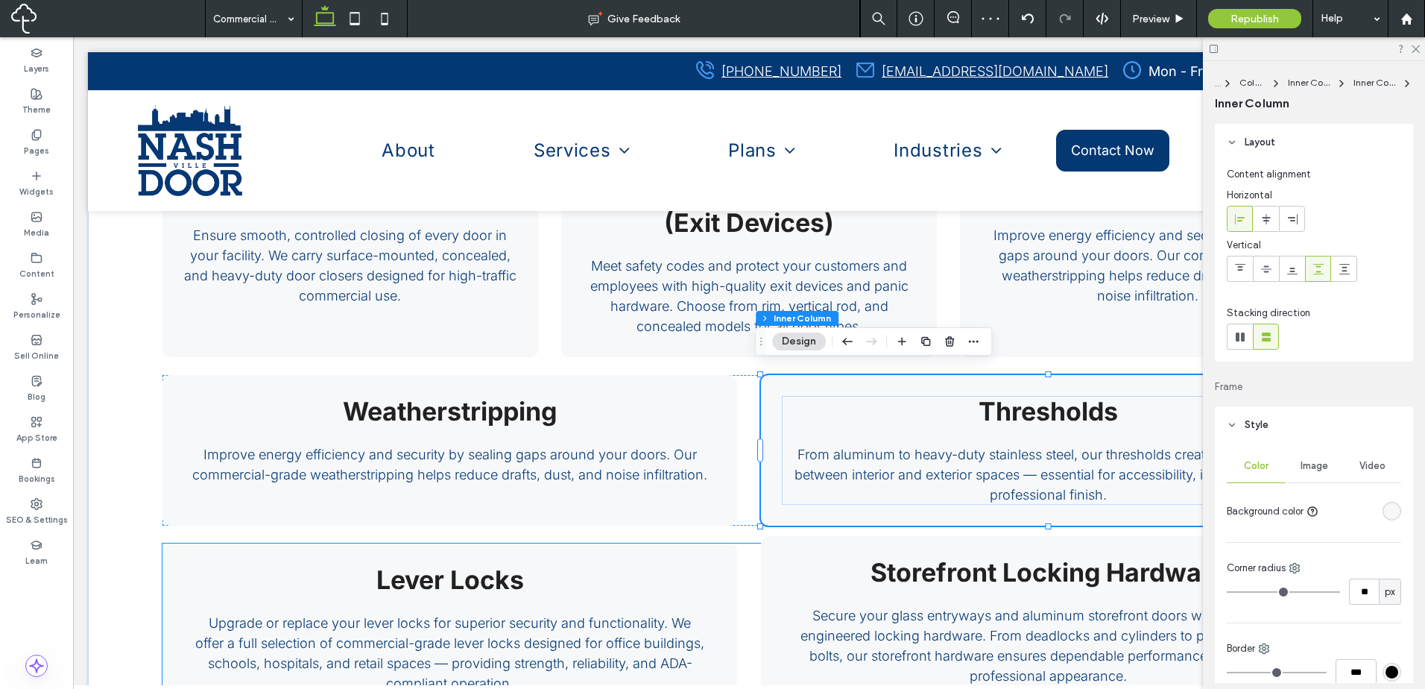
drag, startPoint x: 744, startPoint y: 571, endPoint x: 817, endPoint y: 607, distance: 81.3
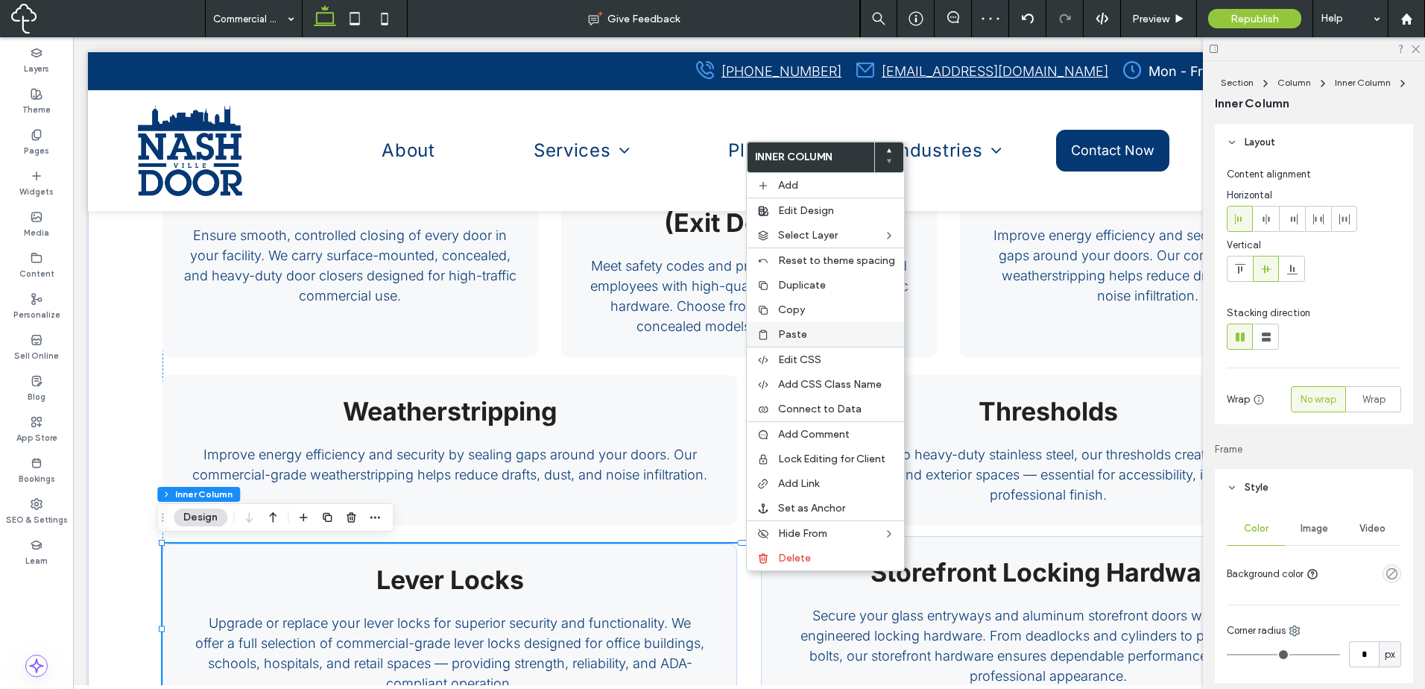
click at [791, 330] on span "Paste" at bounding box center [792, 334] width 29 height 13
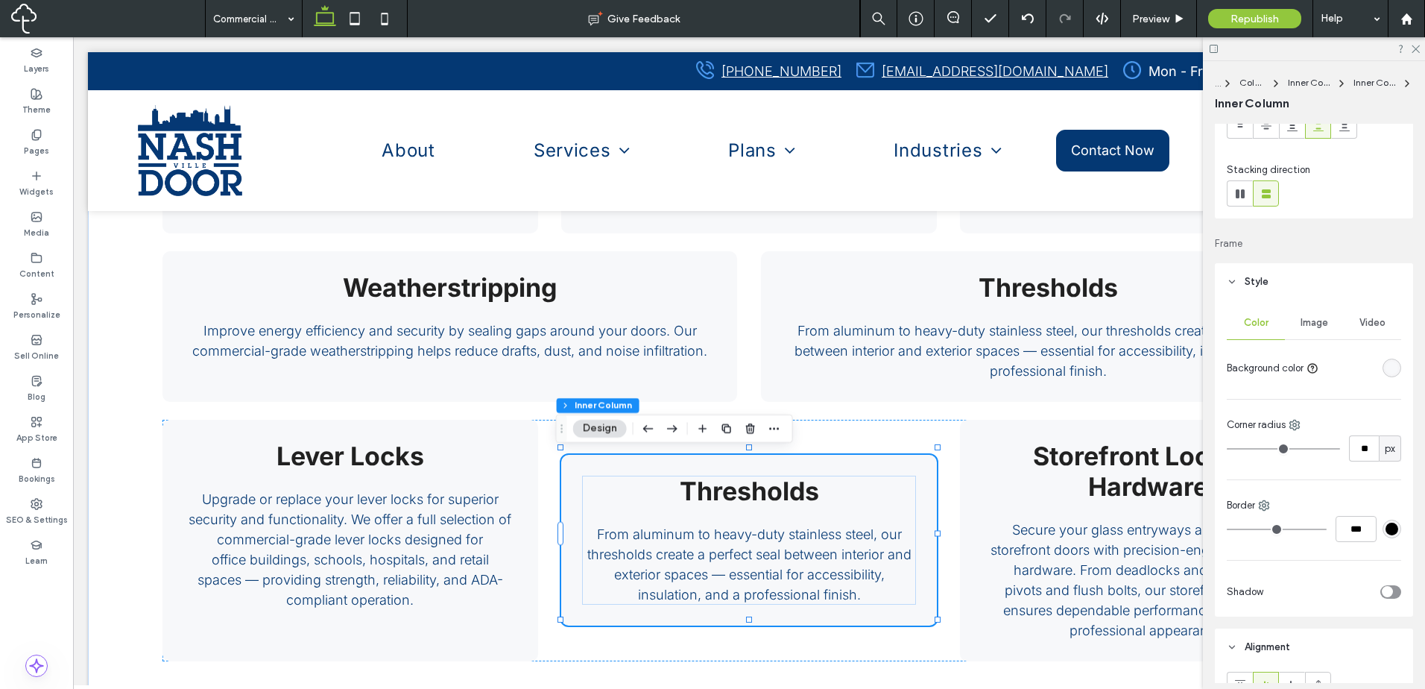
scroll to position [373, 0]
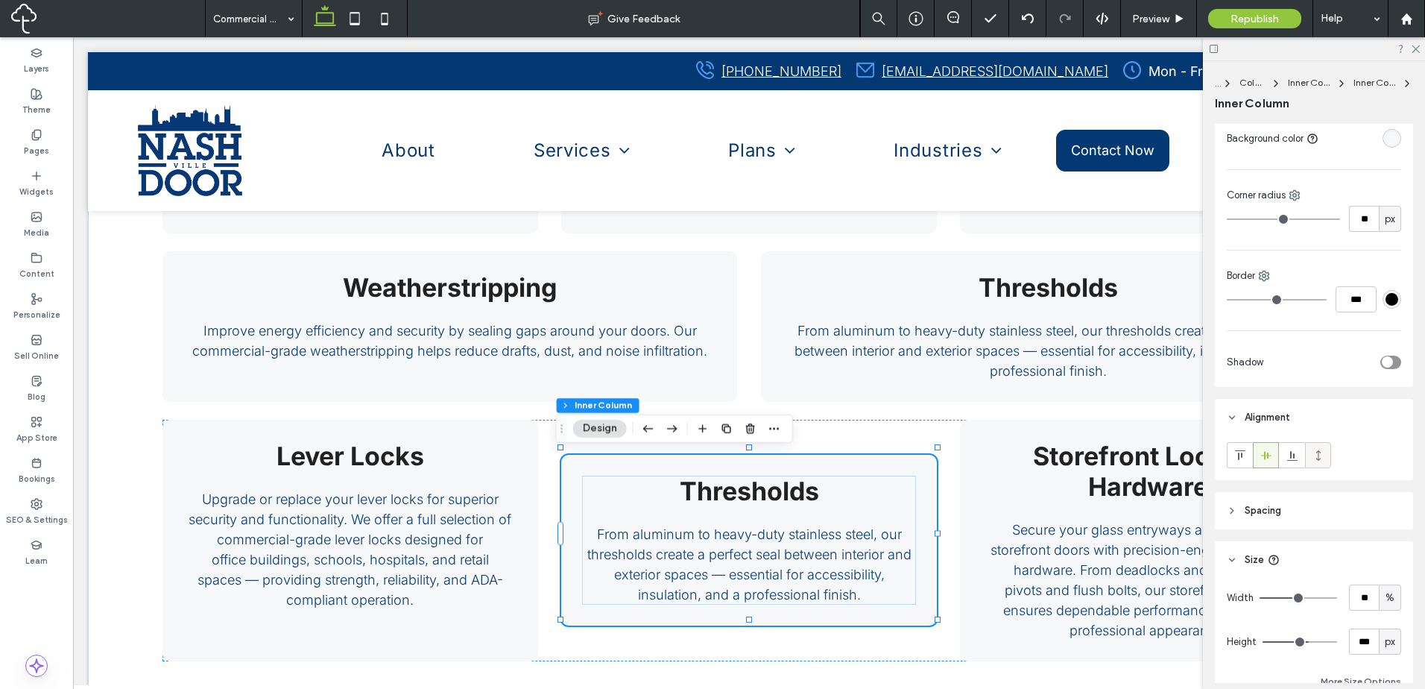
click at [1319, 455] on icon at bounding box center [1318, 455] width 12 height 12
type input "***"
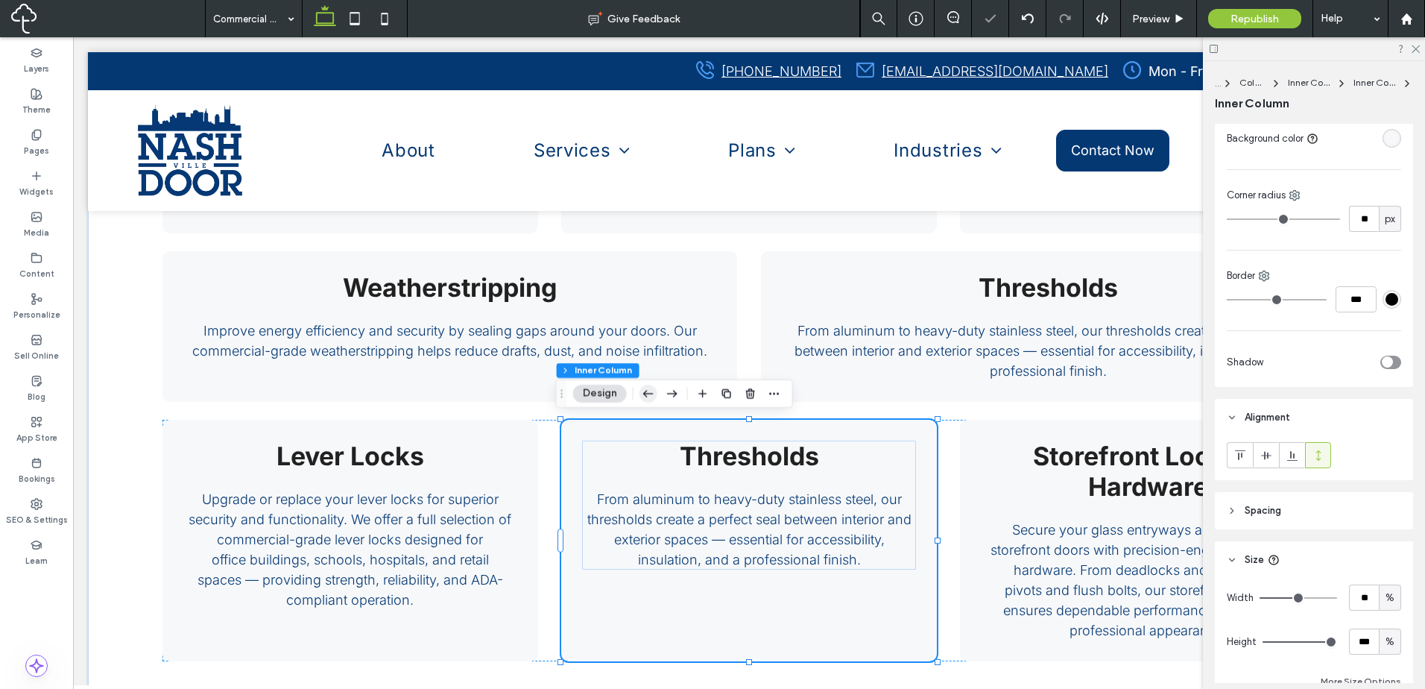
click at [652, 387] on icon "button" at bounding box center [648, 393] width 18 height 27
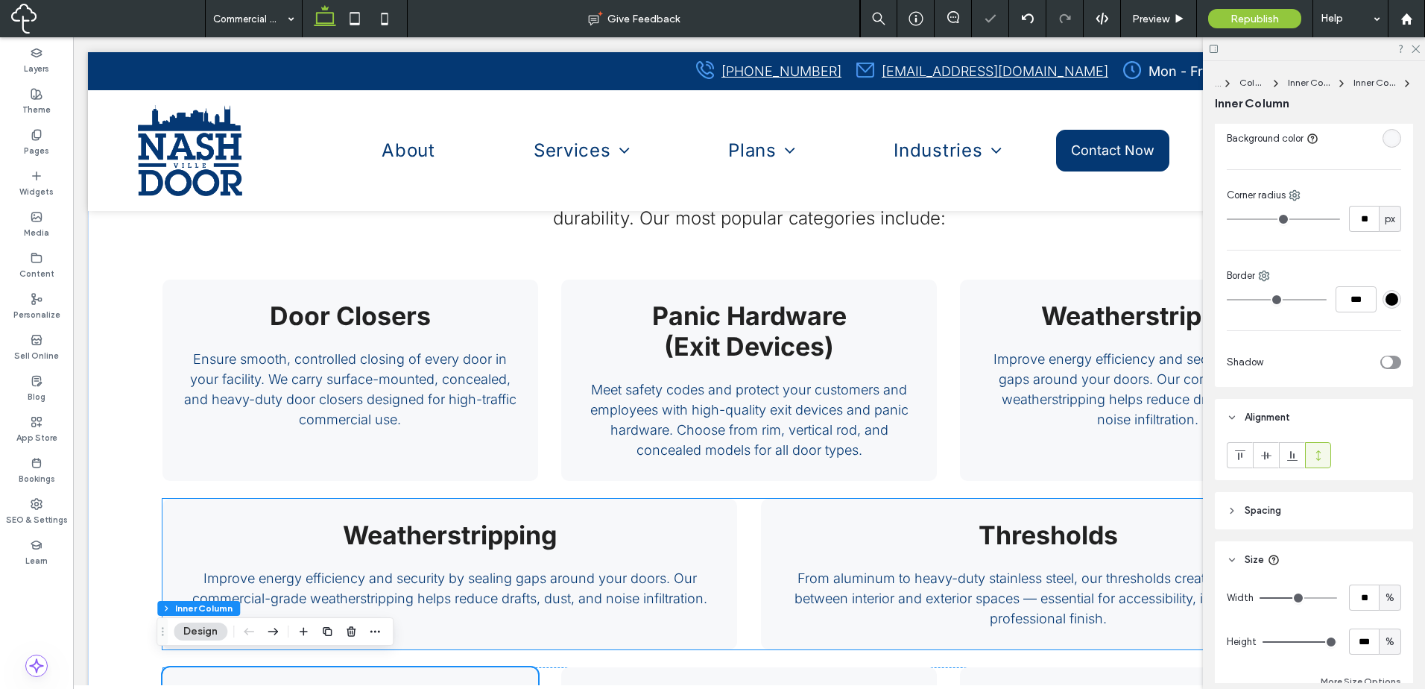
scroll to position [1699, 0]
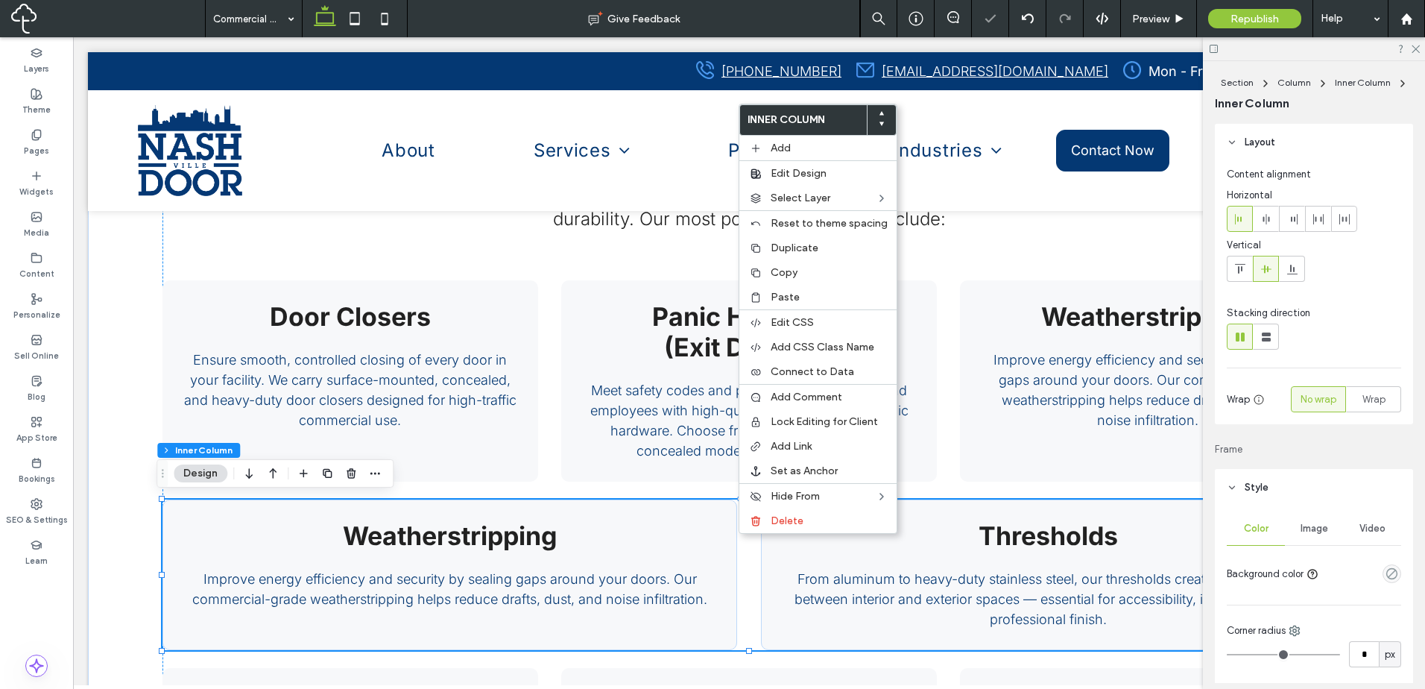
click at [768, 519] on div "Delete" at bounding box center [817, 520] width 157 height 25
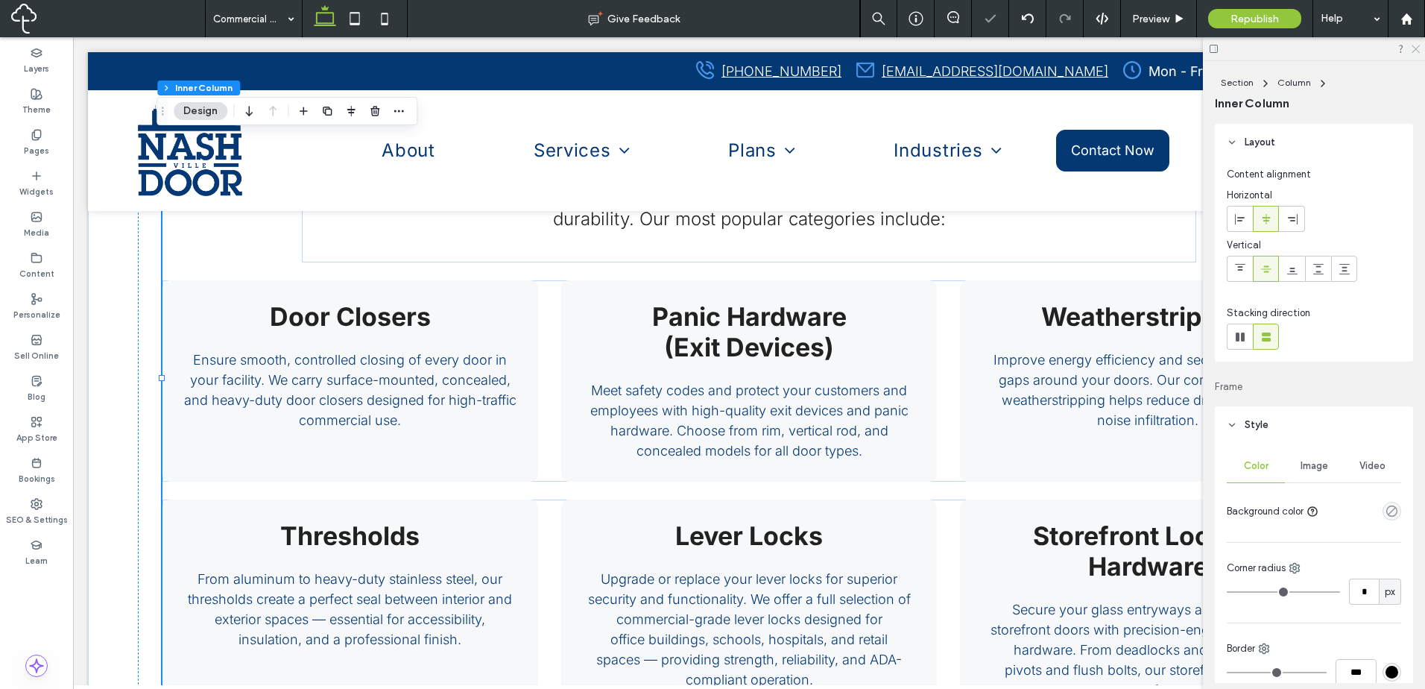
click at [1420, 51] on div at bounding box center [1314, 48] width 222 height 23
click at [1417, 48] on use at bounding box center [1415, 49] width 8 height 8
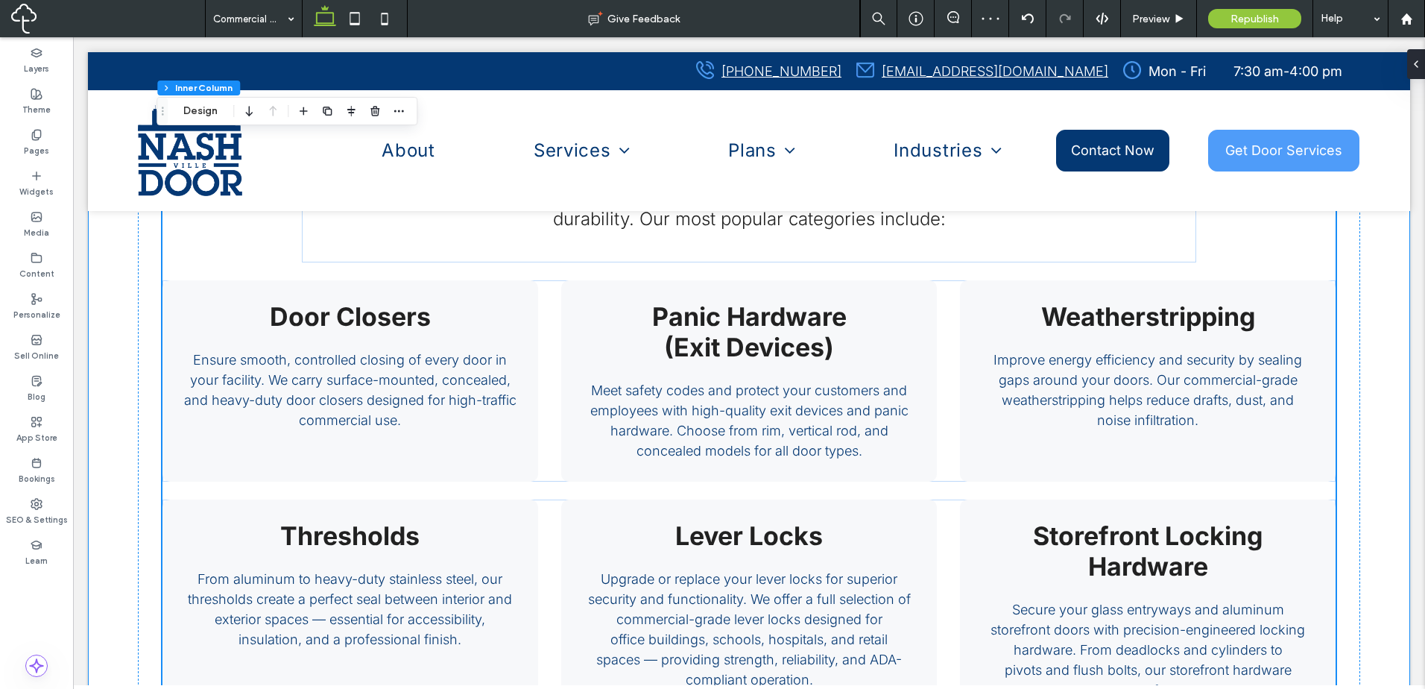
click at [1374, 252] on div "FREE & FLAT RATE SHIPPING We make it easy to get the parts you need without ext…" at bounding box center [749, 559] width 1282 height 2054
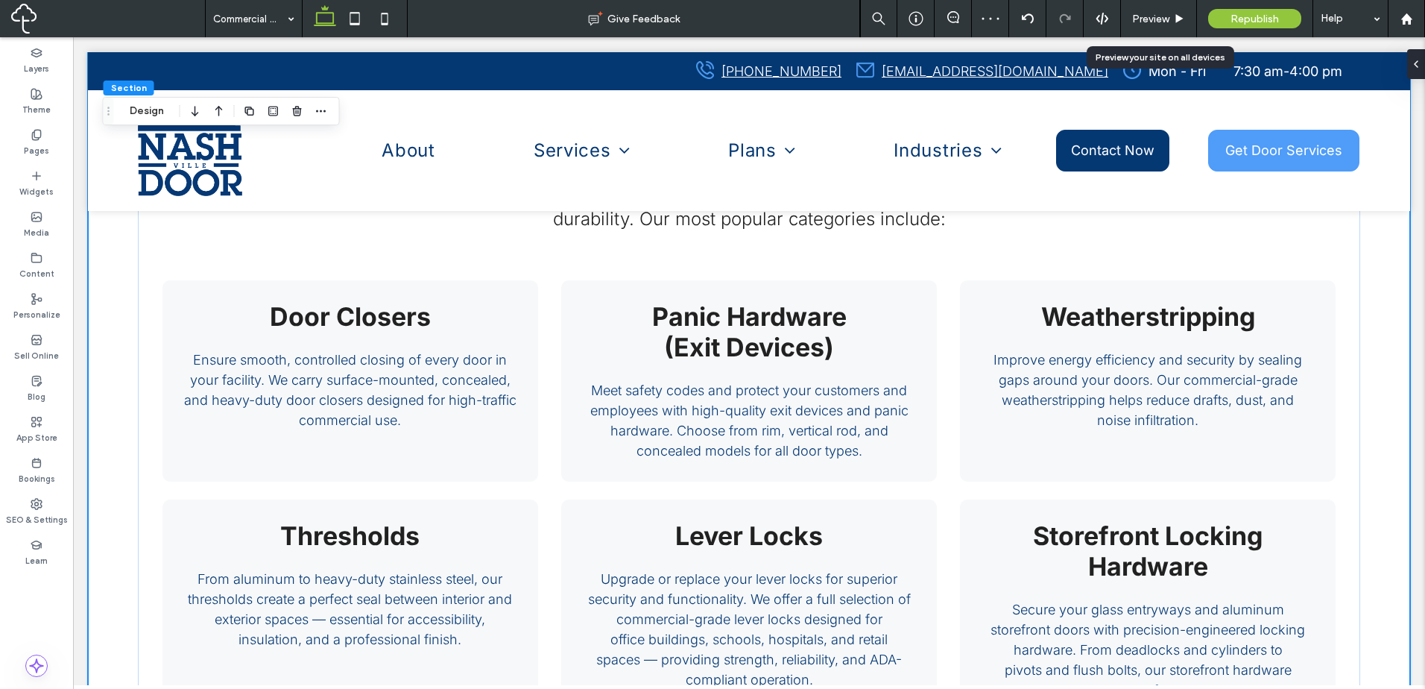
drag, startPoint x: 1168, startPoint y: 21, endPoint x: 1137, endPoint y: 1, distance: 37.2
click at [1168, 21] on span "Preview" at bounding box center [1150, 19] width 37 height 13
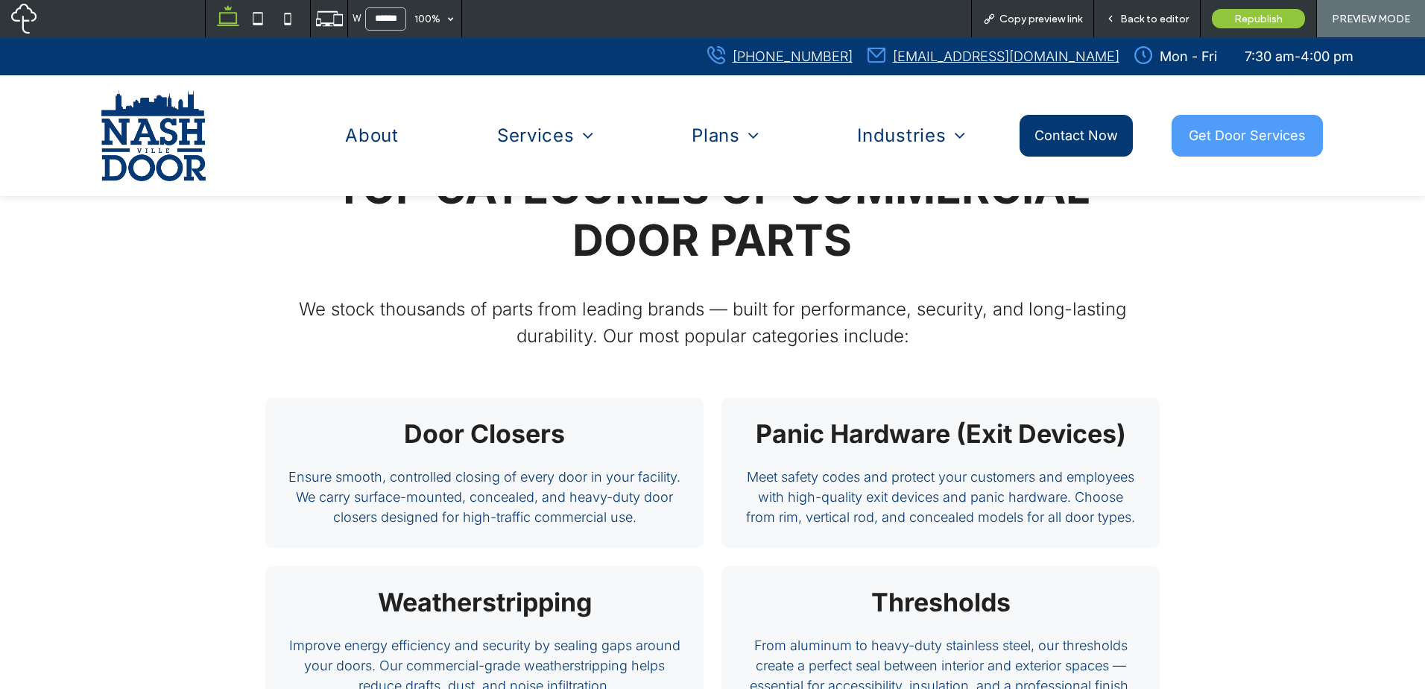
scroll to position [2317, 0]
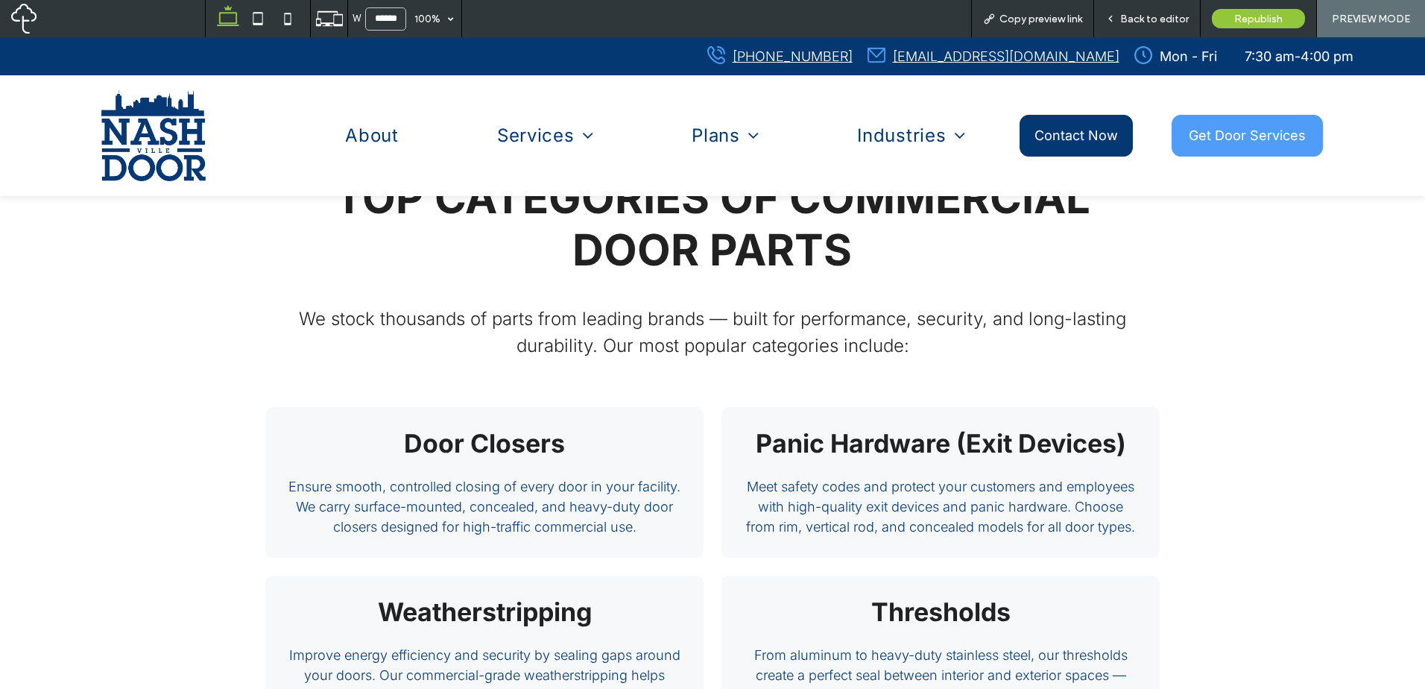
click at [1041, 24] on span "Copy preview link" at bounding box center [1040, 19] width 83 height 13
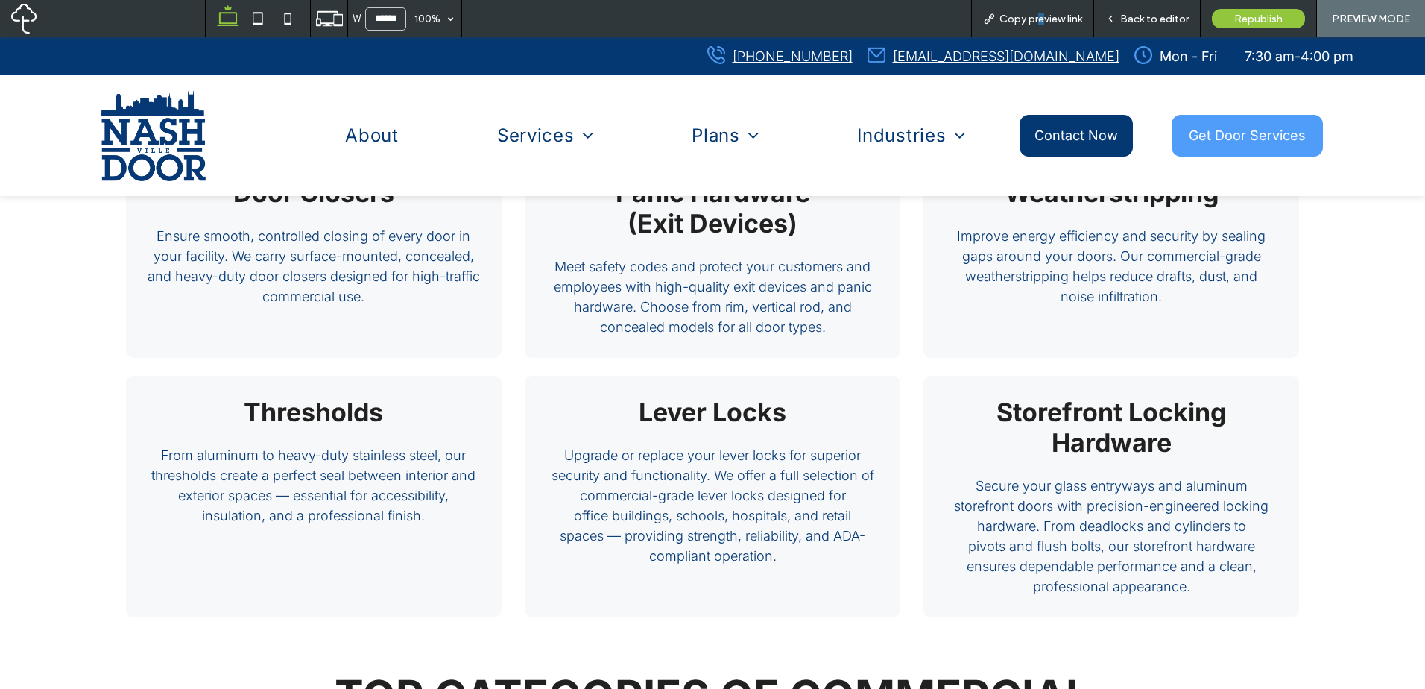
scroll to position [1821, 0]
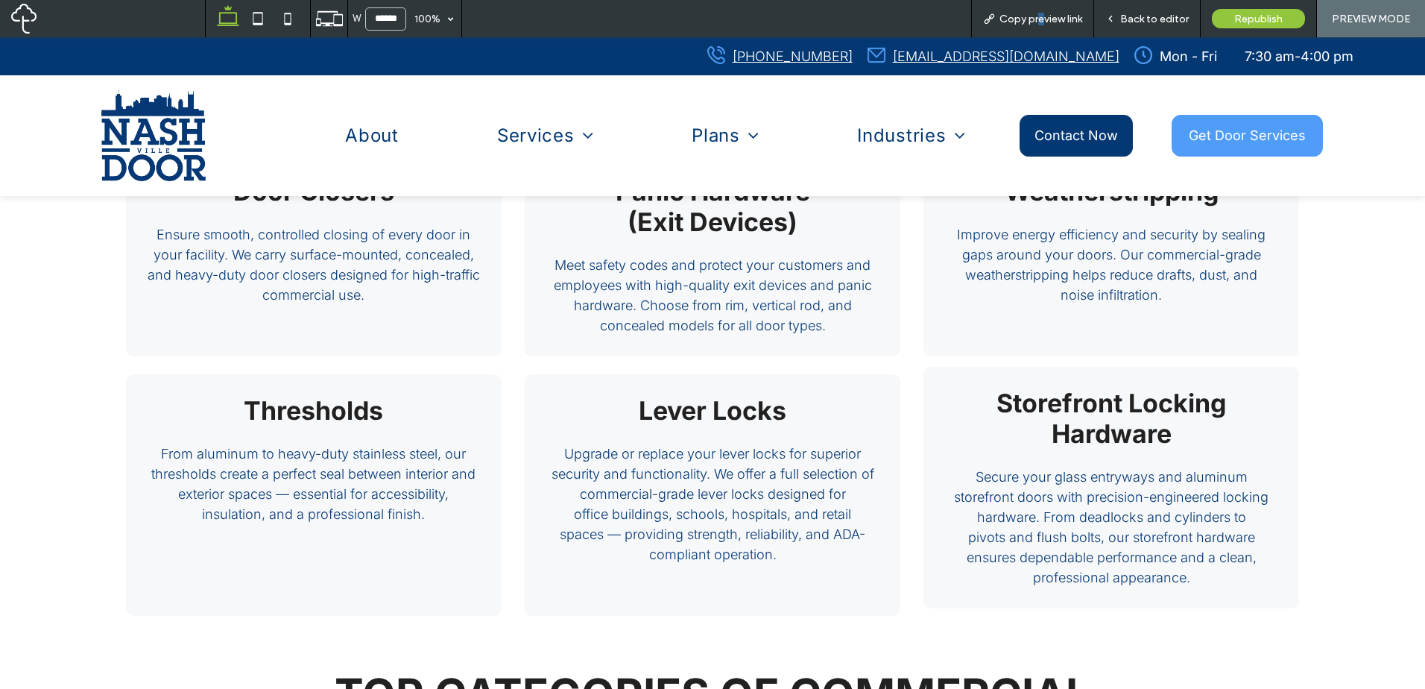
click at [1128, 453] on div "Storefront Locking Hardware Secure your glass entryways and aluminum storefront…" at bounding box center [1111, 487] width 334 height 200
drag, startPoint x: 1134, startPoint y: 496, endPoint x: 1134, endPoint y: 450, distance: 46.2
click at [1134, 496] on span "Secure your glass entryways and aluminum storefront doors with precision-engine…" at bounding box center [1111, 527] width 314 height 116
click at [1136, 430] on strong "Storefront Locking Hardware" at bounding box center [1111, 417] width 230 height 61
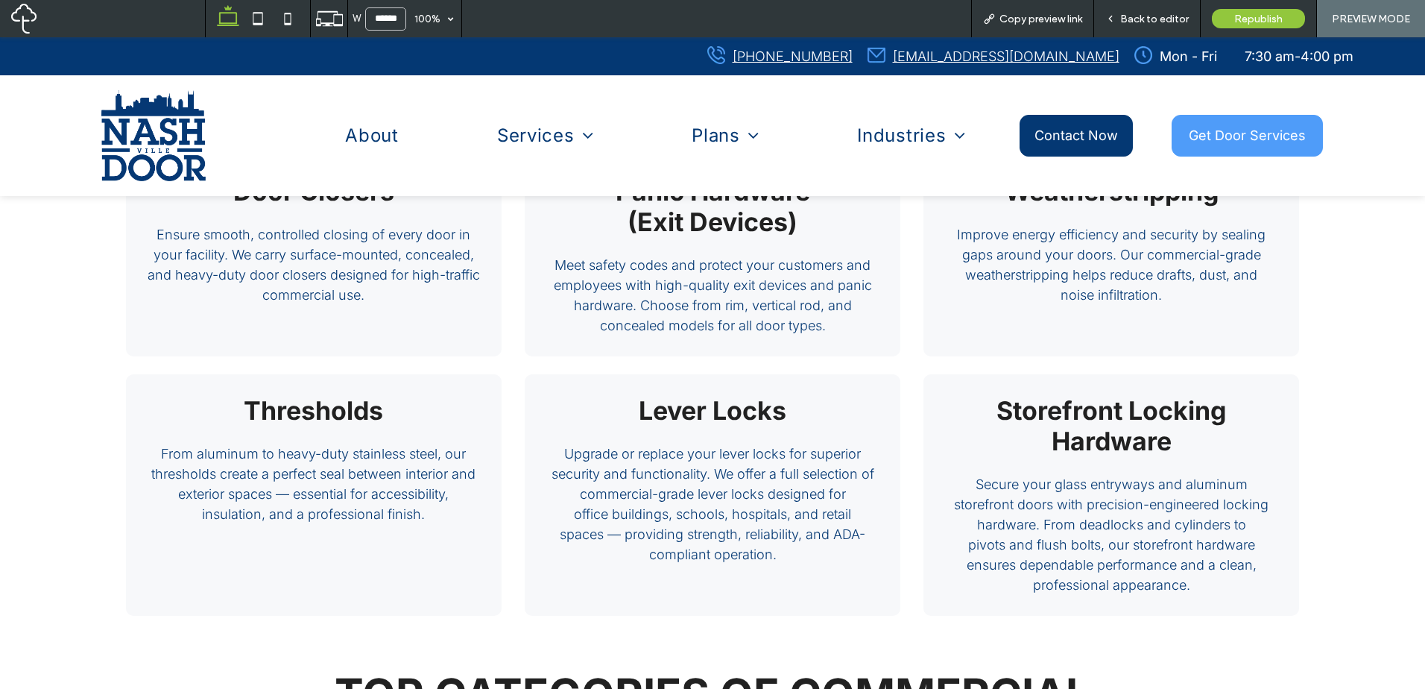
click at [1160, 16] on span "Back to editor" at bounding box center [1154, 19] width 69 height 13
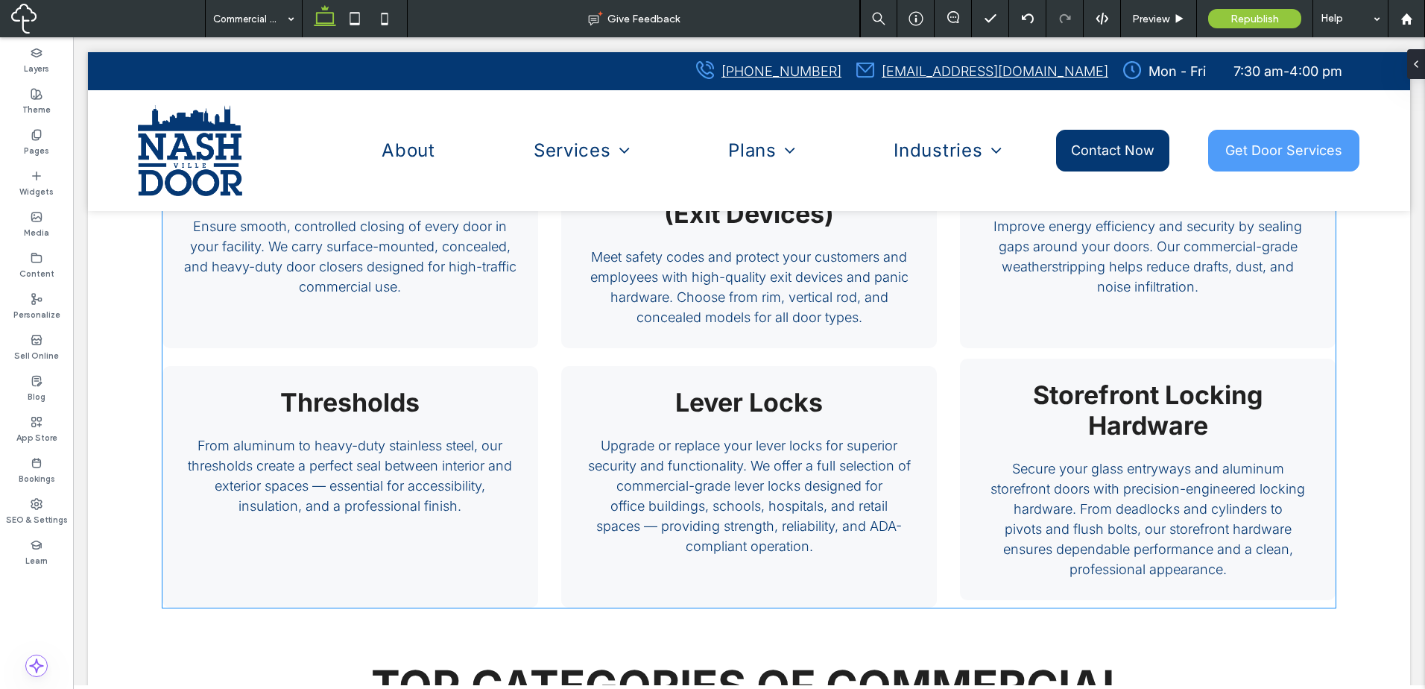
scroll to position [1823, 0]
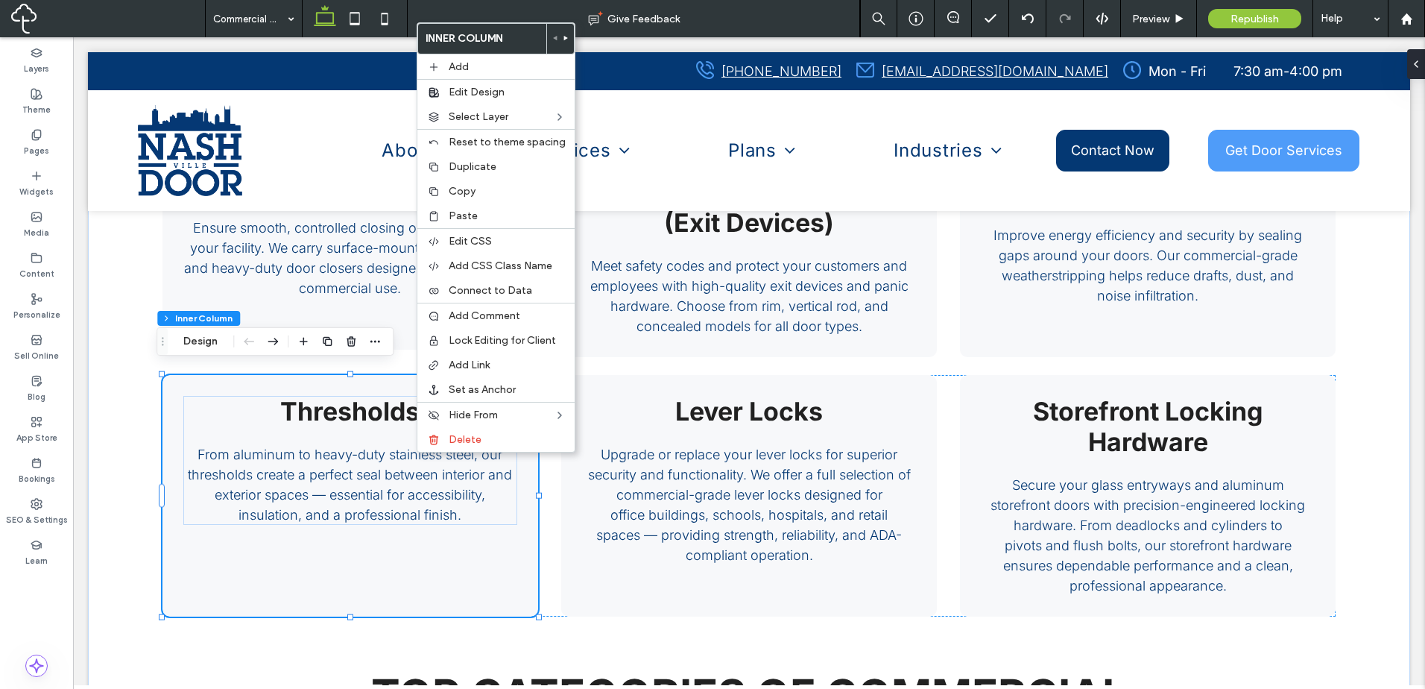
drag, startPoint x: 500, startPoint y: 311, endPoint x: 355, endPoint y: 271, distance: 150.8
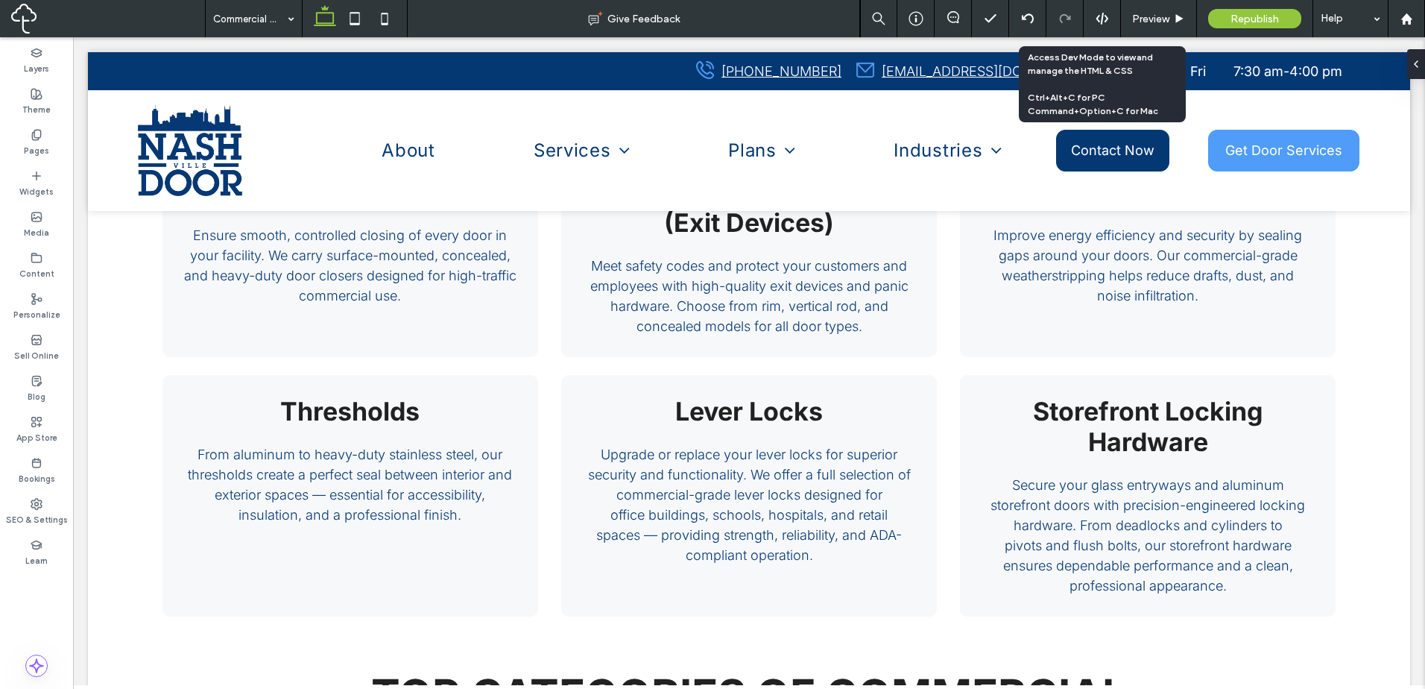
click at [1121, 8] on div "Preview Republish Help" at bounding box center [1142, 18] width 565 height 37
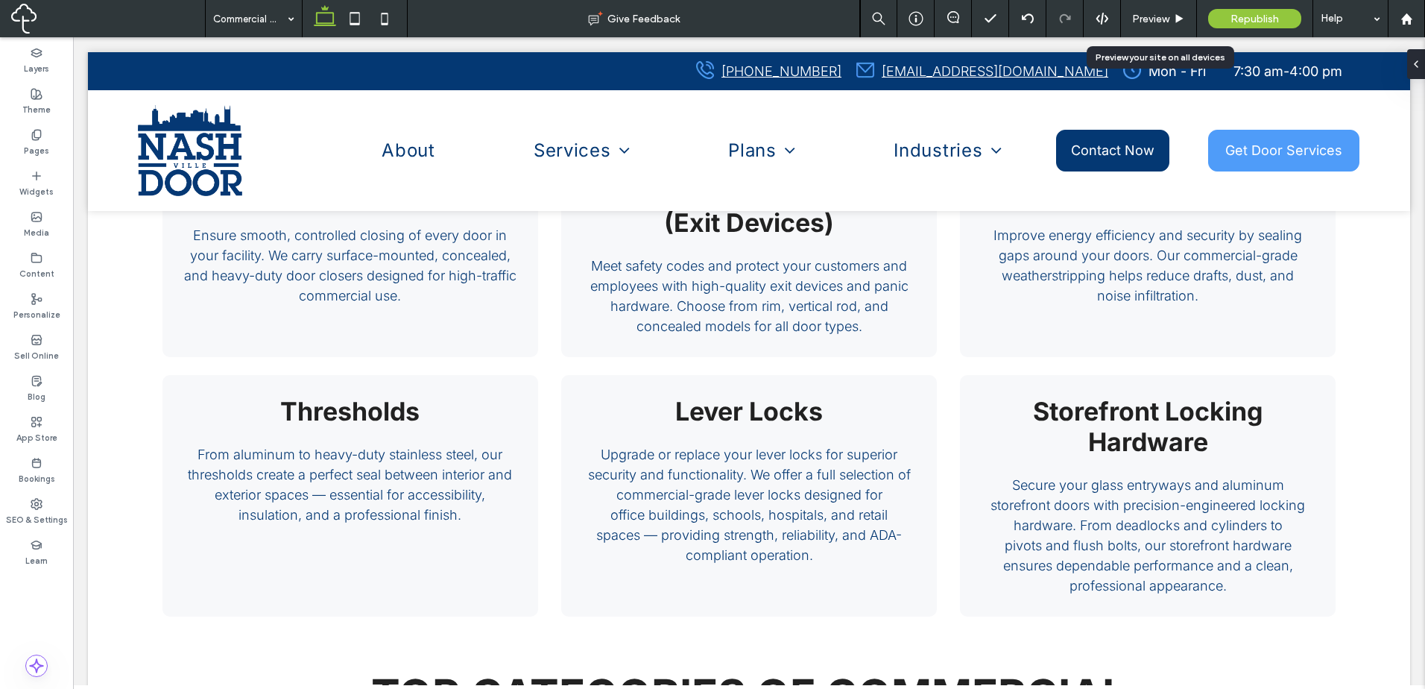
click at [1145, 11] on div "Preview" at bounding box center [1159, 18] width 76 height 37
click at [1077, 17] on div at bounding box center [1064, 19] width 37 height 12
click at [1137, 14] on span "Preview" at bounding box center [1150, 19] width 37 height 13
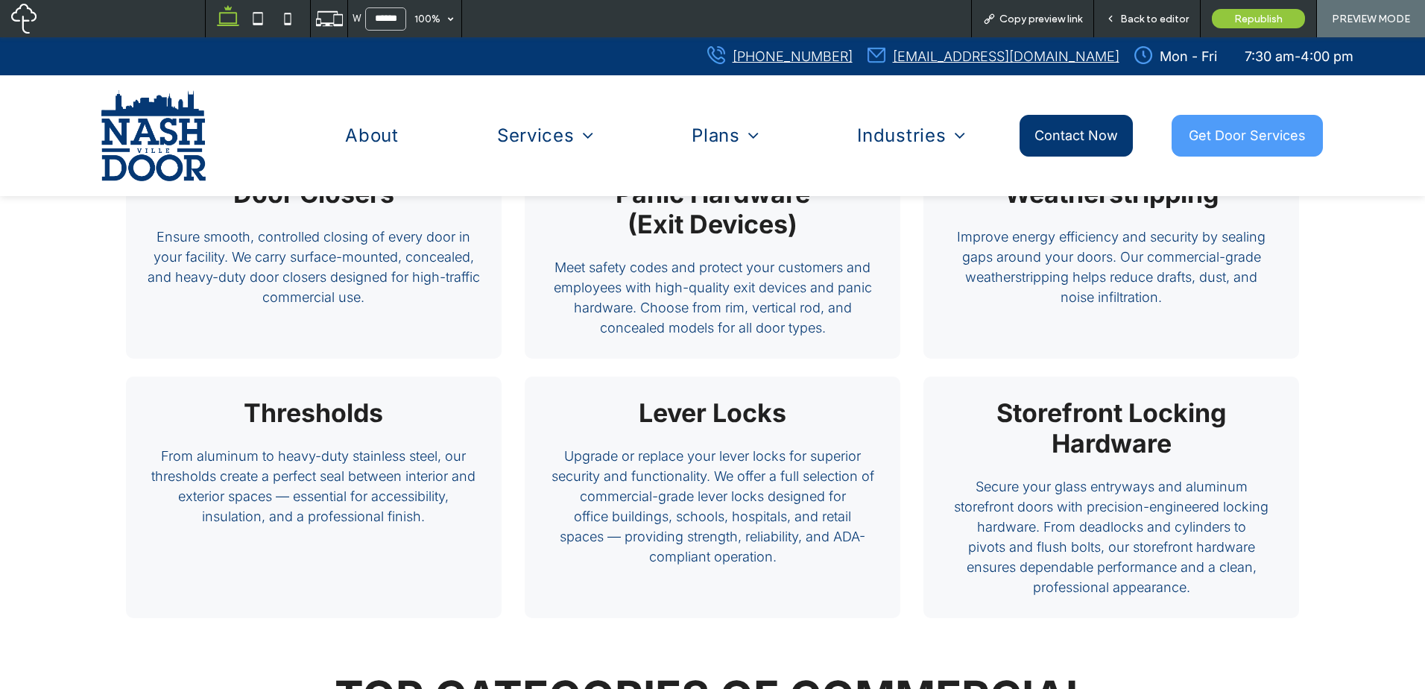
scroll to position [1821, 0]
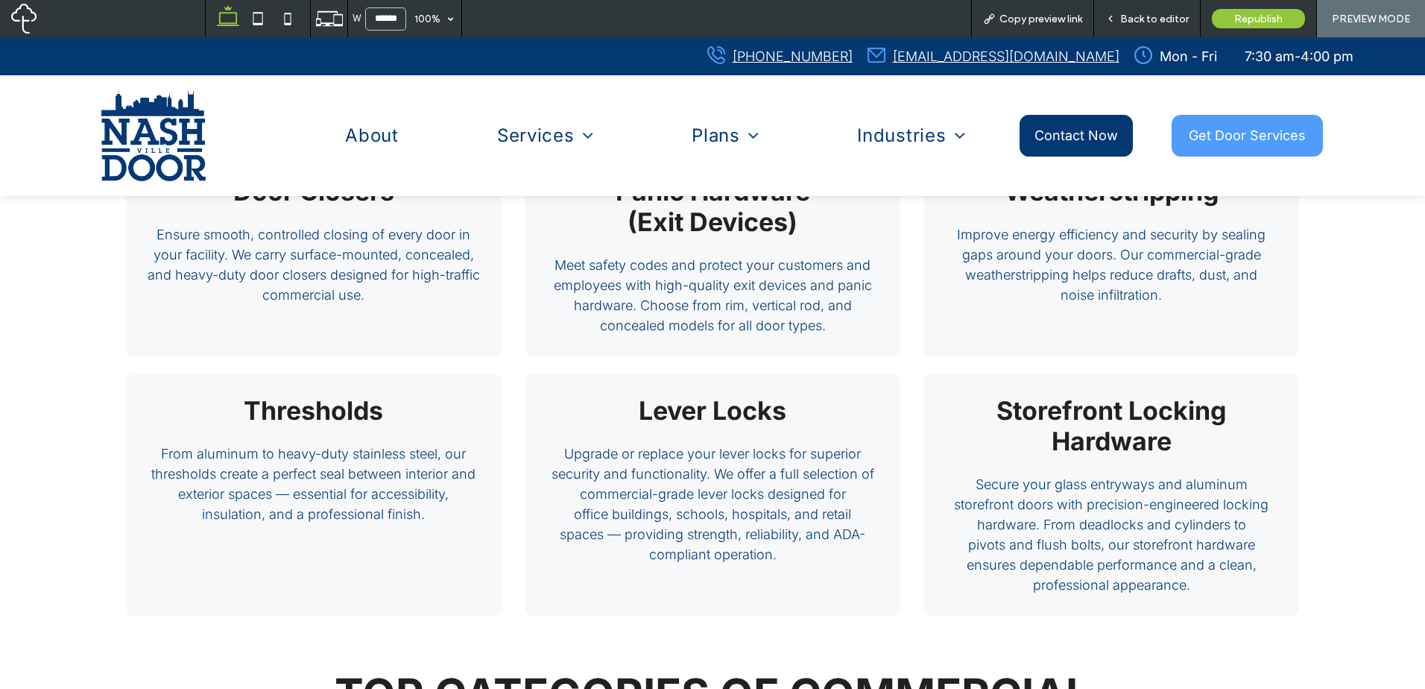
click at [1049, 16] on span "Copy preview link" at bounding box center [1040, 19] width 83 height 13
drag, startPoint x: 1156, startPoint y: 13, endPoint x: 735, endPoint y: 282, distance: 499.6
click at [1156, 13] on span "Back to editor" at bounding box center [1154, 19] width 69 height 13
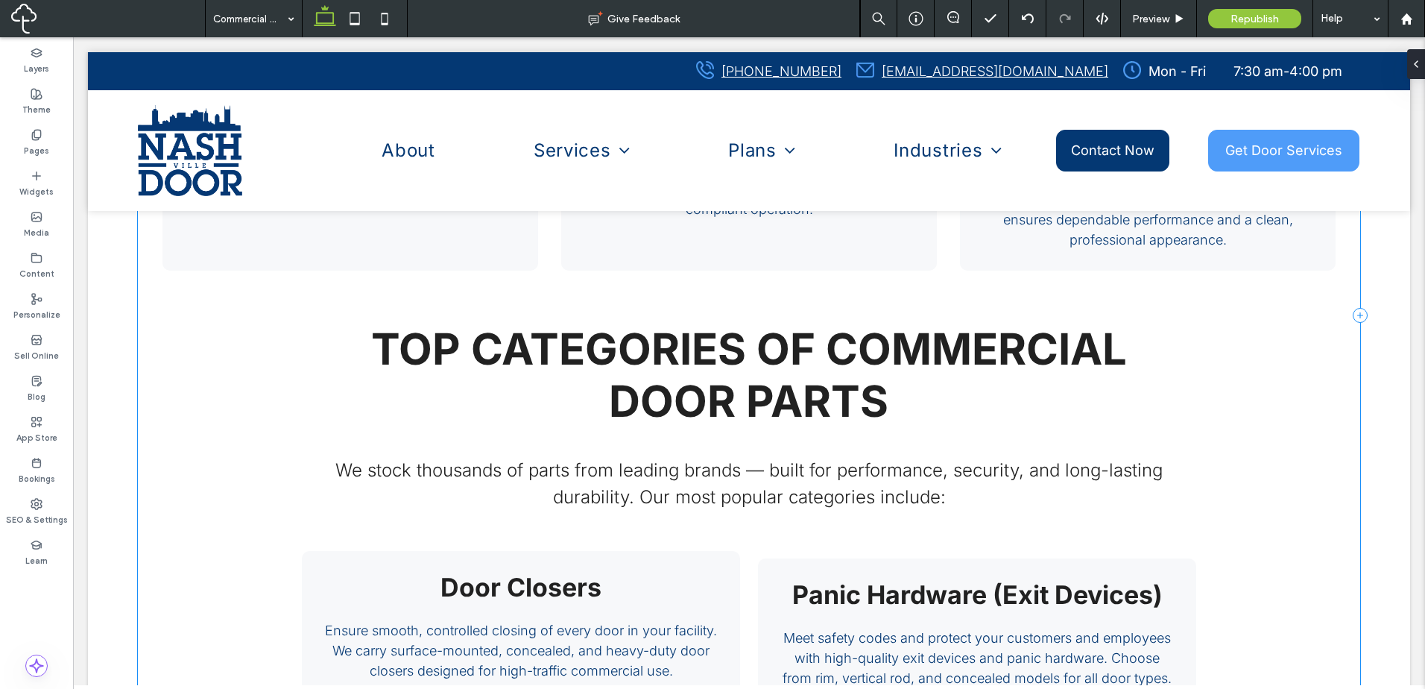
scroll to position [2320, 0]
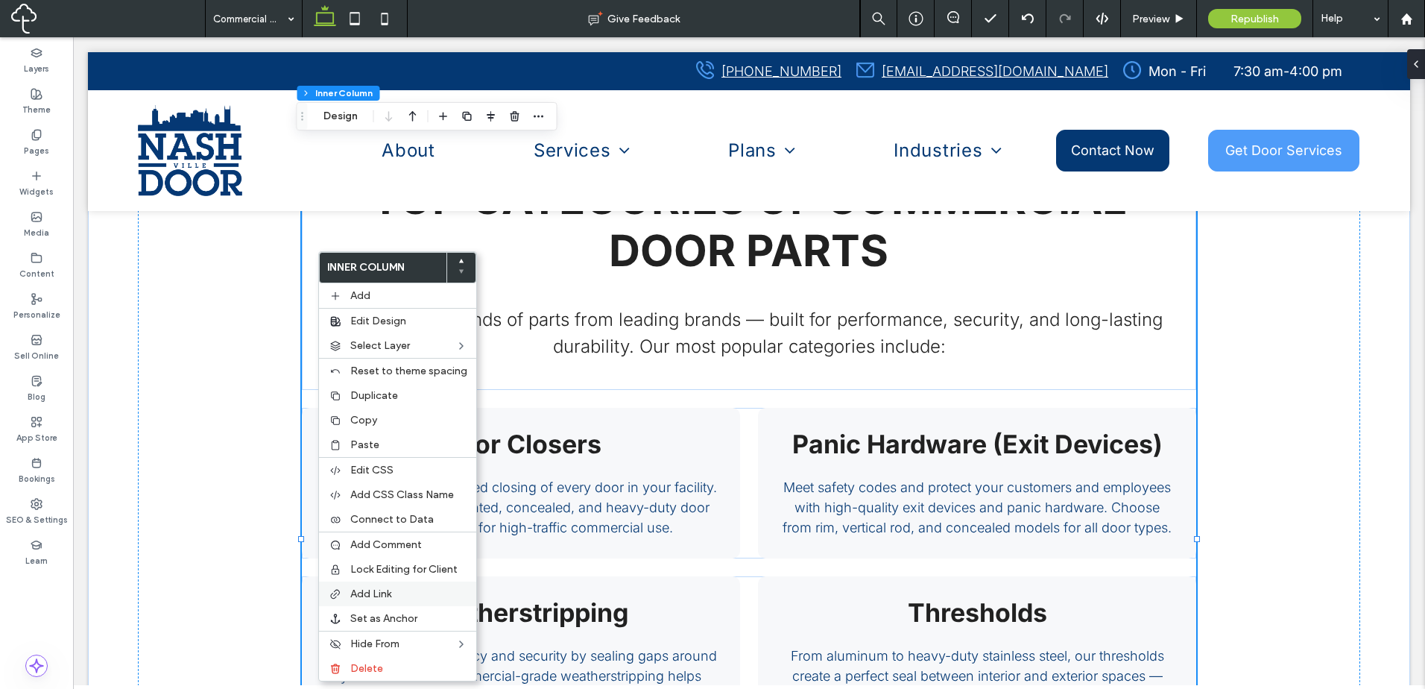
drag, startPoint x: 347, startPoint y: 658, endPoint x: 420, endPoint y: 584, distance: 103.8
click at [347, 659] on div "Delete" at bounding box center [397, 668] width 157 height 25
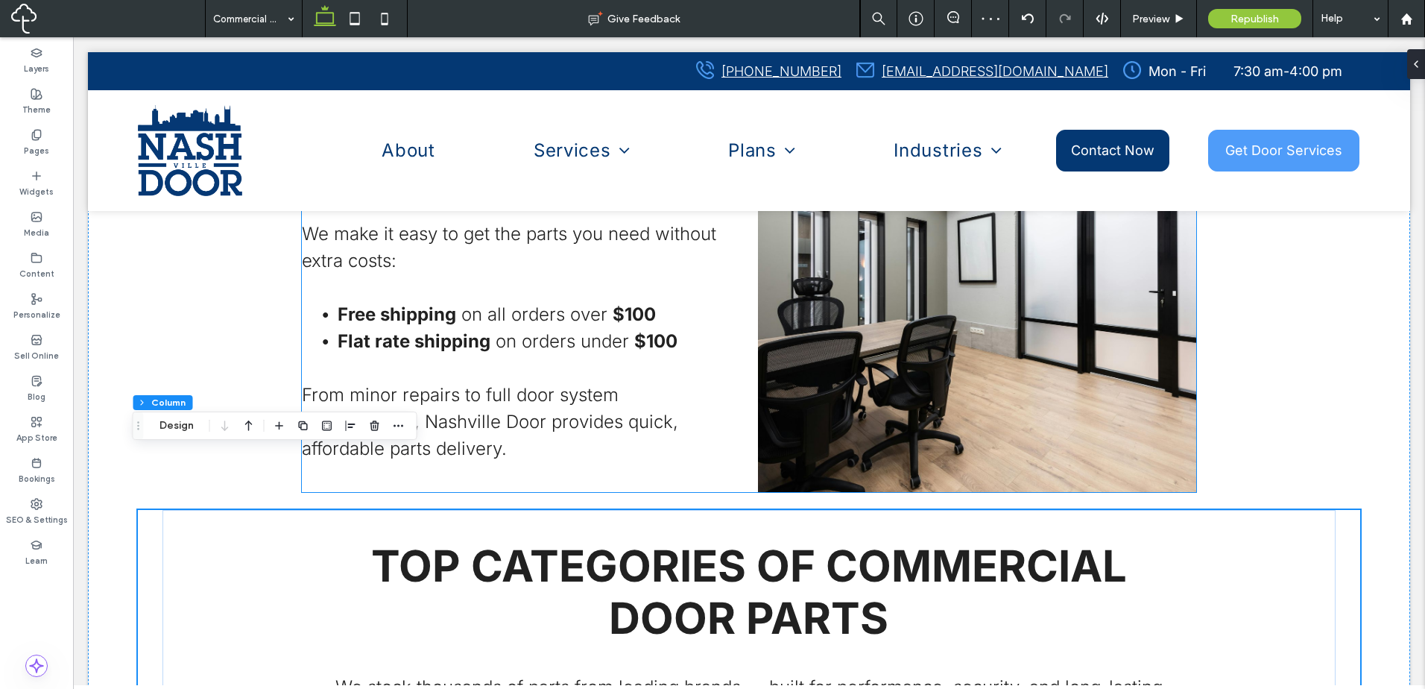
scroll to position [1202, 0]
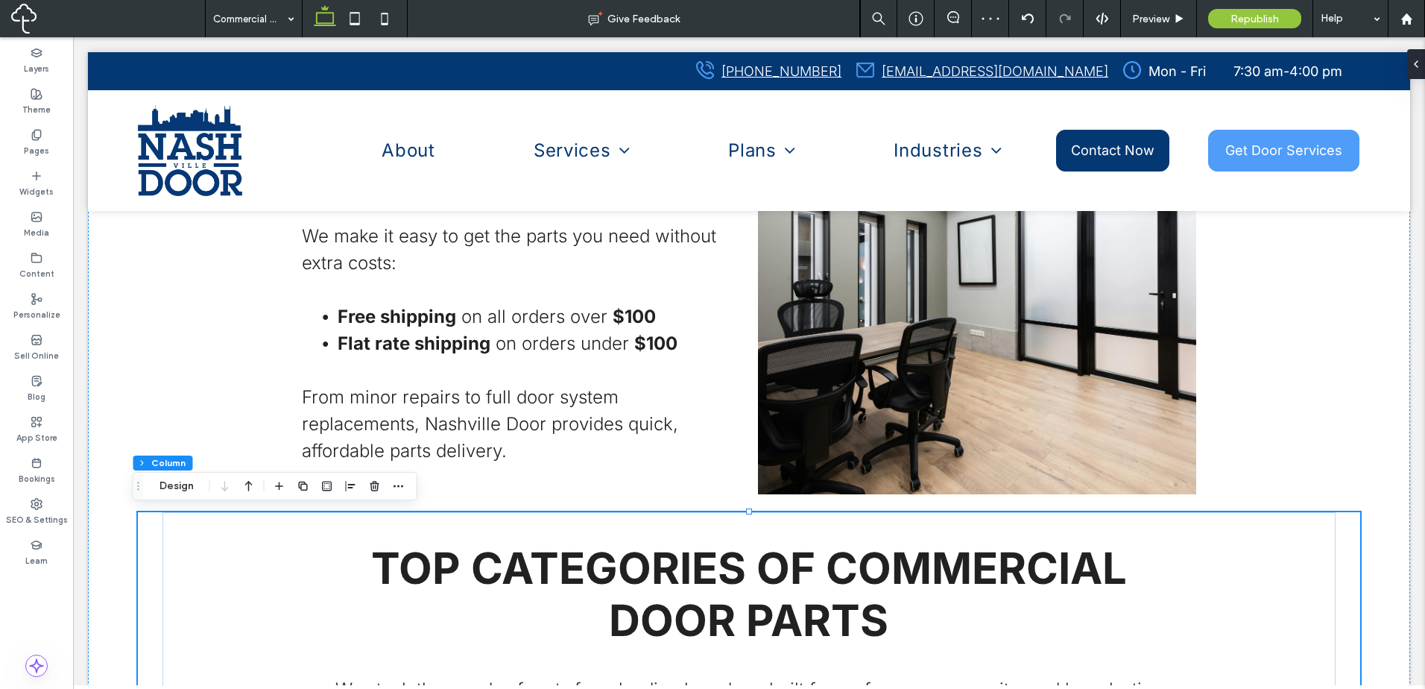
click at [1167, 23] on div at bounding box center [712, 344] width 1425 height 689
click at [1153, 18] on span "Preview" at bounding box center [1150, 19] width 37 height 13
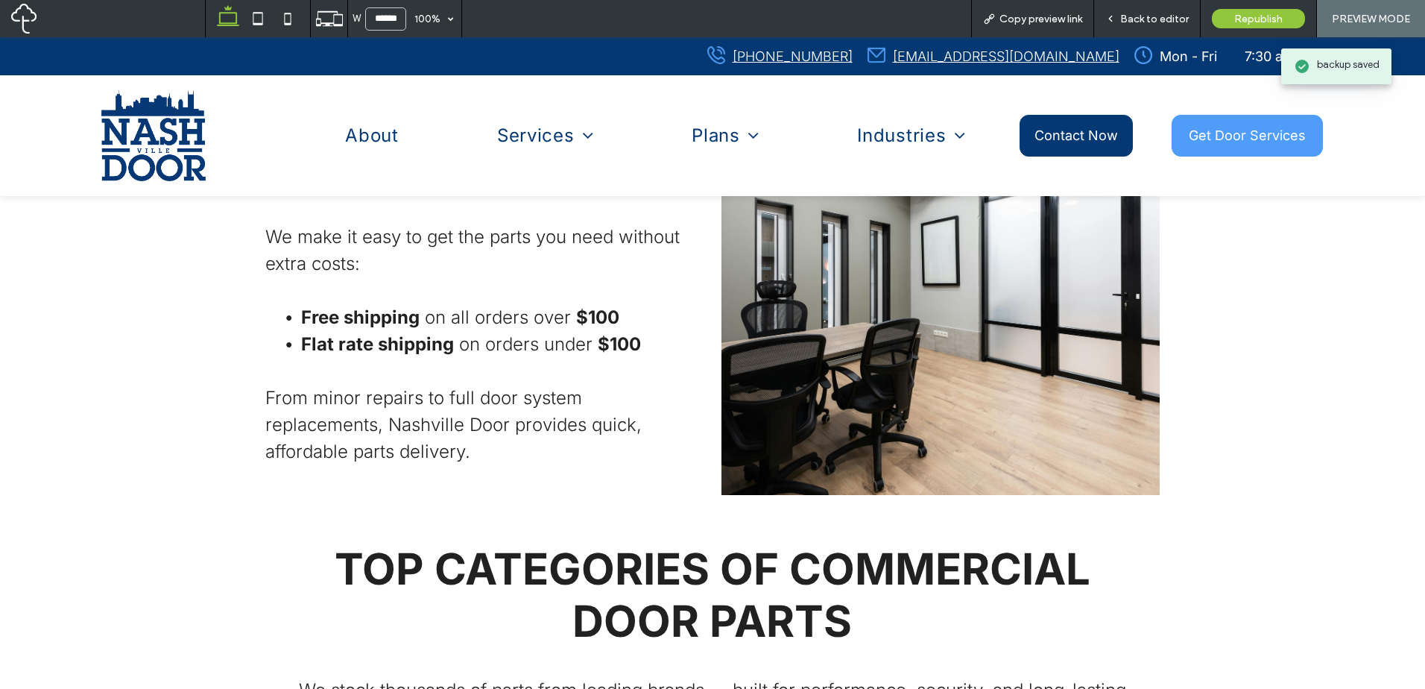
scroll to position [1200, 0]
click at [1025, 22] on span "Copy preview link" at bounding box center [1040, 19] width 83 height 13
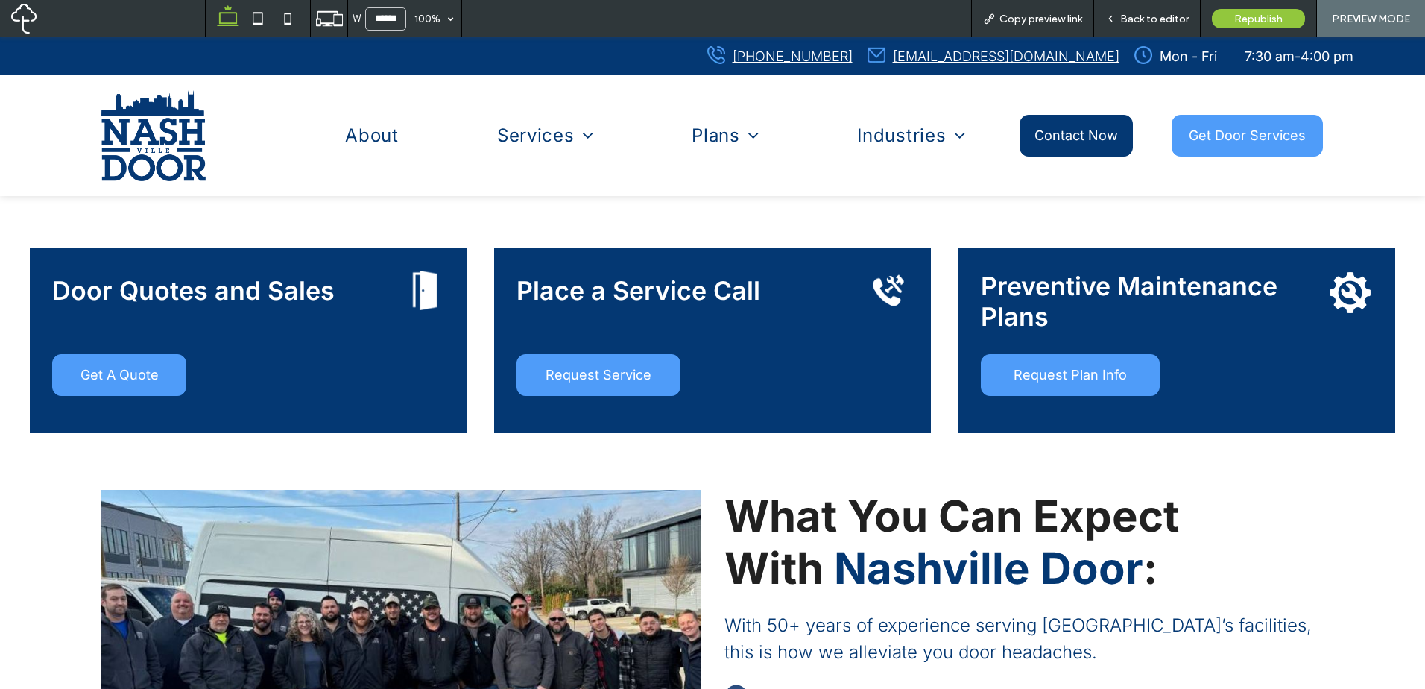
scroll to position [3808, 0]
